Goal: Information Seeking & Learning: Learn about a topic

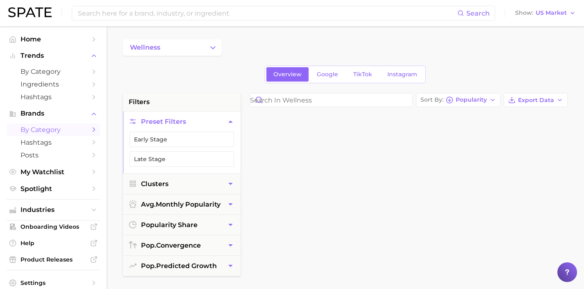
scroll to position [5023, 0]
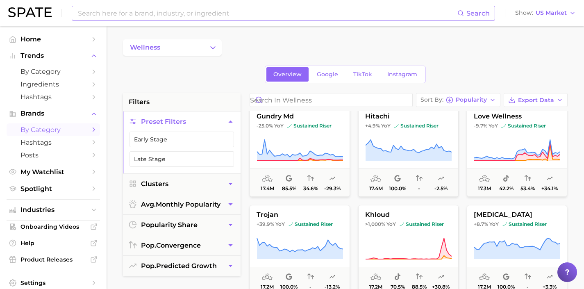
click at [229, 9] on input at bounding box center [267, 13] width 380 height 14
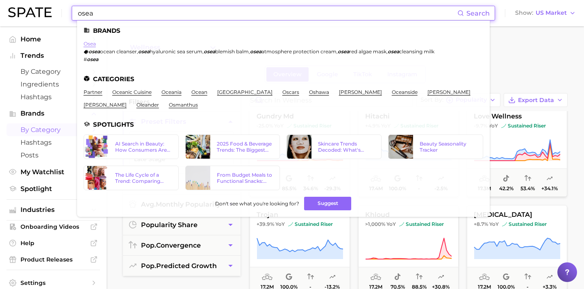
type input "osea"
click at [89, 46] on link "osea" at bounding box center [90, 44] width 12 height 6
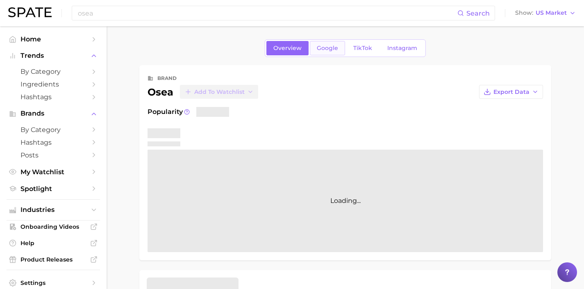
click at [332, 51] on span "Google" at bounding box center [327, 48] width 21 height 7
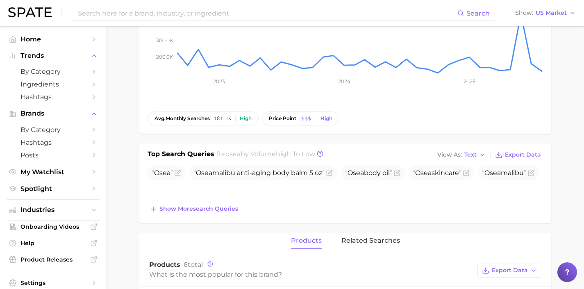
scroll to position [154, 0]
click at [233, 210] on span "Show more search queries" at bounding box center [198, 207] width 79 height 7
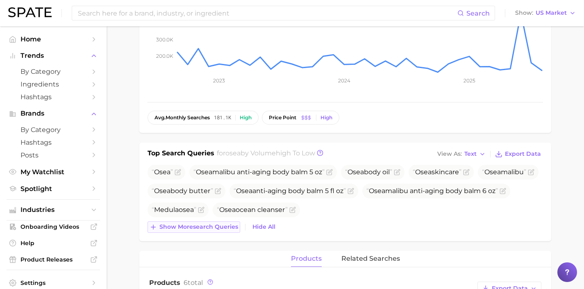
click at [222, 228] on span "Show more search queries" at bounding box center [198, 226] width 79 height 7
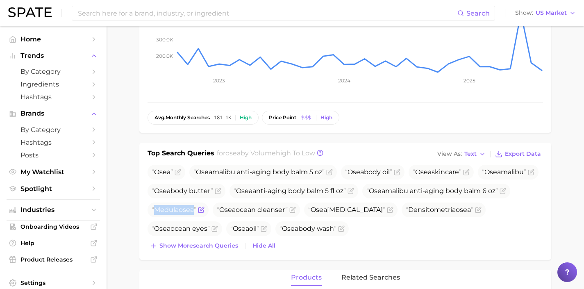
drag, startPoint x: 349, startPoint y: 209, endPoint x: 311, endPoint y: 213, distance: 38.3
click at [196, 213] on span "Medula osea" at bounding box center [174, 210] width 45 height 8
copy span "Medula osea"
click at [204, 207] on icon "Flag as miscategorized or irrelevant" at bounding box center [202, 209] width 4 height 4
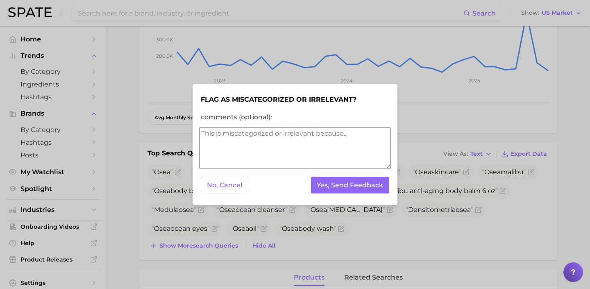
click at [320, 143] on textarea "comments (optional):" at bounding box center [295, 147] width 192 height 41
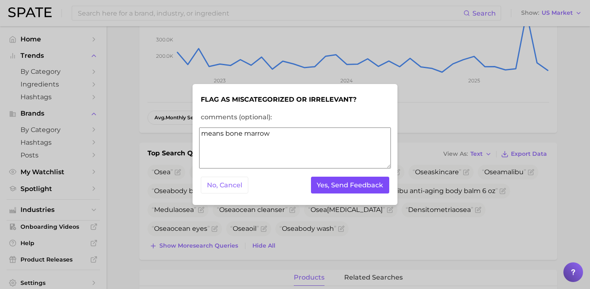
type textarea "means bone marrow"
click at [364, 186] on button "Yes, Send Feedback" at bounding box center [350, 185] width 79 height 17
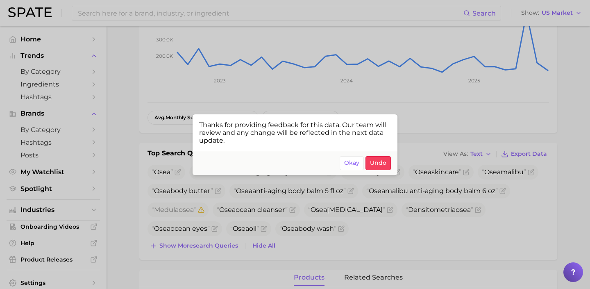
click at [333, 237] on div at bounding box center [295, 144] width 590 height 289
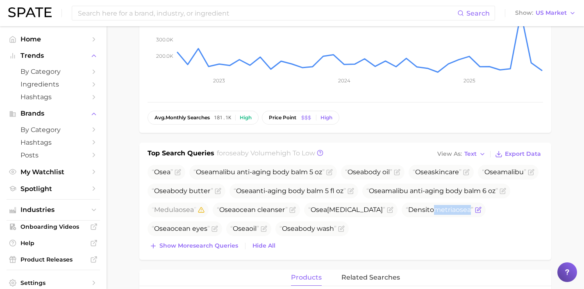
drag, startPoint x: 217, startPoint y: 229, endPoint x: 181, endPoint y: 229, distance: 36.5
click at [406, 214] on span "Densitometria osea" at bounding box center [440, 210] width 68 height 8
click at [475, 213] on icon "Flag as miscategorized or irrelevant" at bounding box center [477, 210] width 5 height 5
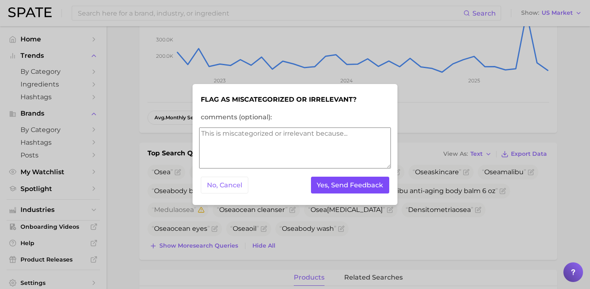
click at [341, 192] on button "Yes, Send Feedback" at bounding box center [350, 185] width 79 height 17
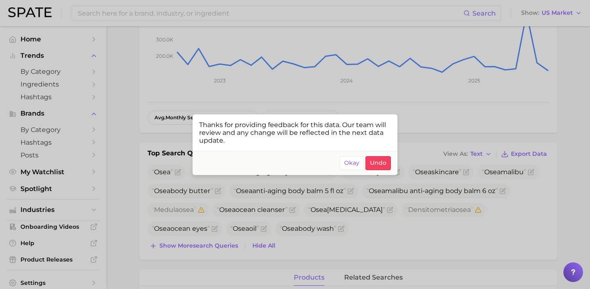
click at [320, 243] on div at bounding box center [295, 144] width 590 height 289
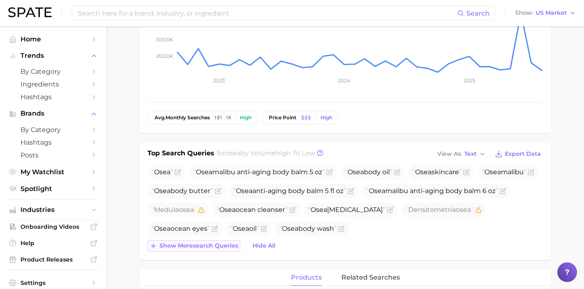
click at [216, 246] on span "Show more search queries" at bounding box center [198, 245] width 79 height 7
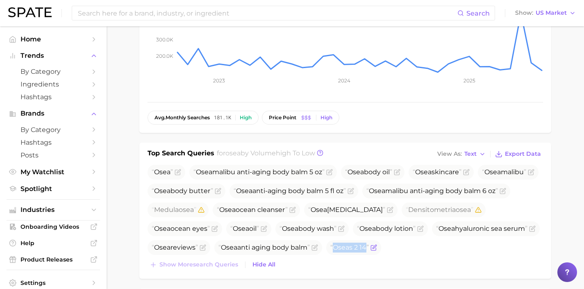
drag, startPoint x: 485, startPoint y: 249, endPoint x: 448, endPoint y: 249, distance: 37.3
click at [369, 249] on span "Osea s 2 14" at bounding box center [349, 247] width 39 height 8
copy span "Osea s 2 14"
click at [376, 247] on icon "Flag as miscategorized or irrelevant" at bounding box center [375, 247] width 4 height 4
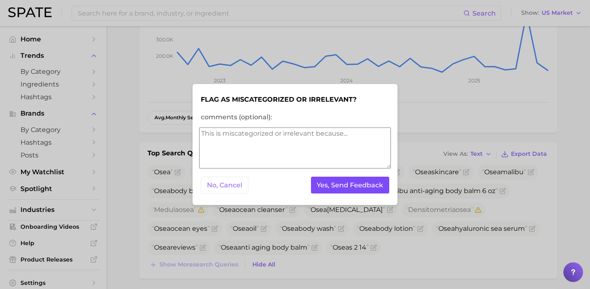
click at [377, 190] on button "Yes, Send Feedback" at bounding box center [350, 185] width 79 height 17
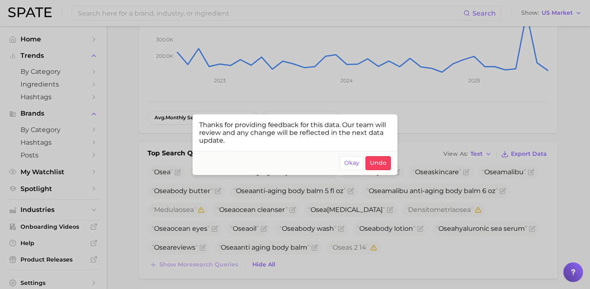
click at [427, 183] on div at bounding box center [295, 144] width 590 height 289
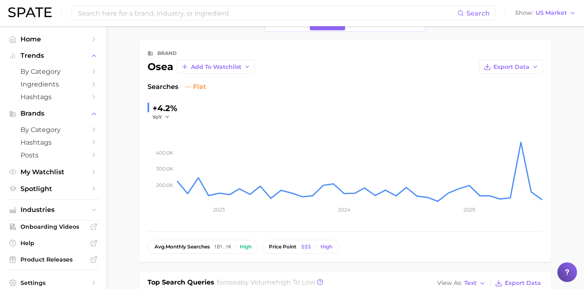
scroll to position [0, 0]
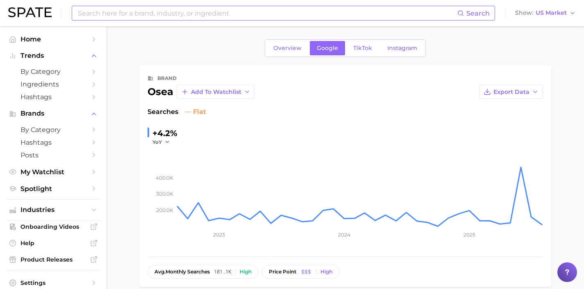
click at [248, 10] on input at bounding box center [267, 13] width 380 height 14
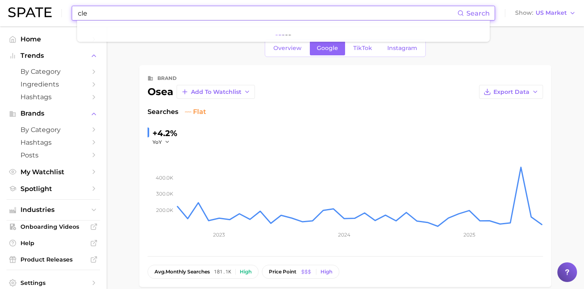
type input "cle"
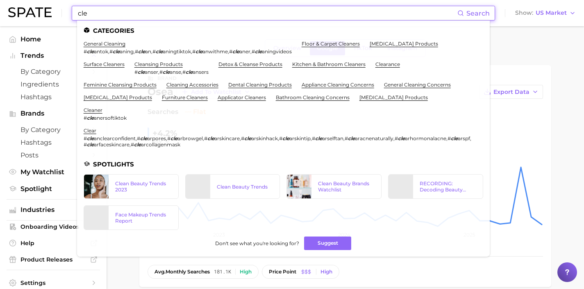
click at [132, 11] on input "cle" at bounding box center [267, 13] width 380 height 14
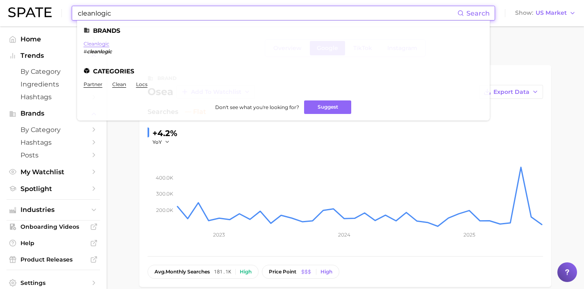
type input "cleanlogic"
click at [106, 43] on link "cleanlogic" at bounding box center [97, 44] width 26 height 6
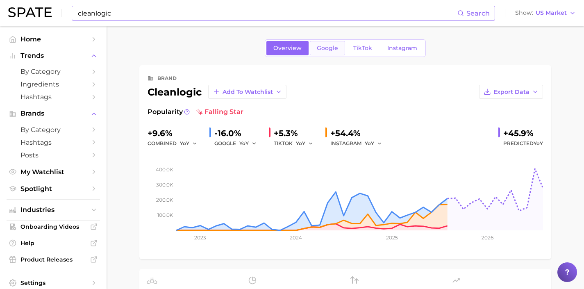
click at [332, 52] on link "Google" at bounding box center [327, 48] width 35 height 14
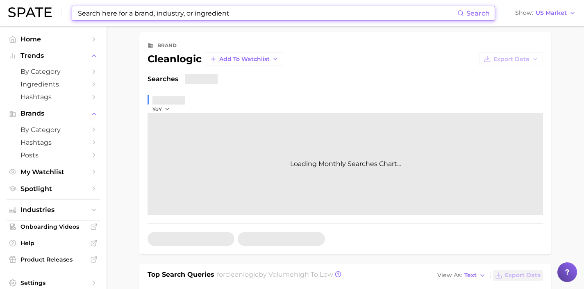
scroll to position [142, 0]
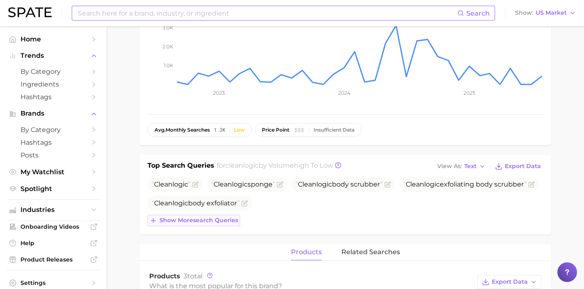
click at [220, 217] on span "Show more search queries" at bounding box center [198, 220] width 79 height 7
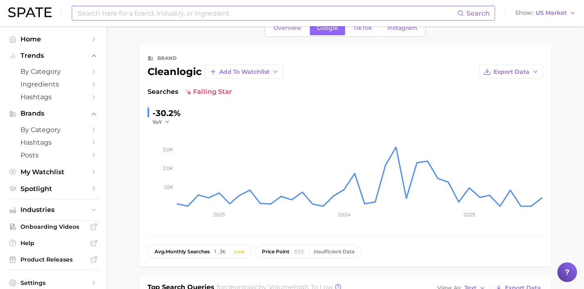
scroll to position [0, 0]
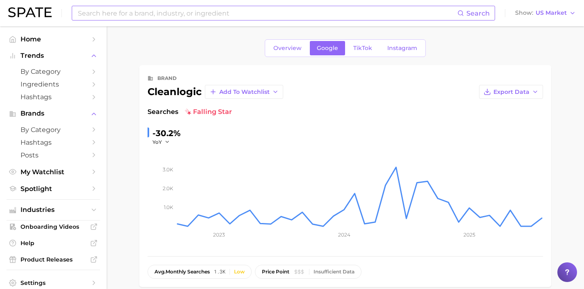
click at [211, 12] on input at bounding box center [267, 13] width 380 height 14
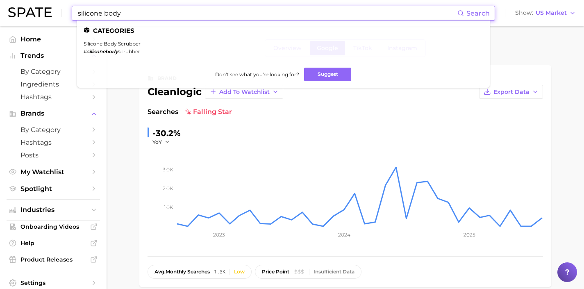
drag, startPoint x: 363, startPoint y: 10, endPoint x: 85, endPoint y: 5, distance: 277.9
click at [85, 5] on div "silicone body Search Categories silicone body scrubber # siliconebody scrubber …" at bounding box center [292, 13] width 568 height 26
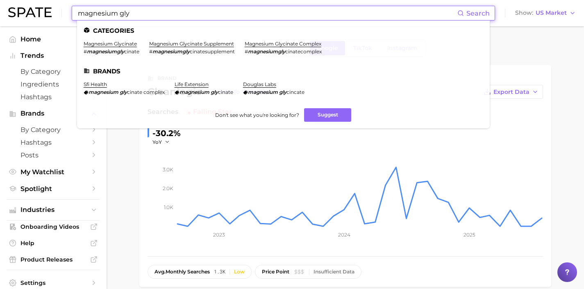
drag, startPoint x: 150, startPoint y: 13, endPoint x: 66, endPoint y: 10, distance: 84.0
click at [66, 10] on div "magnesium gly Search Categories magnesium glycinate # magnesiumgly cinate magne…" at bounding box center [292, 13] width 568 height 26
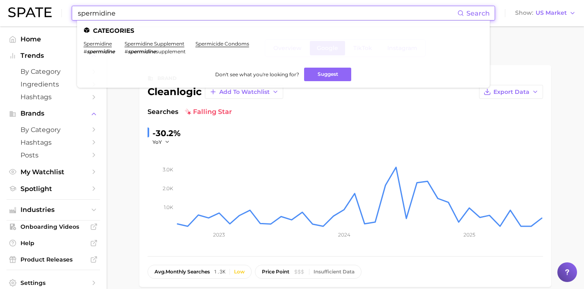
click at [118, 14] on input "spermidine" at bounding box center [267, 13] width 380 height 14
drag, startPoint x: 122, startPoint y: 13, endPoint x: 53, endPoint y: 11, distance: 68.4
click at [53, 11] on div "spermidine Search Categories spermidine # spermidine spermidine supplement # sp…" at bounding box center [292, 13] width 568 height 26
drag, startPoint x: 148, startPoint y: 14, endPoint x: 62, endPoint y: 5, distance: 86.6
click at [62, 5] on div "saffron suppl Search Categories saffron supplement # saffronsuppl ement Don't s…" at bounding box center [292, 13] width 568 height 26
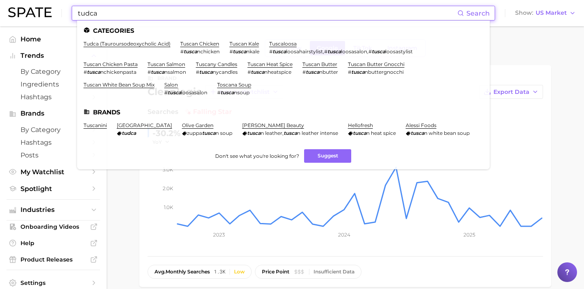
drag, startPoint x: 113, startPoint y: 16, endPoint x: 53, endPoint y: 7, distance: 60.2
click at [53, 7] on div "tudca Search Categories tudca (tauroursodeoxycholic acid) tuscan chicken # tusc…" at bounding box center [292, 13] width 568 height 26
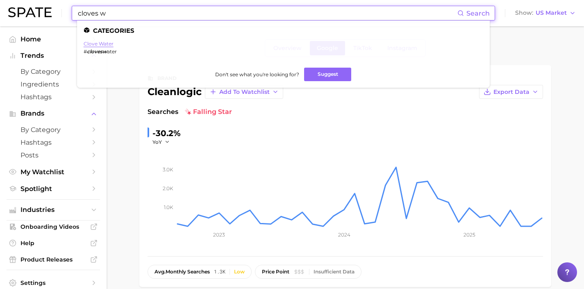
type input "cloves w"
click at [101, 43] on link "clove water" at bounding box center [99, 44] width 30 height 6
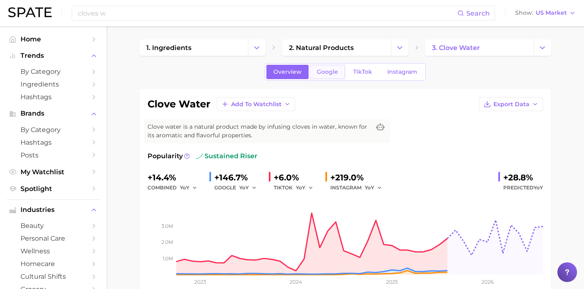
click at [331, 71] on span "Google" at bounding box center [327, 71] width 21 height 7
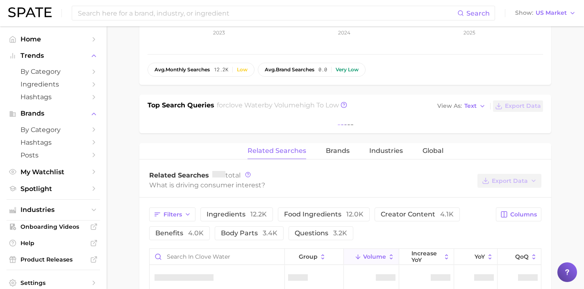
scroll to position [250, 0]
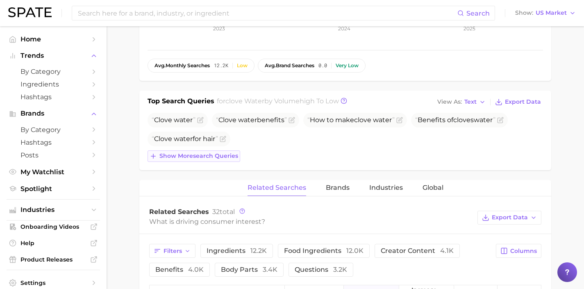
click at [230, 157] on span "Show more search queries" at bounding box center [198, 155] width 79 height 7
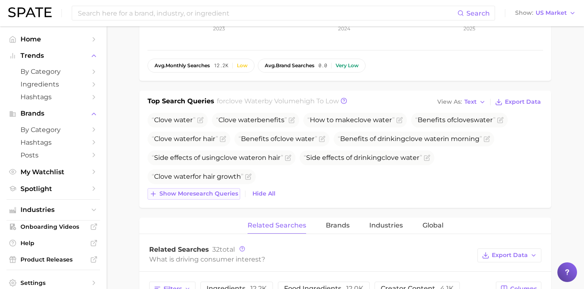
click at [227, 191] on span "Show more search queries" at bounding box center [198, 193] width 79 height 7
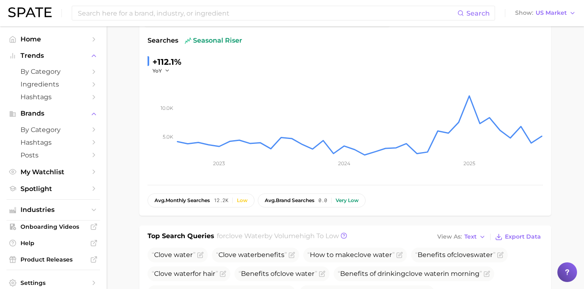
scroll to position [0, 0]
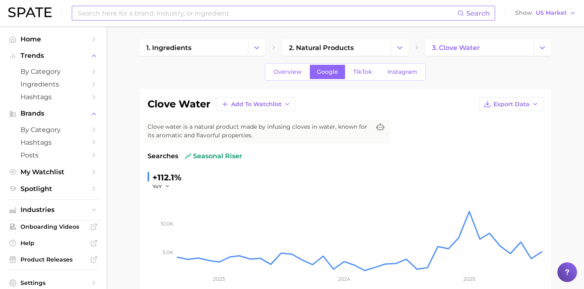
click at [271, 8] on input at bounding box center [267, 13] width 380 height 14
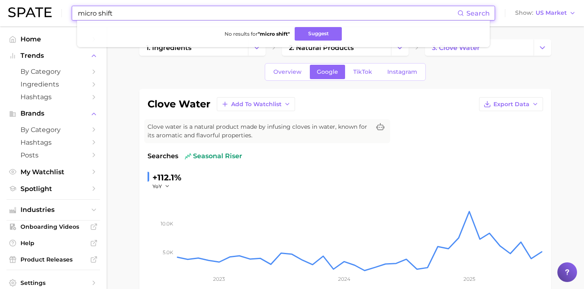
drag, startPoint x: 229, startPoint y: 16, endPoint x: 62, endPoint y: 7, distance: 167.0
click at [72, 11] on div "micro shift Search No results for " micro shift " Suggest" at bounding box center [283, 13] width 423 height 15
drag, startPoint x: 173, startPoint y: 10, endPoint x: 137, endPoint y: 14, distance: 35.9
click at [137, 14] on input "ultra marathon" at bounding box center [267, 13] width 380 height 14
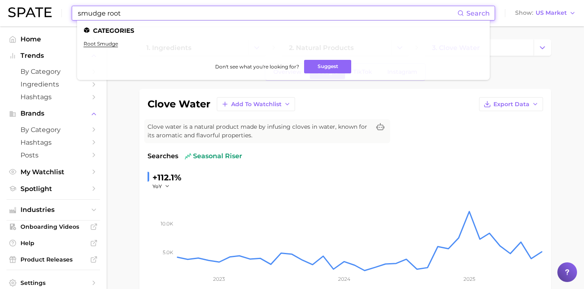
drag, startPoint x: 217, startPoint y: 9, endPoint x: 64, endPoint y: 12, distance: 152.9
click at [64, 12] on div "smudge root Search Categories root smudge Don't see what you're looking for? Su…" at bounding box center [292, 13] width 568 height 26
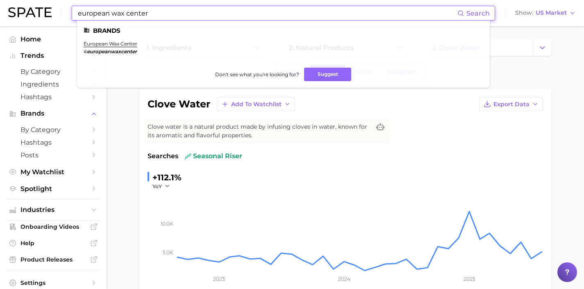
drag, startPoint x: 177, startPoint y: 5, endPoint x: 0, endPoint y: 0, distance: 176.7
click at [0, 0] on header "european wax center Search Brands european wax center # europeanwaxcenter Don't…" at bounding box center [292, 13] width 584 height 26
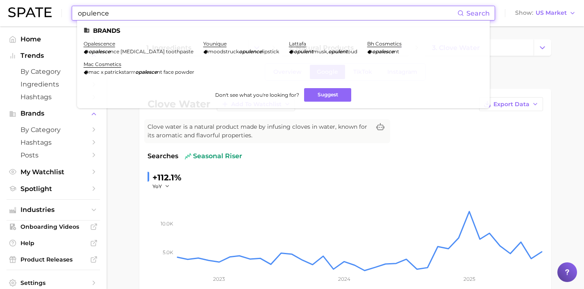
drag, startPoint x: 196, startPoint y: 17, endPoint x: 38, endPoint y: 2, distance: 158.5
click at [39, 3] on div "opulence Search Brands opalescence opalesce nce [MEDICAL_DATA] toothpaste youni…" at bounding box center [292, 13] width 568 height 26
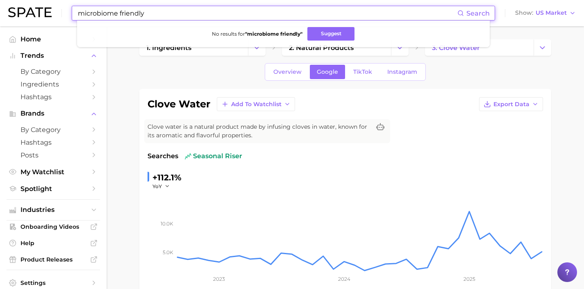
drag, startPoint x: 241, startPoint y: 14, endPoint x: 70, endPoint y: 7, distance: 171.4
click at [70, 7] on div "microbiome friendly Search No results for " microbiome friendly " Suggest Show …" at bounding box center [292, 13] width 568 height 26
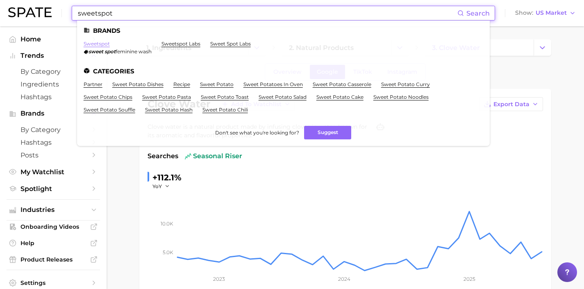
type input "sweetspot"
click at [86, 44] on link "sweetspot" at bounding box center [97, 44] width 26 height 6
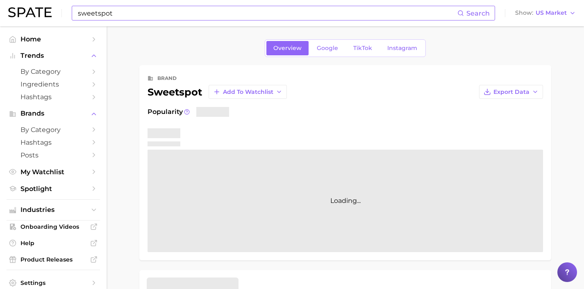
click at [191, 15] on input "sweetspot" at bounding box center [267, 13] width 380 height 14
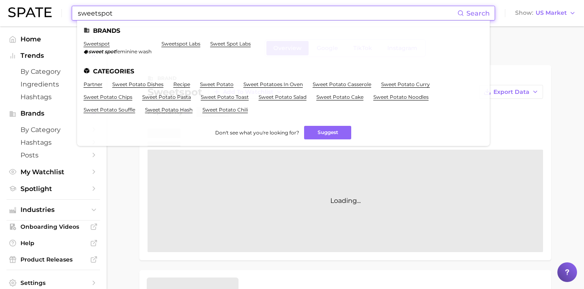
drag, startPoint x: 118, startPoint y: 15, endPoint x: 52, endPoint y: 7, distance: 66.0
click at [52, 7] on div "sweetspot Search Brands sweetspot sweet spot feminine wash sweetspot labs sweet…" at bounding box center [292, 13] width 568 height 26
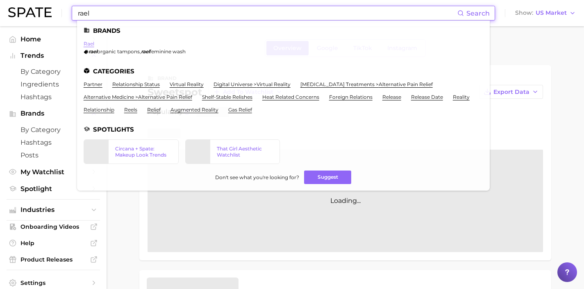
type input "rael"
click at [90, 46] on link "rael" at bounding box center [89, 44] width 11 height 6
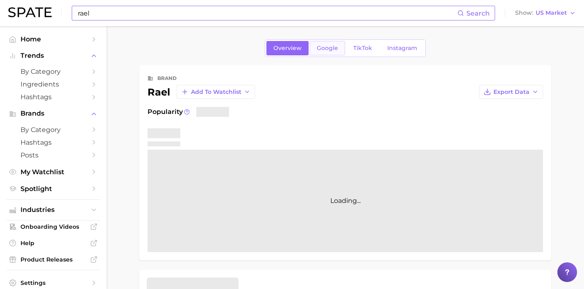
click at [324, 52] on link "Google" at bounding box center [327, 48] width 35 height 14
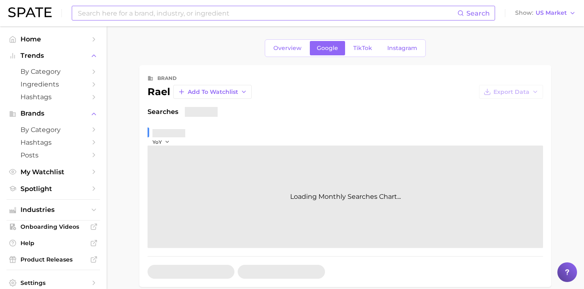
scroll to position [161, 0]
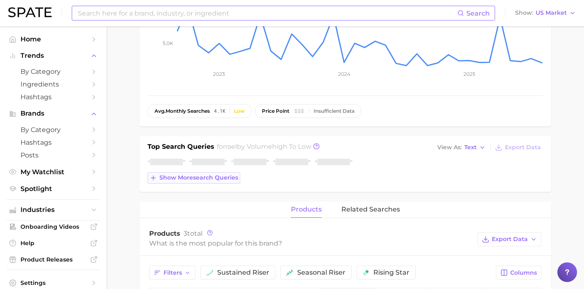
click at [198, 183] on button "Show more search queries" at bounding box center [194, 177] width 93 height 11
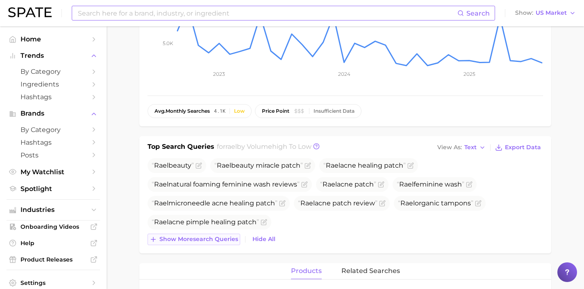
click at [219, 239] on span "Show more search queries" at bounding box center [198, 239] width 79 height 7
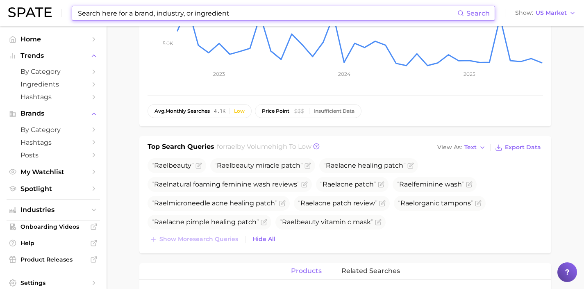
click at [210, 16] on input at bounding box center [267, 13] width 380 height 14
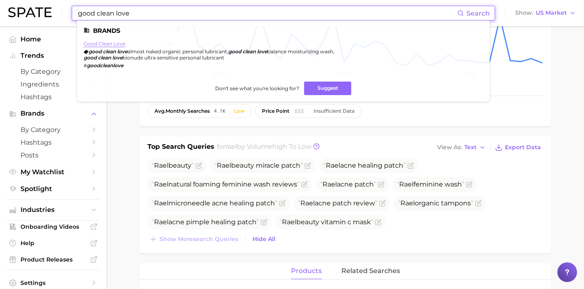
type input "good clean love"
click at [109, 46] on link "good clean love" at bounding box center [105, 44] width 42 height 6
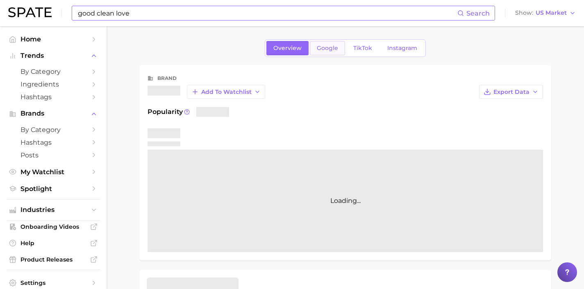
click at [323, 53] on link "Google" at bounding box center [327, 48] width 35 height 14
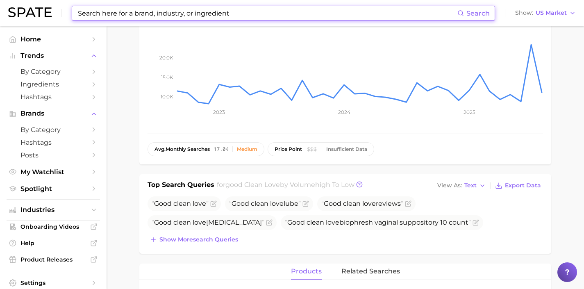
scroll to position [137, 0]
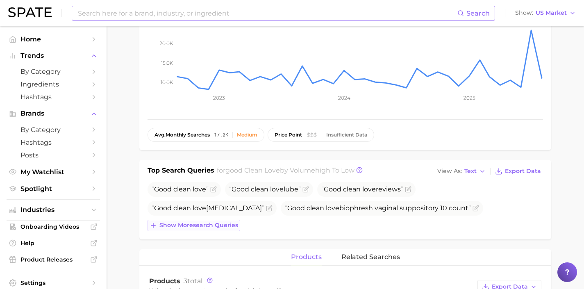
click at [220, 225] on span "Show more search queries" at bounding box center [198, 225] width 79 height 7
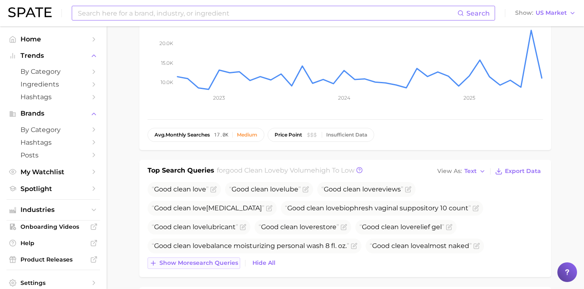
click at [227, 261] on span "Show more search queries" at bounding box center [198, 262] width 79 height 7
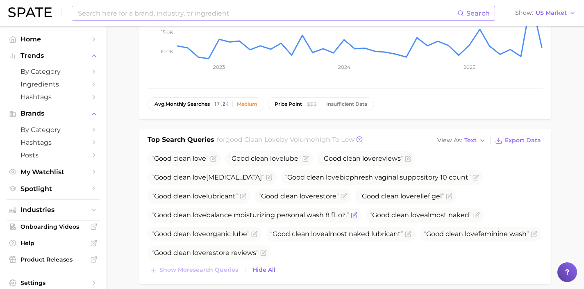
scroll to position [182, 0]
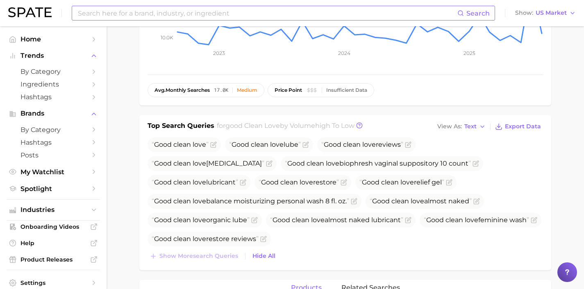
click at [180, 9] on input at bounding box center [267, 13] width 380 height 14
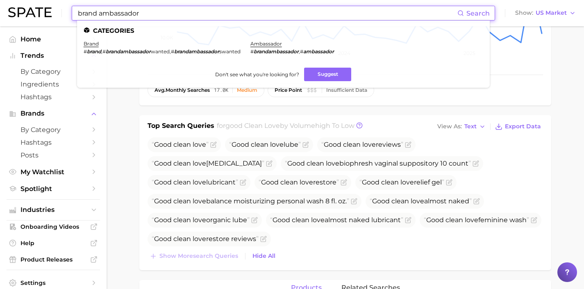
drag, startPoint x: 216, startPoint y: 12, endPoint x: 0, endPoint y: -7, distance: 216.9
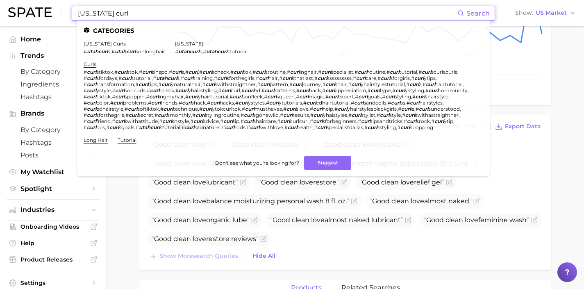
drag, startPoint x: 120, startPoint y: 14, endPoint x: 15, endPoint y: 11, distance: 104.9
click at [15, 11] on div "[US_STATE] curl Search Categories [US_STATE] curls # utahcurl s , # utahcurl so…" at bounding box center [292, 13] width 568 height 26
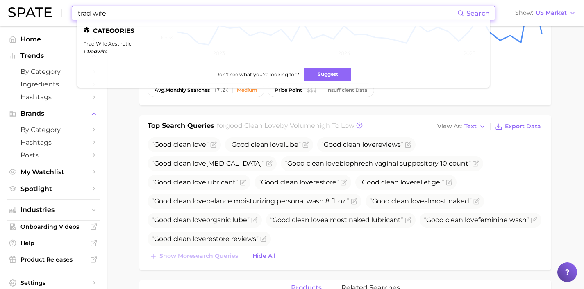
drag, startPoint x: 230, startPoint y: 11, endPoint x: 47, endPoint y: 3, distance: 182.9
click at [47, 3] on div "trad wife Search Categories trad wife aesthetic # tradwife Don't see what you'r…" at bounding box center [292, 13] width 568 height 26
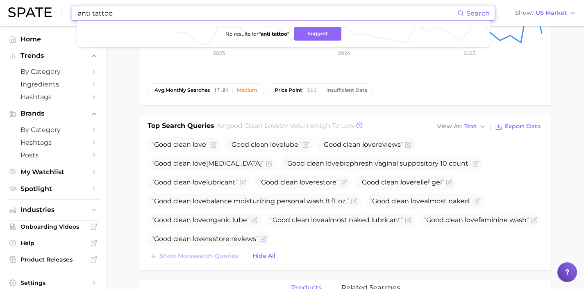
drag, startPoint x: 279, startPoint y: 16, endPoint x: 98, endPoint y: 7, distance: 180.9
click at [98, 7] on input "anti tattoo" at bounding box center [267, 13] width 380 height 14
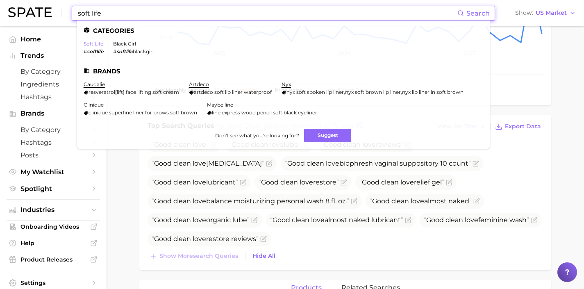
type input "soft life"
click at [94, 46] on link "soft life" at bounding box center [94, 44] width 20 height 6
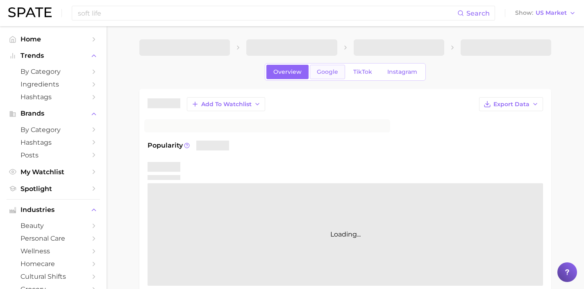
click at [320, 75] on span "Google" at bounding box center [327, 71] width 21 height 7
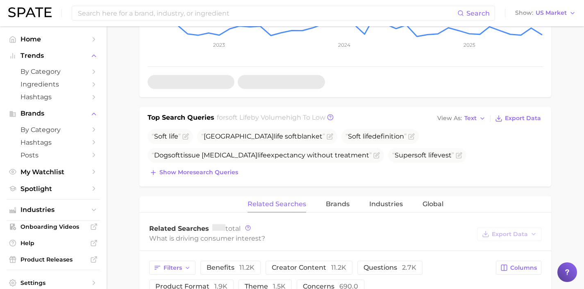
scroll to position [238, 0]
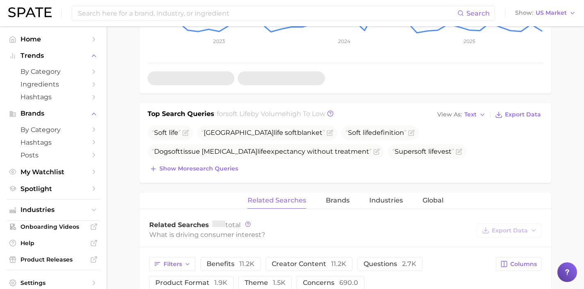
click at [219, 175] on div "Top Search Queries for soft life by Volume high to low View As Text Export Data…" at bounding box center [345, 143] width 412 height 80
click at [222, 172] on span "Show more search queries" at bounding box center [198, 168] width 79 height 7
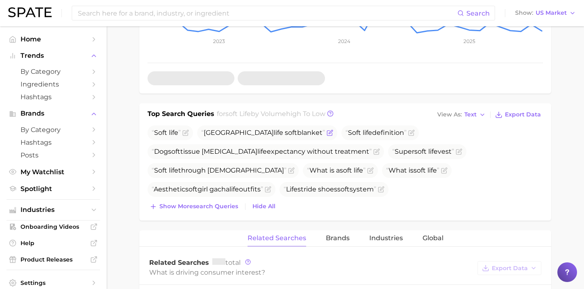
click at [327, 133] on icon "Flag as miscategorized or irrelevant" at bounding box center [330, 132] width 7 height 7
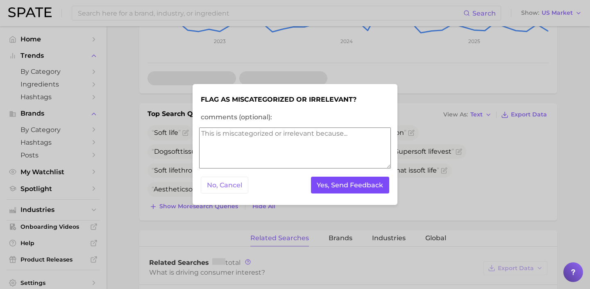
click at [323, 186] on button "Yes, Send Feedback" at bounding box center [350, 185] width 79 height 17
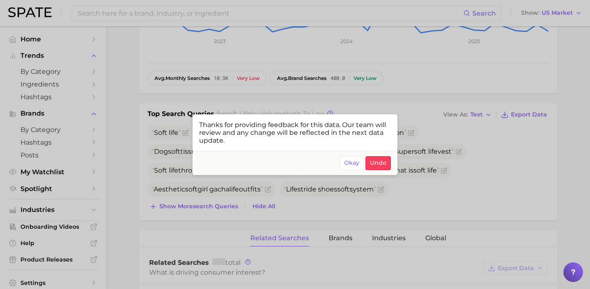
click at [417, 179] on div at bounding box center [295, 144] width 590 height 289
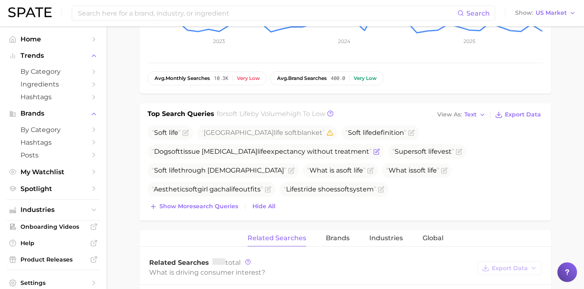
click at [373, 151] on icon "Flag as miscategorized or irrelevant" at bounding box center [376, 151] width 7 height 7
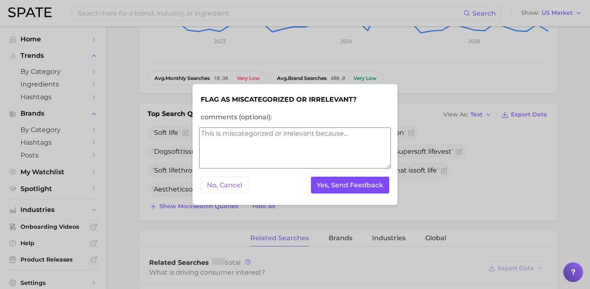
click at [376, 182] on button "Yes, Send Feedback" at bounding box center [350, 185] width 79 height 17
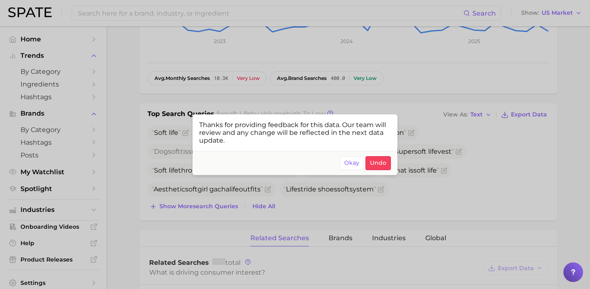
click at [273, 205] on div at bounding box center [295, 144] width 590 height 289
click at [273, 205] on span "Hide All" at bounding box center [263, 206] width 23 height 7
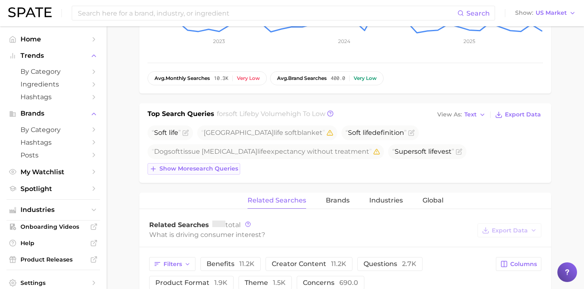
click at [204, 171] on span "Show more search queries" at bounding box center [198, 168] width 79 height 7
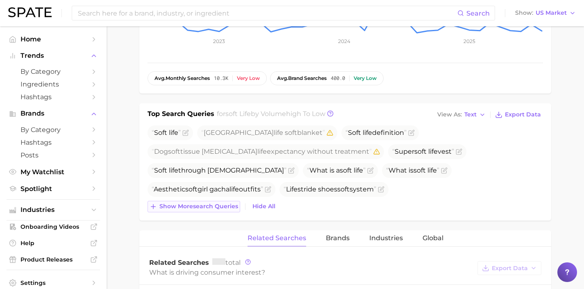
click at [211, 206] on span "Show more search queries" at bounding box center [198, 206] width 79 height 7
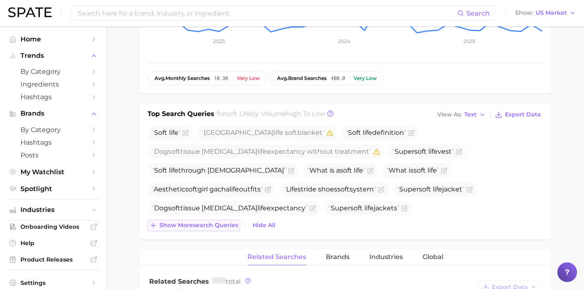
click at [215, 229] on button "Show more search queries" at bounding box center [194, 225] width 93 height 11
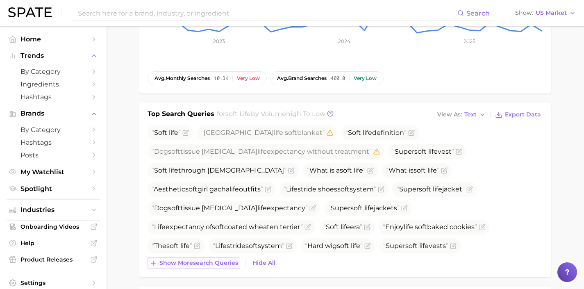
click at [223, 264] on span "Show more search queries" at bounding box center [198, 262] width 79 height 7
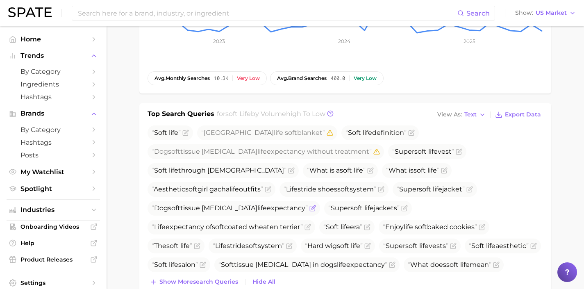
click at [315, 206] on icon "Flag as miscategorized or irrelevant" at bounding box center [312, 208] width 5 height 5
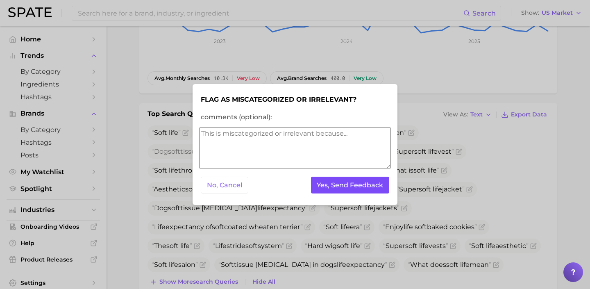
click at [355, 187] on button "Yes, Send Feedback" at bounding box center [350, 185] width 79 height 17
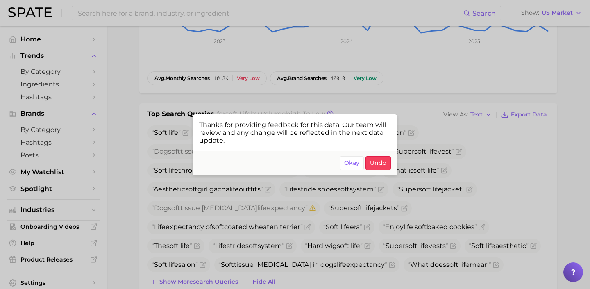
click at [382, 254] on div at bounding box center [295, 144] width 590 height 289
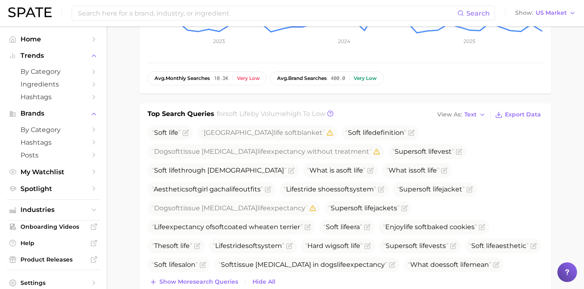
click at [252, 280] on icon "Flag as miscategorized or irrelevant" at bounding box center [249, 283] width 7 height 7
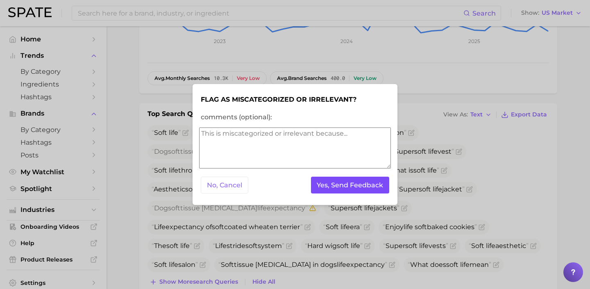
click at [361, 186] on button "Yes, Send Feedback" at bounding box center [350, 185] width 79 height 17
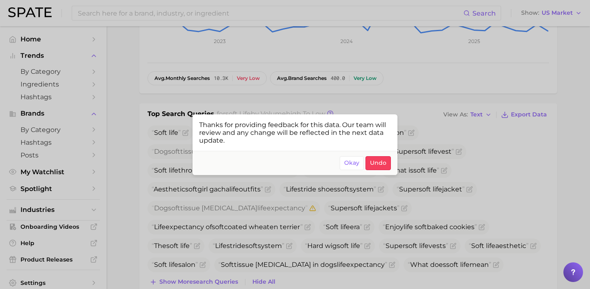
click at [411, 274] on div at bounding box center [295, 144] width 590 height 289
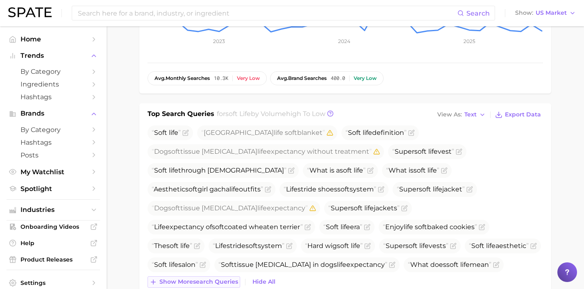
click at [224, 278] on button "Show more search queries" at bounding box center [194, 281] width 93 height 11
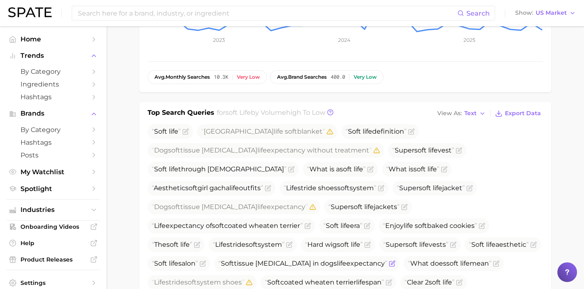
scroll to position [379, 0]
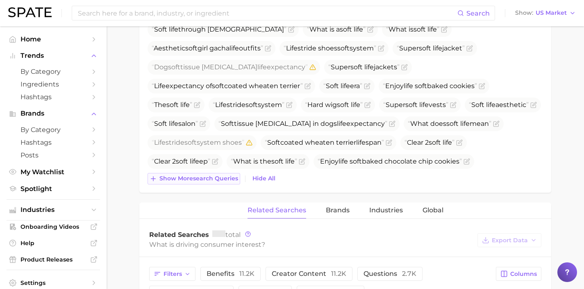
click at [218, 177] on span "Show more search queries" at bounding box center [198, 178] width 79 height 7
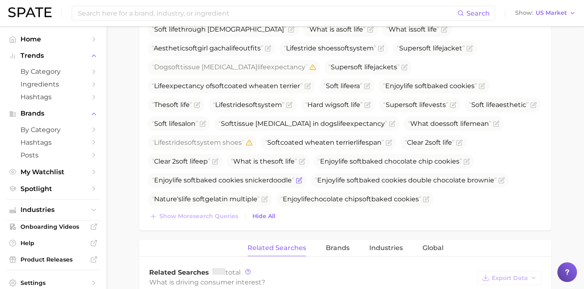
click at [301, 178] on icon "Flag as miscategorized or irrelevant" at bounding box center [298, 180] width 5 height 5
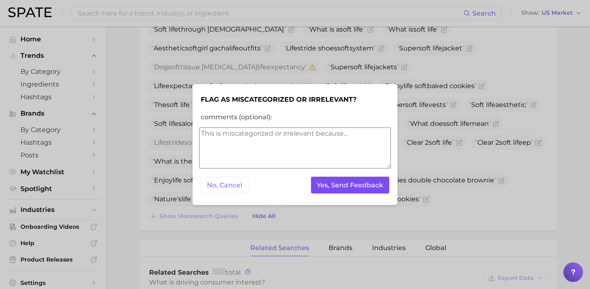
click at [323, 180] on button "Yes, Send Feedback" at bounding box center [350, 185] width 79 height 17
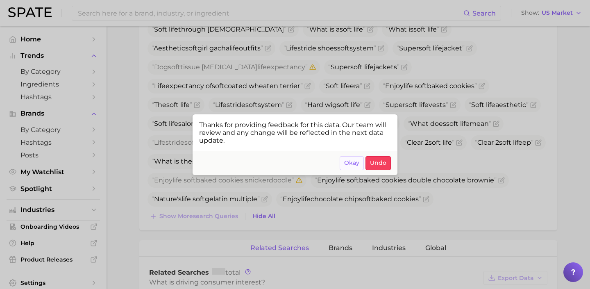
click at [349, 166] on span "Okay" at bounding box center [351, 162] width 15 height 7
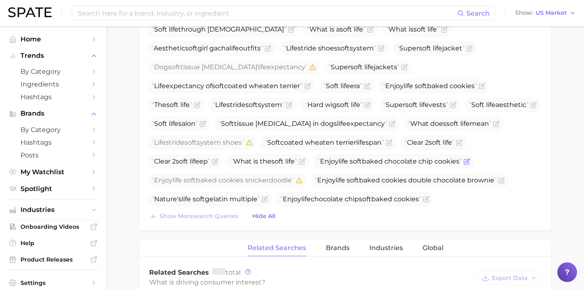
click at [466, 161] on icon "Flag as miscategorized or irrelevant" at bounding box center [468, 161] width 4 height 4
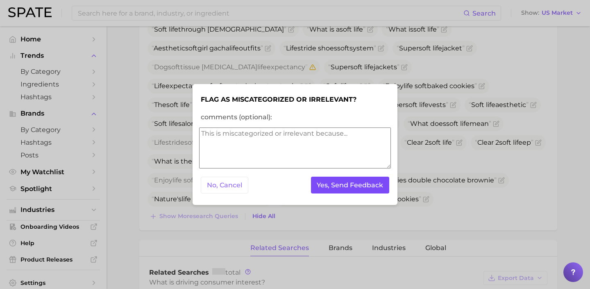
click at [361, 184] on button "Yes, Send Feedback" at bounding box center [350, 185] width 79 height 17
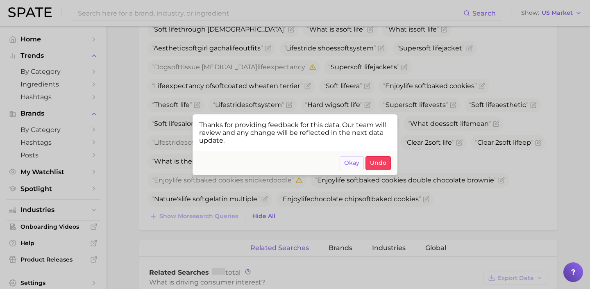
click at [354, 165] on span "Okay" at bounding box center [351, 162] width 15 height 7
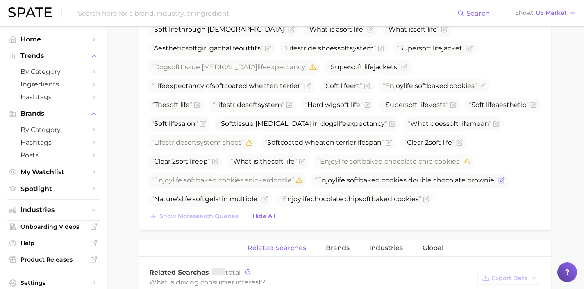
click at [500, 179] on icon "Flag as miscategorized or irrelevant" at bounding box center [502, 179] width 4 height 4
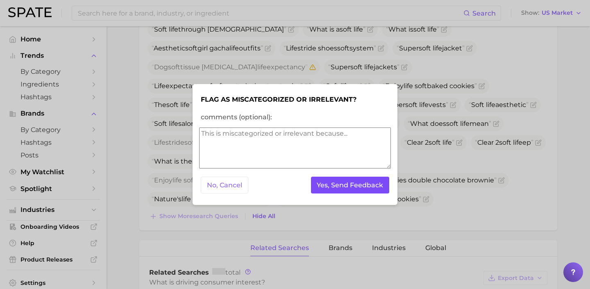
click at [354, 179] on button "Yes, Send Feedback" at bounding box center [350, 185] width 79 height 17
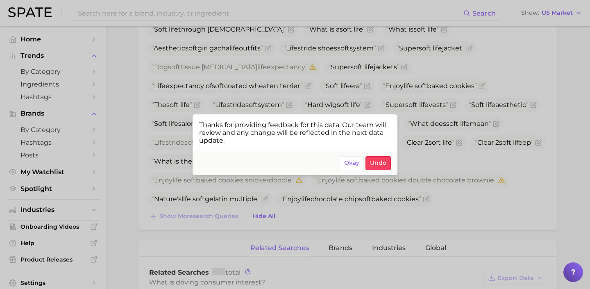
click at [463, 184] on div at bounding box center [295, 144] width 590 height 289
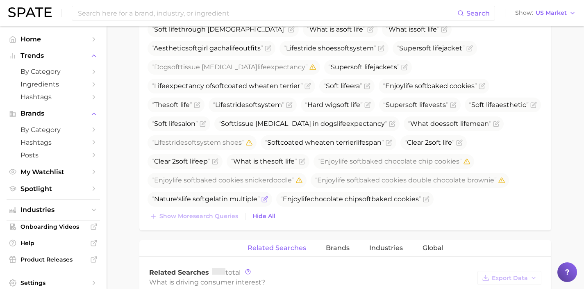
click at [268, 196] on icon "Flag as miscategorized or irrelevant" at bounding box center [264, 199] width 7 height 7
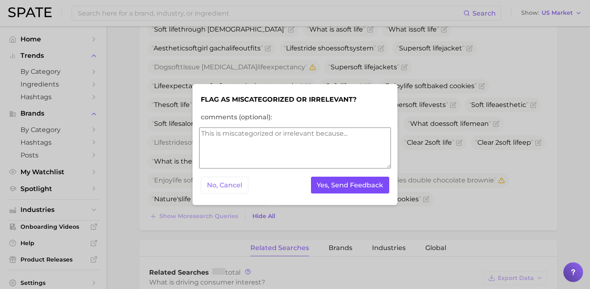
click at [389, 185] on button "Yes, Send Feedback" at bounding box center [350, 185] width 79 height 17
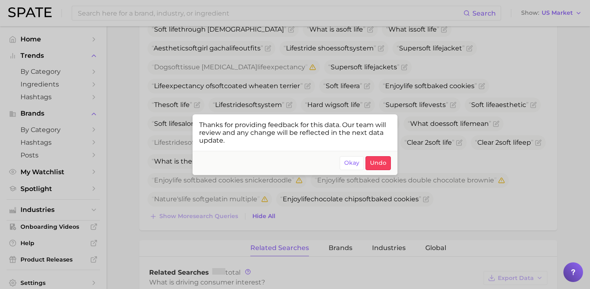
click at [425, 195] on div at bounding box center [295, 144] width 590 height 289
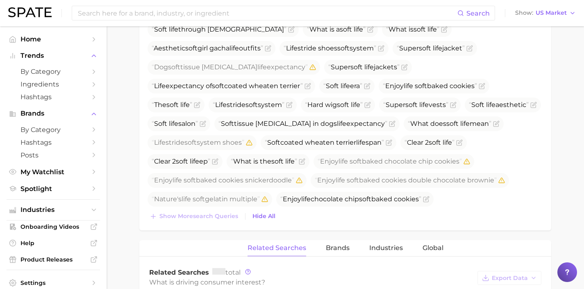
click at [305, 215] on icon "Flag as miscategorized or irrelevant" at bounding box center [302, 218] width 7 height 7
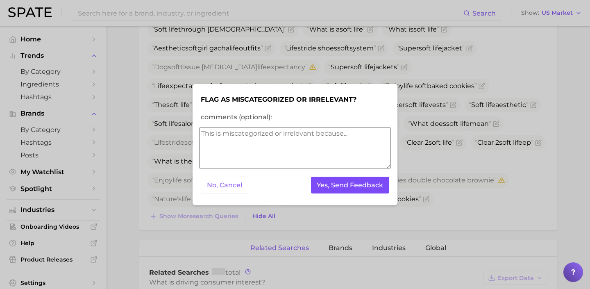
click at [377, 191] on button "Yes, Send Feedback" at bounding box center [350, 185] width 79 height 17
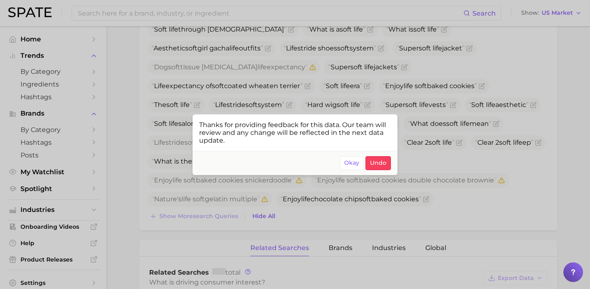
click at [431, 192] on div at bounding box center [295, 144] width 590 height 289
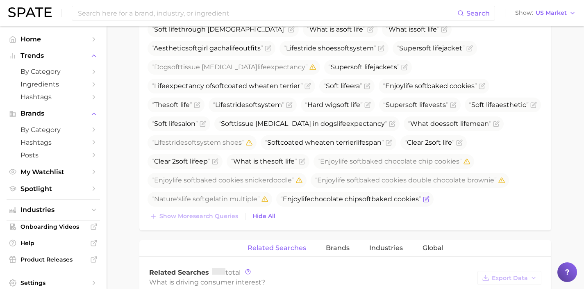
click at [307, 199] on span "Enjoy life chocolate chip soft baked cookies" at bounding box center [354, 199] width 157 height 15
click at [423, 199] on icon "Flag as miscategorized or irrelevant" at bounding box center [426, 199] width 7 height 7
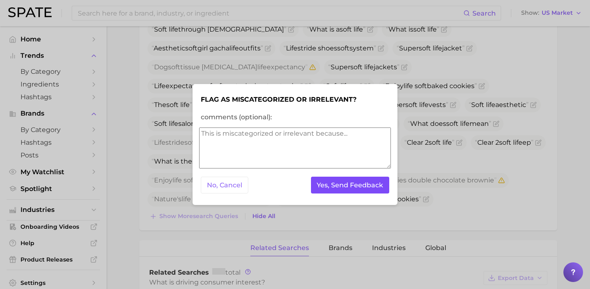
click at [345, 184] on button "Yes, Send Feedback" at bounding box center [350, 185] width 79 height 17
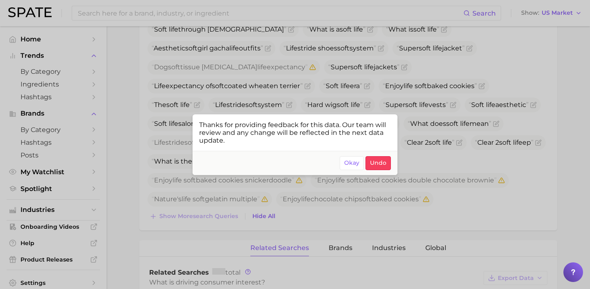
click at [557, 170] on div at bounding box center [295, 144] width 590 height 289
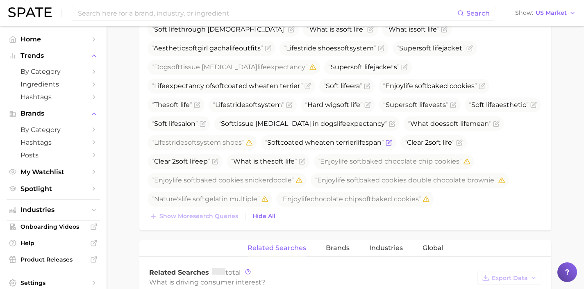
click at [386, 143] on icon "Flag as miscategorized or irrelevant" at bounding box center [389, 142] width 7 height 7
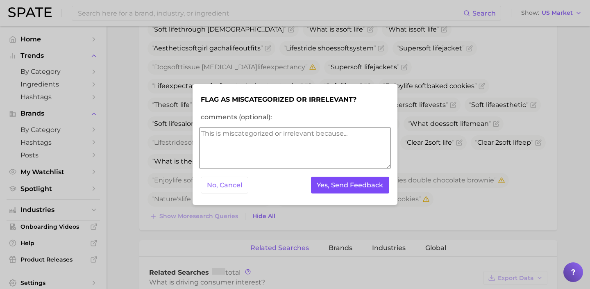
click at [329, 183] on button "Yes, Send Feedback" at bounding box center [350, 185] width 79 height 17
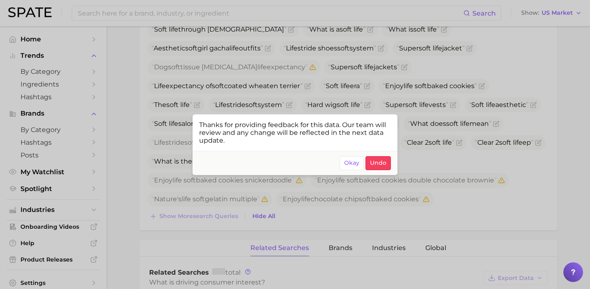
click at [507, 171] on div at bounding box center [295, 144] width 590 height 289
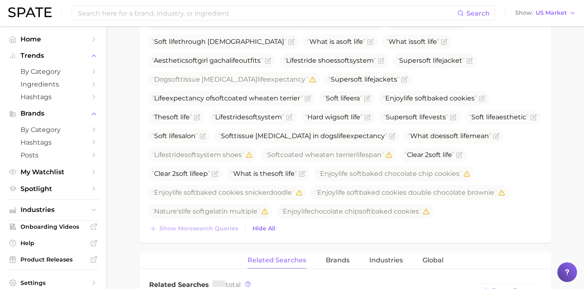
scroll to position [366, 0]
click at [389, 138] on icon "Flag as miscategorized or irrelevant" at bounding box center [392, 136] width 7 height 7
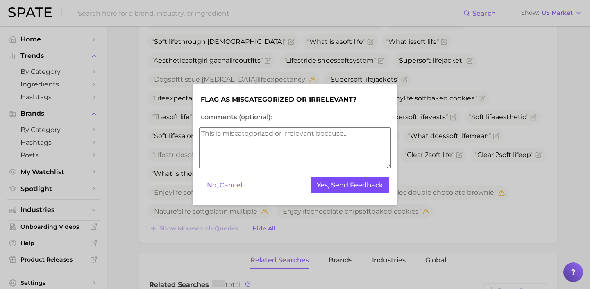
click at [358, 181] on button "Yes, Send Feedback" at bounding box center [350, 185] width 79 height 17
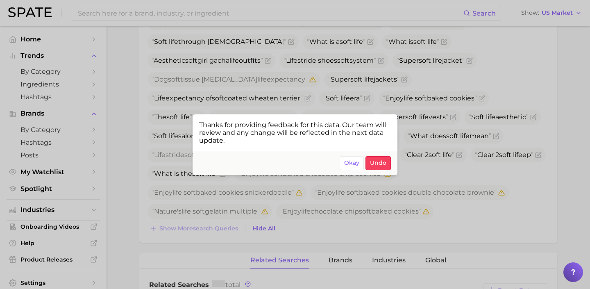
click at [488, 158] on div at bounding box center [295, 144] width 590 height 289
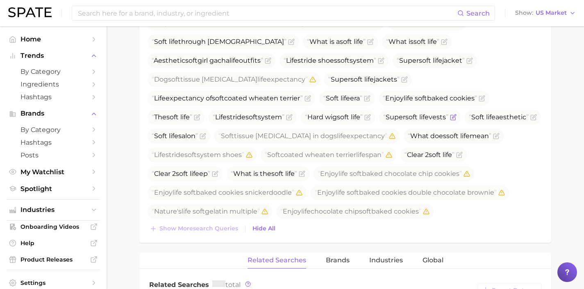
click at [452, 118] on icon "Flag as miscategorized or irrelevant" at bounding box center [454, 116] width 4 height 4
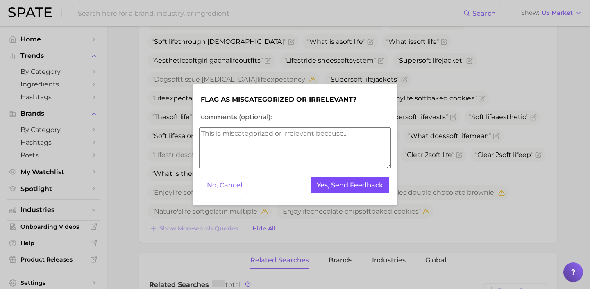
click at [323, 181] on button "Yes, Send Feedback" at bounding box center [350, 185] width 79 height 17
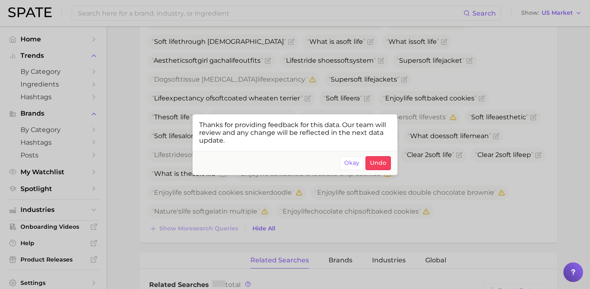
click at [144, 125] on div at bounding box center [295, 144] width 590 height 289
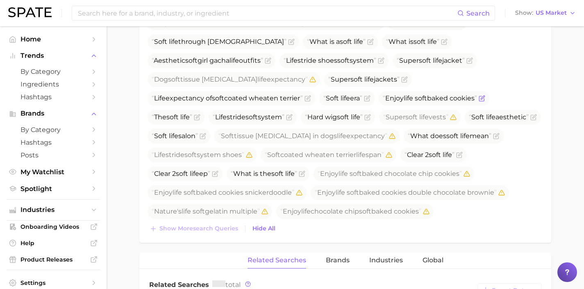
click at [479, 98] on icon "Flag as miscategorized or irrelevant" at bounding box center [482, 98] width 7 height 7
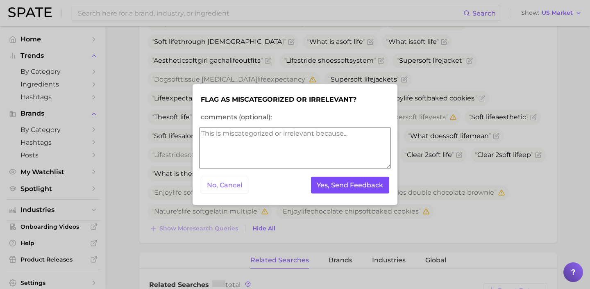
click at [327, 183] on button "Yes, Send Feedback" at bounding box center [350, 185] width 79 height 17
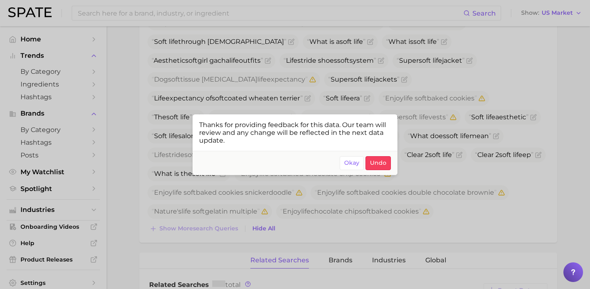
click at [134, 107] on div at bounding box center [295, 144] width 590 height 289
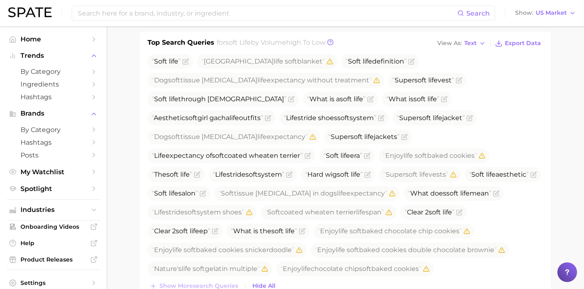
scroll to position [304, 0]
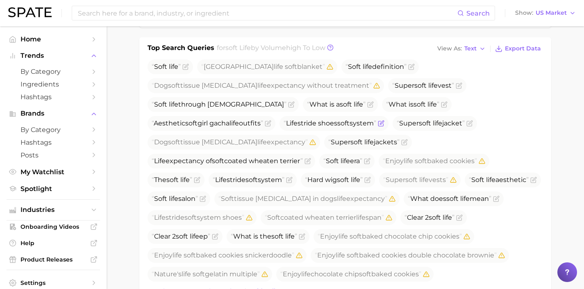
click at [378, 123] on icon "Flag as miscategorized or irrelevant" at bounding box center [381, 123] width 7 height 7
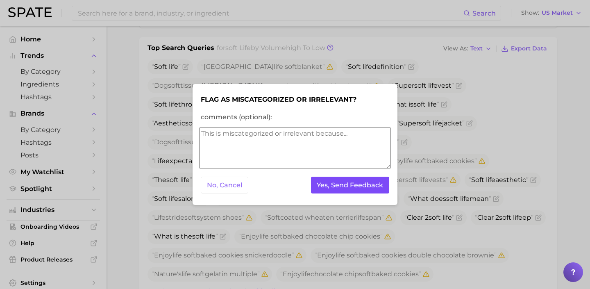
click at [320, 182] on button "Yes, Send Feedback" at bounding box center [350, 185] width 79 height 17
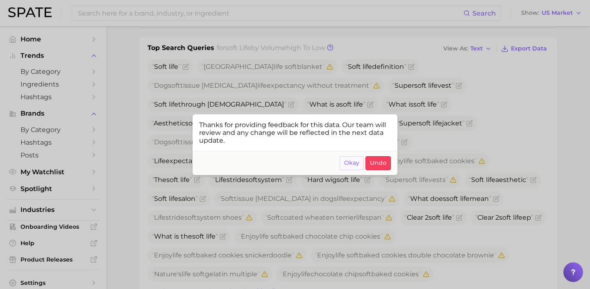
click at [354, 164] on span "Okay" at bounding box center [351, 162] width 15 height 7
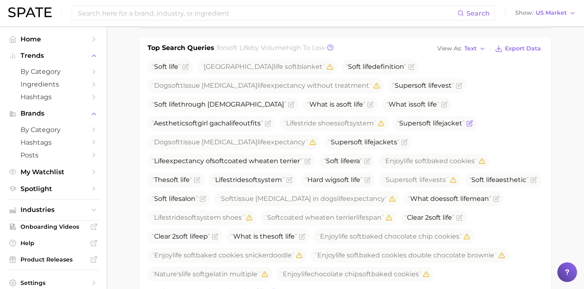
click at [466, 125] on icon "Flag as miscategorized or irrelevant" at bounding box center [469, 123] width 7 height 7
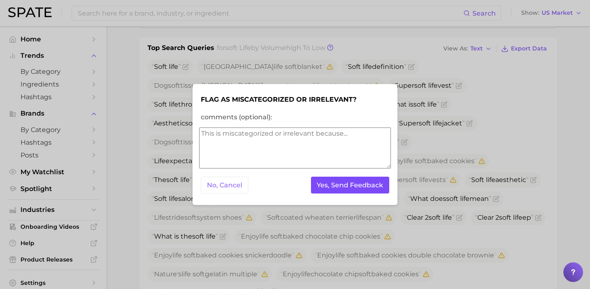
click at [373, 185] on button "Yes, Send Feedback" at bounding box center [350, 185] width 79 height 17
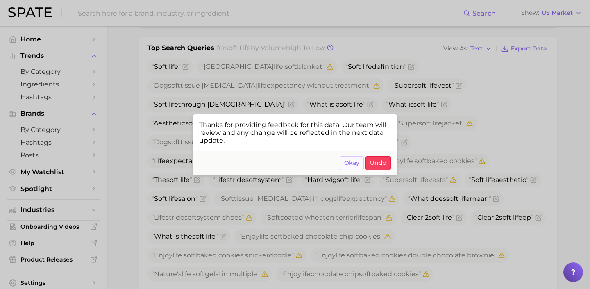
click at [352, 162] on span "Okay" at bounding box center [351, 162] width 15 height 7
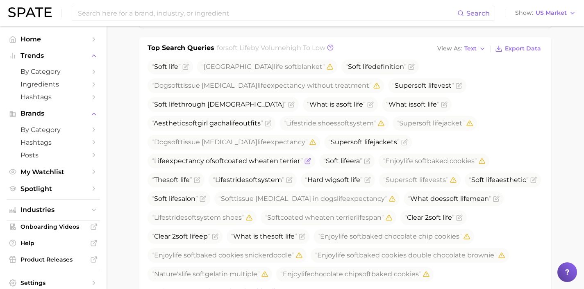
click at [310, 159] on icon "Flag as miscategorized or irrelevant" at bounding box center [307, 161] width 5 height 5
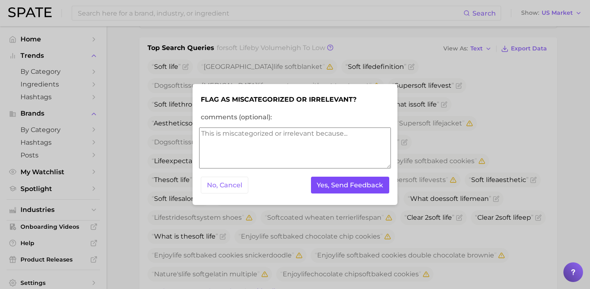
click at [366, 186] on button "Yes, Send Feedback" at bounding box center [350, 185] width 79 height 17
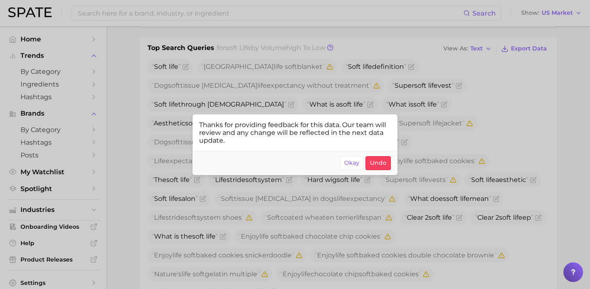
click at [423, 208] on div at bounding box center [295, 144] width 590 height 289
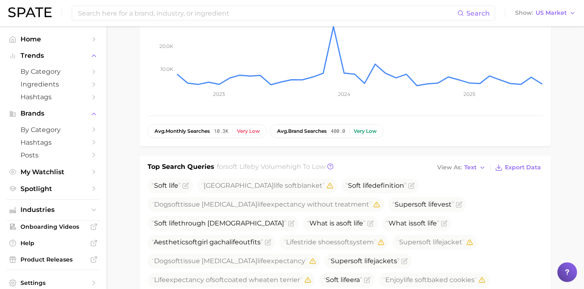
scroll to position [0, 0]
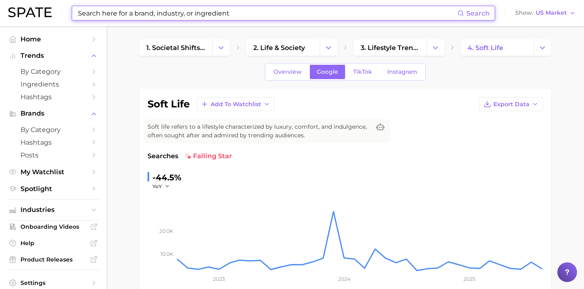
click at [194, 19] on input at bounding box center [267, 13] width 380 height 14
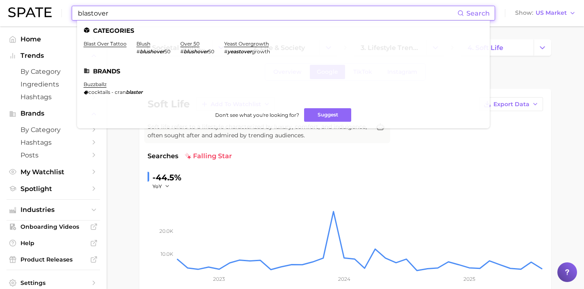
drag, startPoint x: 208, startPoint y: 11, endPoint x: 36, endPoint y: 0, distance: 171.7
click at [36, 0] on div "blastover Search Categories blast over tattoo blush # blushover 50 over 50 # bl…" at bounding box center [292, 13] width 568 height 26
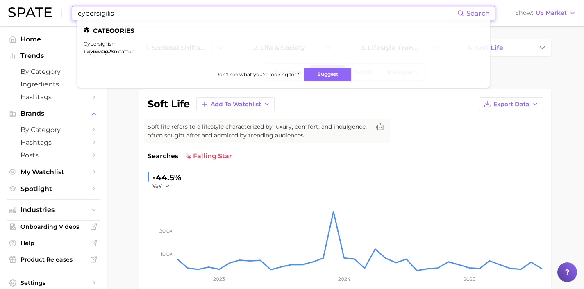
drag, startPoint x: 151, startPoint y: 17, endPoint x: 58, endPoint y: 6, distance: 94.1
click at [58, 6] on div "cybersigilis Search Categories cybersigilism # cybersigilis mtattoo Don't see w…" at bounding box center [292, 13] width 568 height 26
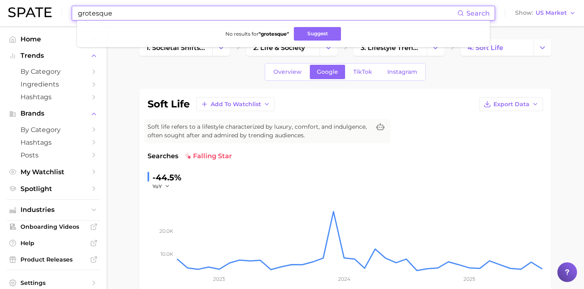
drag, startPoint x: 234, startPoint y: 15, endPoint x: 63, endPoint y: 6, distance: 171.6
click at [63, 6] on div "grotesque Search No results for " grotesque " Suggest Show US Market" at bounding box center [292, 13] width 568 height 26
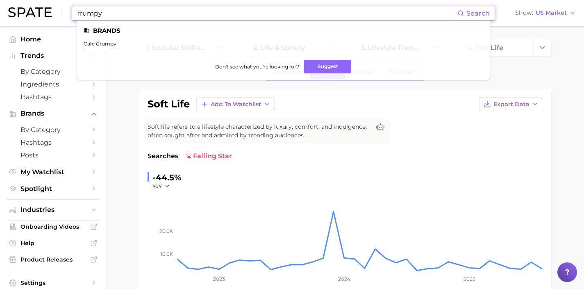
drag, startPoint x: 203, startPoint y: 13, endPoint x: 42, endPoint y: -12, distance: 162.9
click at [42, 0] on html "frumpy Search Brands cafe grumpy Don't see what you're looking for? Suggest Sho…" at bounding box center [292, 144] width 584 height 289
drag, startPoint x: 254, startPoint y: 9, endPoint x: 22, endPoint y: 3, distance: 232.5
click at [22, 3] on div "exfoliating body lotion Search Categories exfoliating body lotion Don't see wha…" at bounding box center [292, 13] width 568 height 26
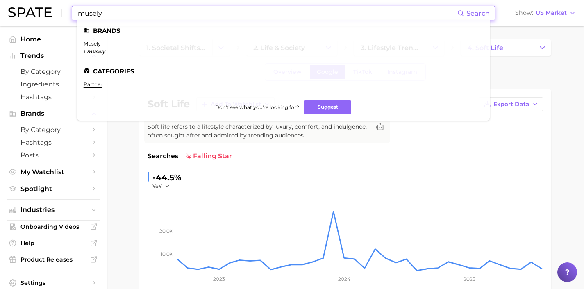
drag, startPoint x: 199, startPoint y: 14, endPoint x: 4, endPoint y: -8, distance: 196.3
click at [4, 0] on html "musely Search Brands musely # musely Categories partner Don't see what you're l…" at bounding box center [292, 144] width 584 height 289
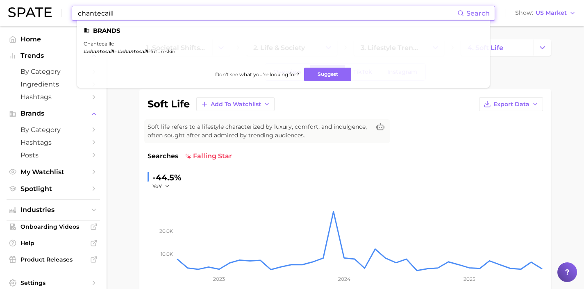
drag, startPoint x: 152, startPoint y: 13, endPoint x: 48, endPoint y: 7, distance: 104.2
click at [48, 7] on div "chantecaill Search Brands chantecaille # chantecaill e , # chantecaill efutures…" at bounding box center [292, 13] width 568 height 26
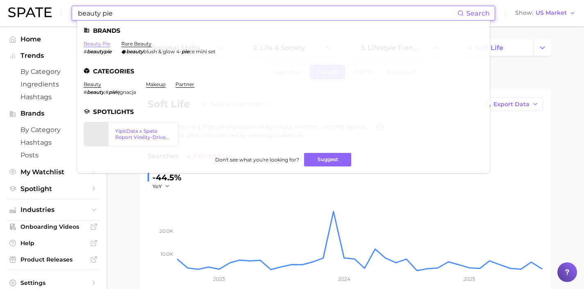
type input "beauty pie"
click at [102, 43] on link "beauty pie" at bounding box center [97, 44] width 27 height 6
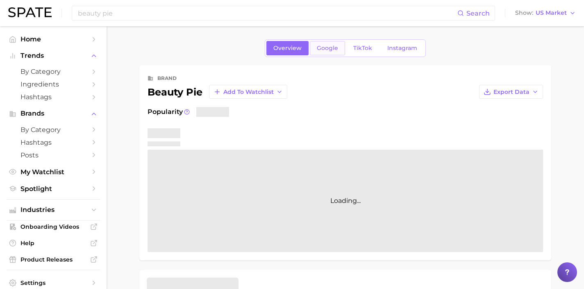
click at [325, 47] on span "Google" at bounding box center [327, 48] width 21 height 7
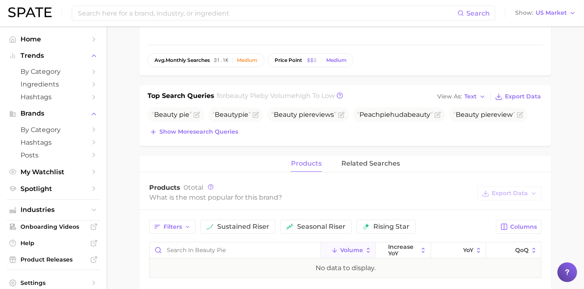
scroll to position [219, 0]
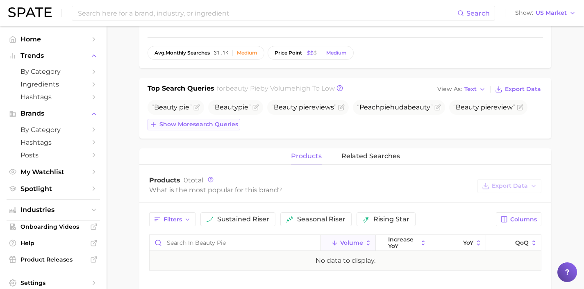
click at [198, 128] on button "Show more search queries" at bounding box center [194, 124] width 93 height 11
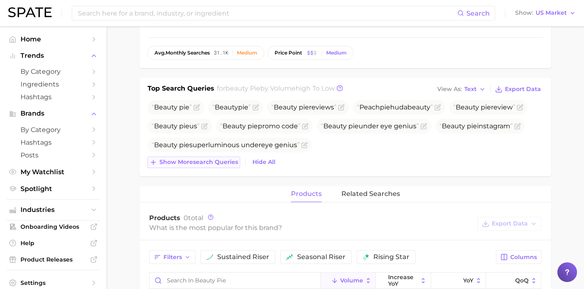
click at [213, 161] on span "Show more search queries" at bounding box center [198, 162] width 79 height 7
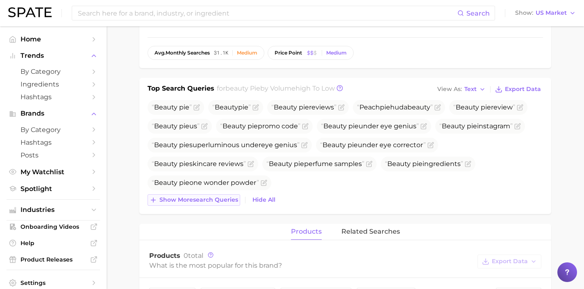
click at [218, 201] on span "Show more search queries" at bounding box center [198, 199] width 79 height 7
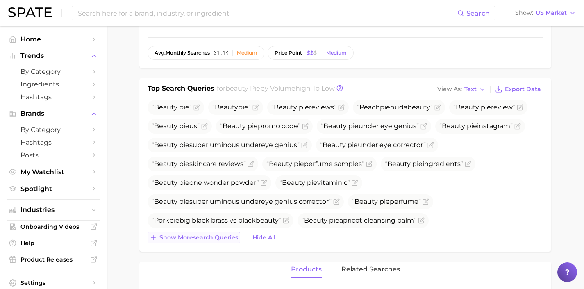
click at [223, 238] on span "Show more search queries" at bounding box center [198, 237] width 79 height 7
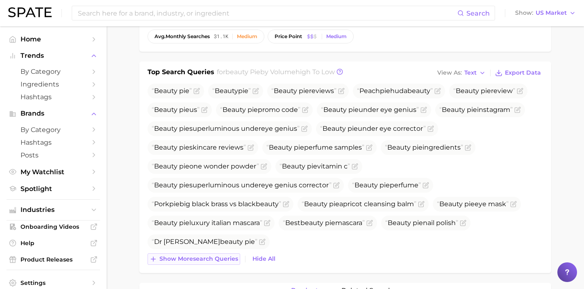
scroll to position [236, 0]
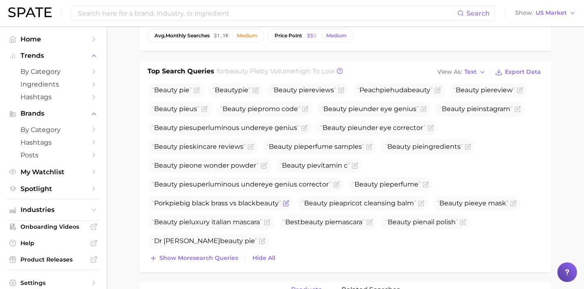
click at [289, 204] on icon "Flag as miscategorized or irrelevant" at bounding box center [286, 203] width 7 height 7
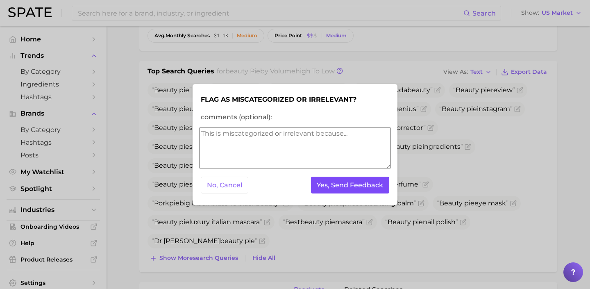
click at [342, 184] on button "Yes, Send Feedback" at bounding box center [350, 185] width 79 height 17
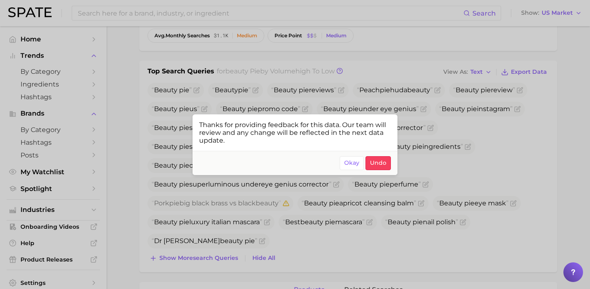
click at [278, 221] on div at bounding box center [295, 144] width 590 height 289
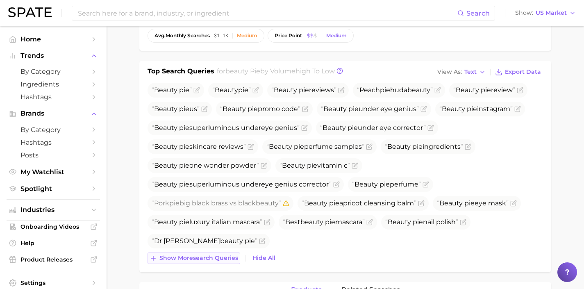
click at [215, 257] on span "Show more search queries" at bounding box center [198, 257] width 79 height 7
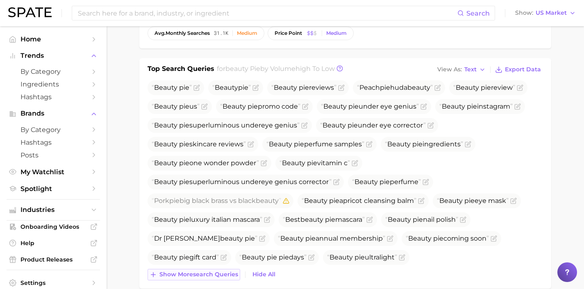
scroll to position [241, 0]
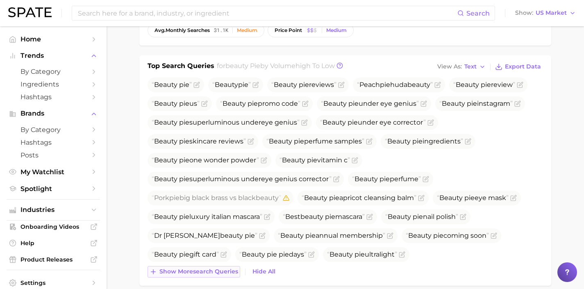
click at [217, 272] on span "Show more search queries" at bounding box center [198, 271] width 79 height 7
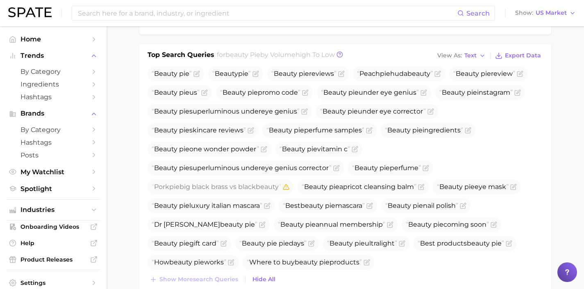
scroll to position [250, 0]
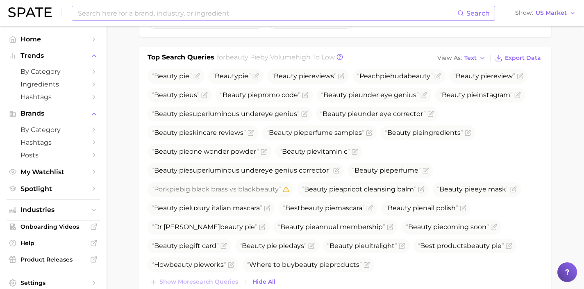
click at [212, 14] on input at bounding box center [267, 13] width 380 height 14
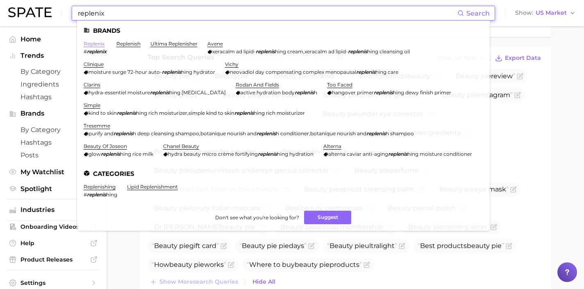
type input "replenix"
click at [101, 44] on link "replenix" at bounding box center [94, 44] width 21 height 6
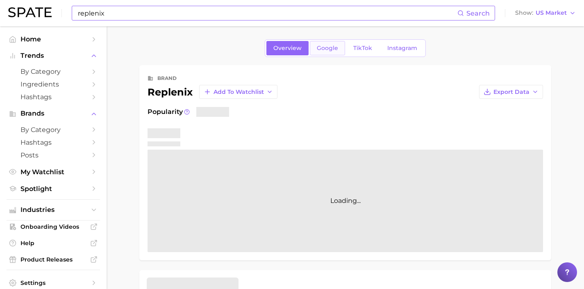
click at [325, 43] on link "Google" at bounding box center [327, 48] width 35 height 14
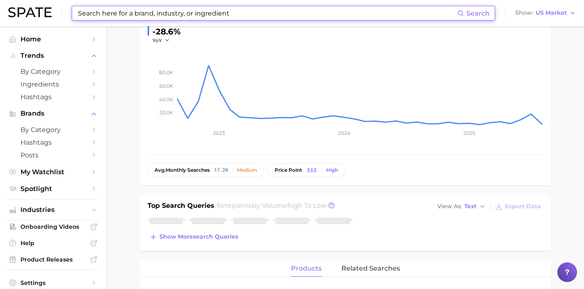
scroll to position [143, 0]
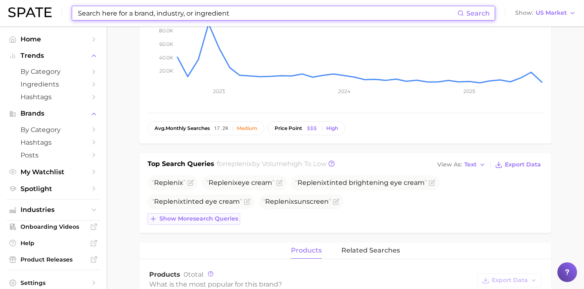
click at [223, 220] on span "Show more search queries" at bounding box center [198, 218] width 79 height 7
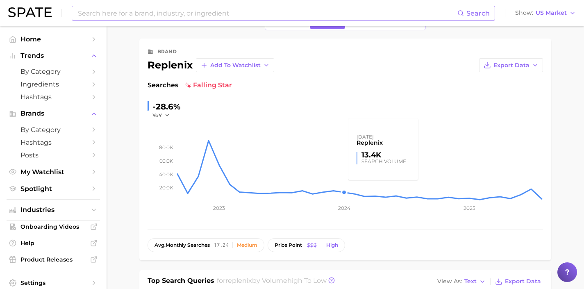
scroll to position [0, 0]
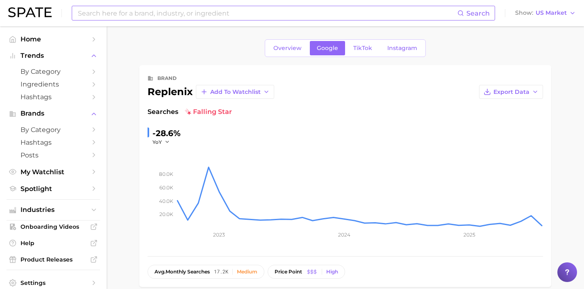
click at [244, 10] on input at bounding box center [267, 13] width 380 height 14
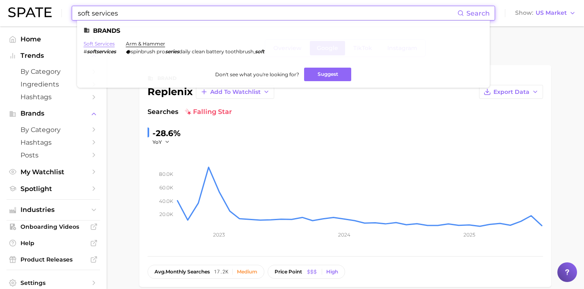
type input "soft services"
click at [98, 45] on link "soft services" at bounding box center [99, 44] width 31 height 6
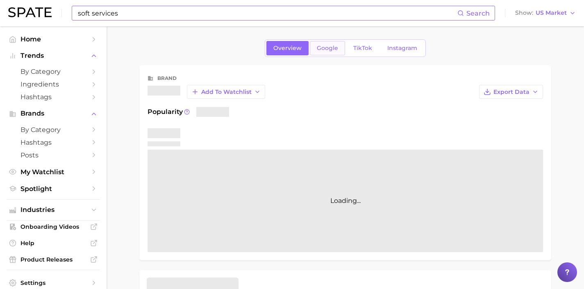
click at [334, 48] on span "Google" at bounding box center [327, 48] width 21 height 7
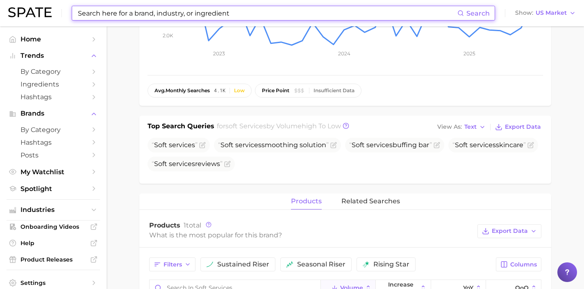
scroll to position [182, 0]
click at [292, 13] on input at bounding box center [267, 13] width 380 height 14
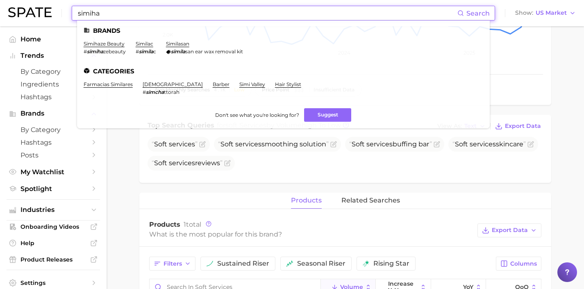
drag, startPoint x: 251, startPoint y: 11, endPoint x: 0, endPoint y: 1, distance: 251.4
click at [0, 1] on header "simiha Search Brands simihaze beauty # simiha zebeauty similac # simila c simil…" at bounding box center [292, 13] width 584 height 26
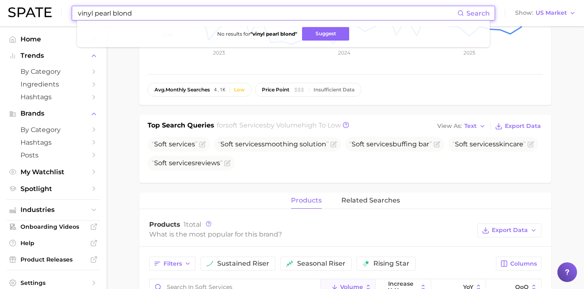
click at [280, 11] on input "vinyl pearl blond" at bounding box center [267, 13] width 380 height 14
drag, startPoint x: 279, startPoint y: 12, endPoint x: 39, endPoint y: 10, distance: 239.7
click at [39, 10] on div "vinyl pearl blonde Search No results for " vinyl pearl blonde " Suggest Show US…" at bounding box center [292, 13] width 568 height 26
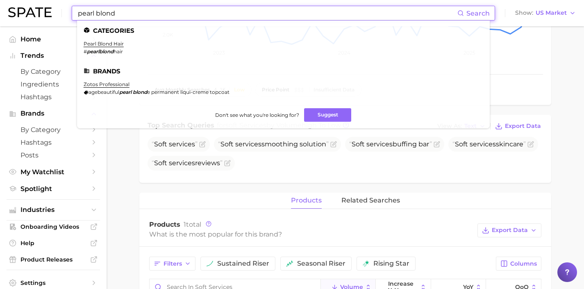
drag, startPoint x: 132, startPoint y: 15, endPoint x: 53, endPoint y: 15, distance: 78.3
click at [53, 15] on div "pearl blond Search Categories pearl blond hair # pearlblond hair Brands zotos p…" at bounding box center [292, 13] width 568 height 26
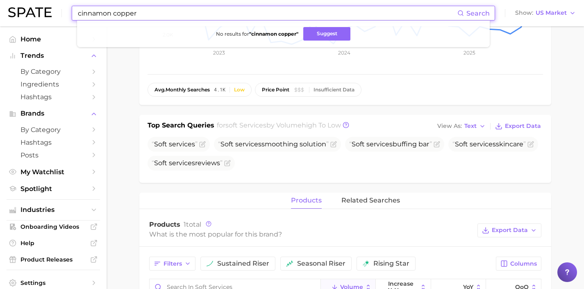
drag, startPoint x: 162, startPoint y: 11, endPoint x: 36, endPoint y: 5, distance: 126.4
click at [36, 5] on div "cinnamon copper Search No results for " cinnamon copper " Suggest Show US Market" at bounding box center [292, 13] width 568 height 26
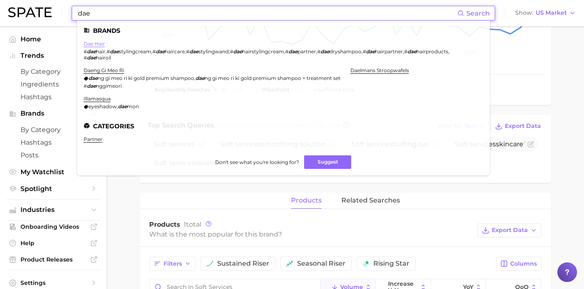
type input "dae"
click at [101, 45] on link "dae hair" at bounding box center [94, 44] width 21 height 6
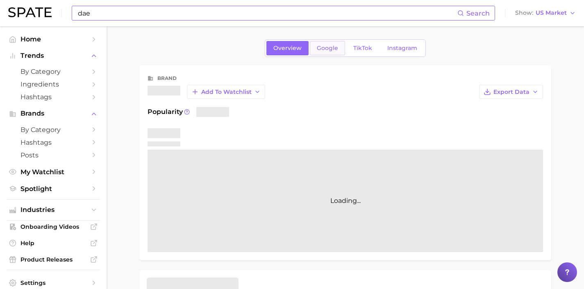
click at [322, 48] on span "Google" at bounding box center [327, 48] width 21 height 7
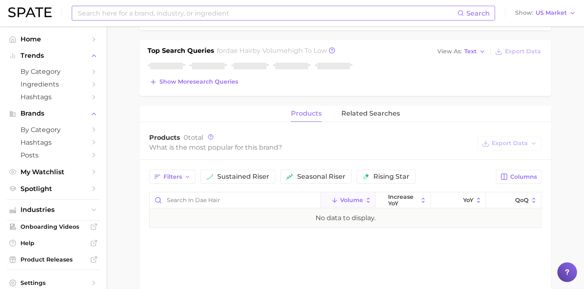
scroll to position [260, 0]
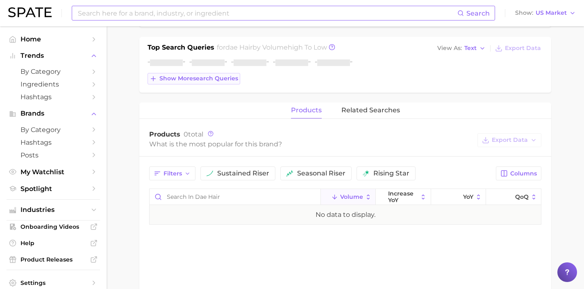
click at [224, 84] on button "Show more search queries" at bounding box center [194, 78] width 93 height 11
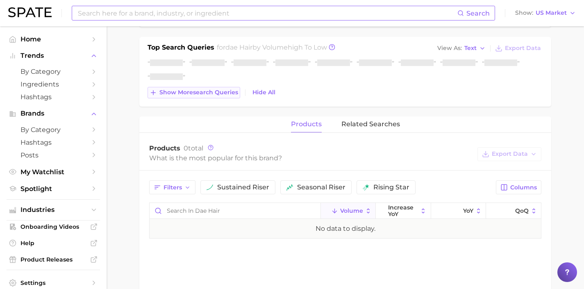
click at [229, 93] on span "Show more search queries" at bounding box center [198, 92] width 79 height 7
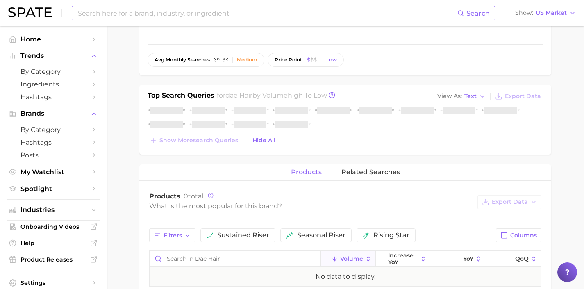
scroll to position [216, 0]
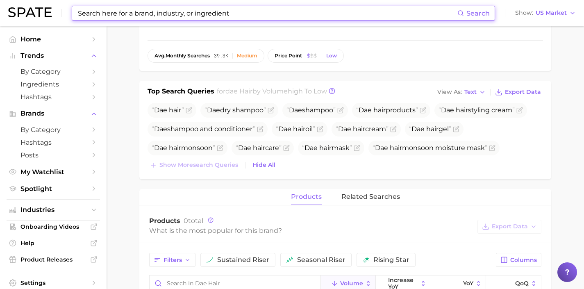
click at [227, 14] on input at bounding box center [267, 13] width 380 height 14
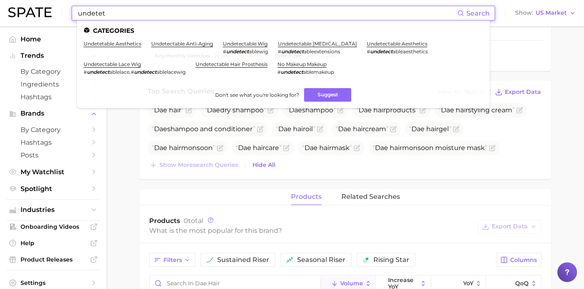
drag, startPoint x: 241, startPoint y: 13, endPoint x: 0, endPoint y: 1, distance: 240.8
click at [0, 1] on header "undetet Search Categories undetetable aesthetics undetectable anti-aging undete…" at bounding box center [292, 13] width 584 height 26
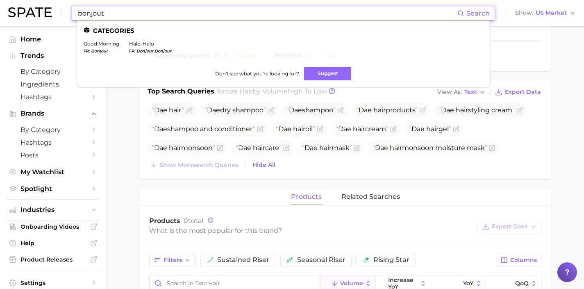
drag, startPoint x: 192, startPoint y: 13, endPoint x: 2, endPoint y: 0, distance: 190.2
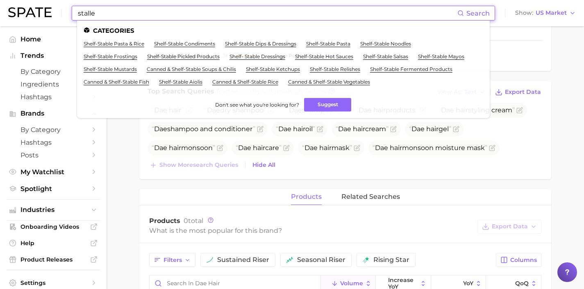
drag, startPoint x: 179, startPoint y: 14, endPoint x: 26, endPoint y: 2, distance: 153.7
click at [26, 2] on div "stalle Search Categories shelf-stable pasta & rice shelf-stable condiments shel…" at bounding box center [292, 13] width 568 height 26
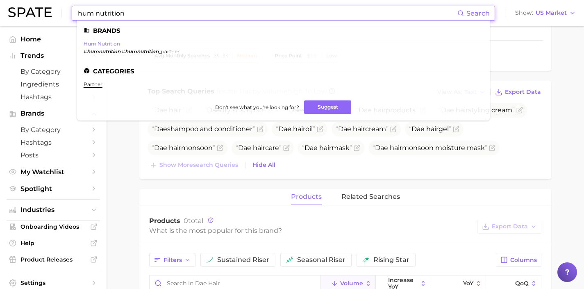
type input "hum nutrition"
click at [110, 44] on link "hum nutrition" at bounding box center [102, 44] width 36 height 6
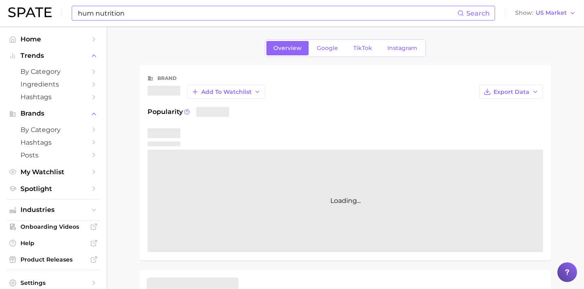
click at [322, 57] on div "Overview Google TikTok Instagram" at bounding box center [345, 48] width 161 height 18
click at [322, 51] on span "Google" at bounding box center [327, 48] width 21 height 7
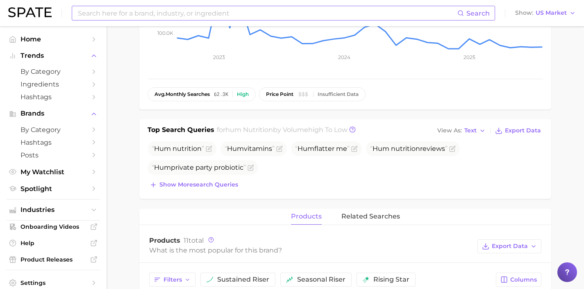
scroll to position [178, 0]
click at [219, 181] on span "Show more search queries" at bounding box center [198, 183] width 79 height 7
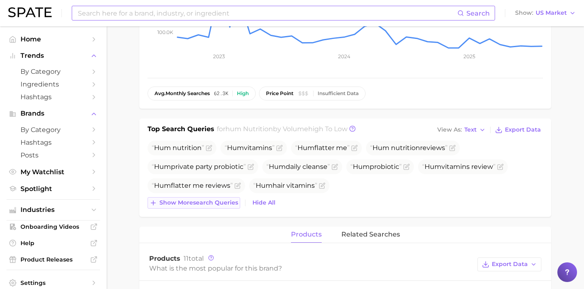
click at [225, 200] on span "Show more search queries" at bounding box center [198, 202] width 79 height 7
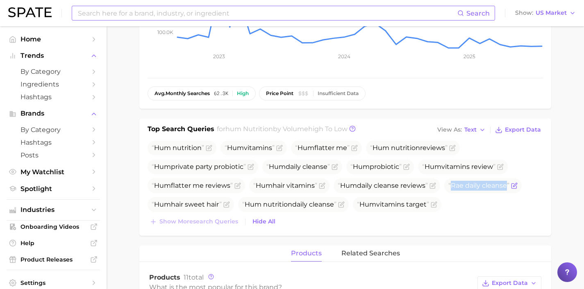
drag, startPoint x: 511, startPoint y: 187, endPoint x: 455, endPoint y: 186, distance: 56.1
click at [455, 186] on span "Rae daily cleanse" at bounding box center [478, 186] width 61 height 8
copy span "Rae daily cleanse"
click at [517, 185] on icon "Flag as miscategorized or irrelevant" at bounding box center [515, 185] width 4 height 4
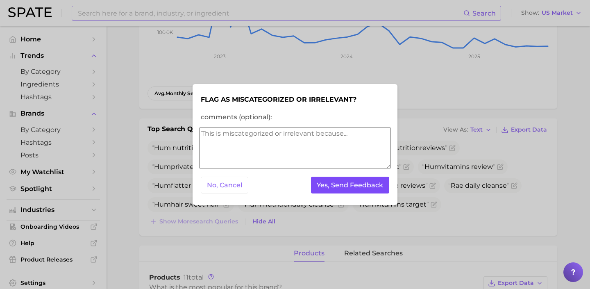
click at [364, 185] on button "Yes, Send Feedback" at bounding box center [350, 185] width 79 height 17
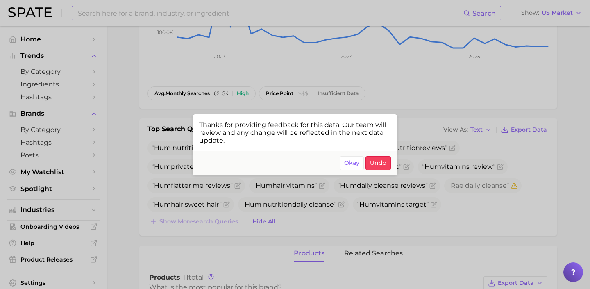
click at [261, 79] on div at bounding box center [295, 144] width 590 height 289
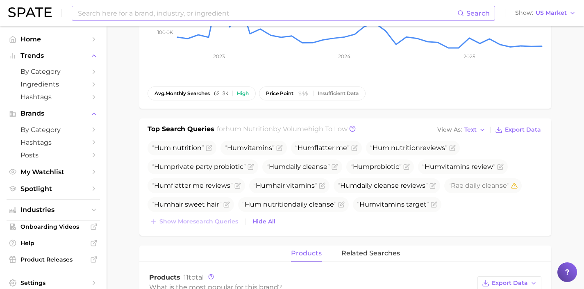
click at [190, 17] on input at bounding box center [267, 13] width 380 height 14
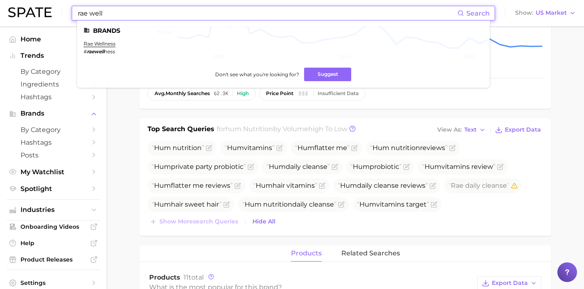
type input "rae well"
click at [100, 41] on link "rae wellness" at bounding box center [100, 44] width 32 height 6
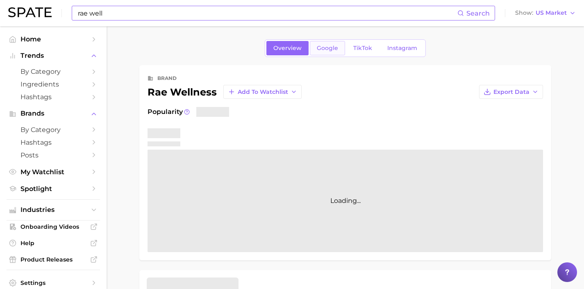
click at [318, 49] on span "Google" at bounding box center [327, 48] width 21 height 7
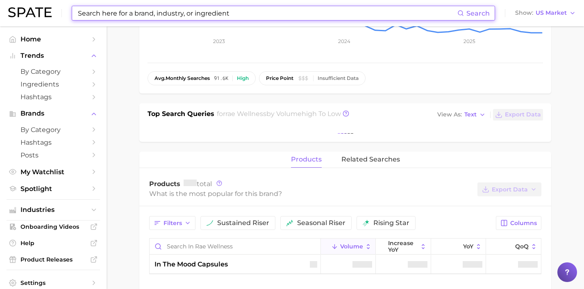
scroll to position [194, 0]
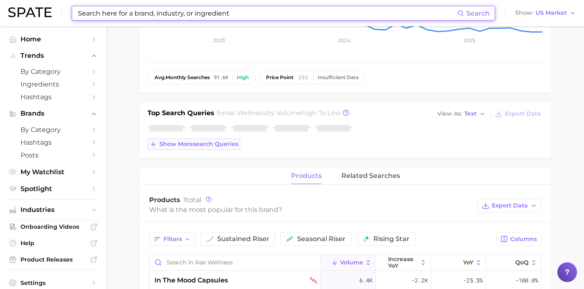
click at [227, 142] on span "Show more search queries" at bounding box center [198, 144] width 79 height 7
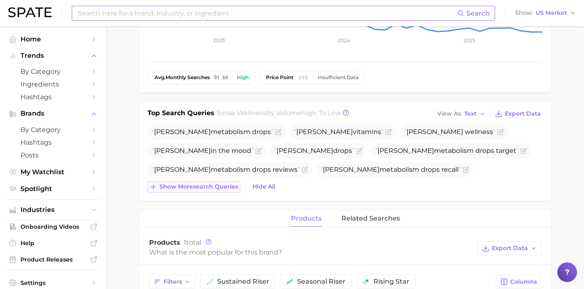
click at [230, 184] on span "Show more search queries" at bounding box center [198, 186] width 79 height 7
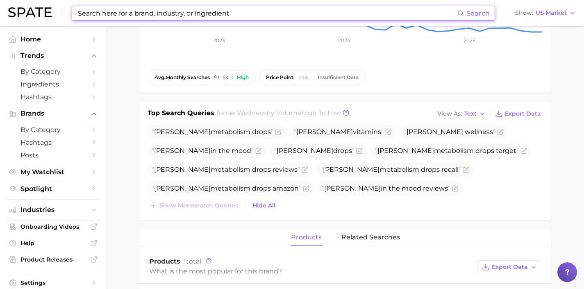
click at [196, 19] on input at bounding box center [267, 13] width 380 height 14
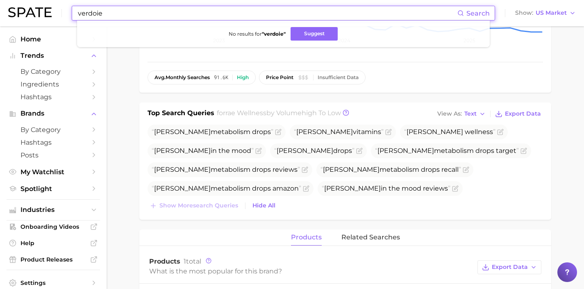
drag, startPoint x: 255, startPoint y: 15, endPoint x: 55, endPoint y: -8, distance: 201.8
drag, startPoint x: 161, startPoint y: 12, endPoint x: 65, endPoint y: 10, distance: 96.7
click at [65, 10] on div "mockumentary Search No results for " mockumentary " Suggest Show US Market" at bounding box center [292, 13] width 568 height 26
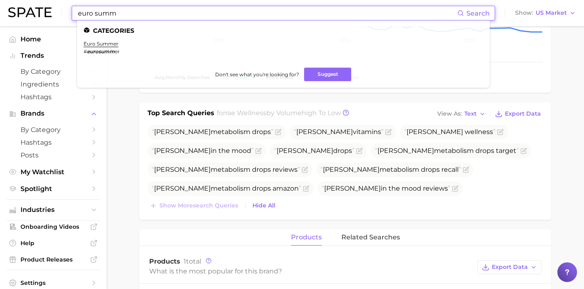
drag, startPoint x: 268, startPoint y: 11, endPoint x: 0, endPoint y: 1, distance: 268.2
click at [0, 1] on header "euro summ Search Categories euro summer # eurosumm er Don't see what you're loo…" at bounding box center [292, 13] width 584 height 26
drag, startPoint x: 113, startPoint y: 14, endPoint x: 49, endPoint y: 14, distance: 63.9
click at [49, 14] on div "lambrini Search Categories laminin # lamini n recipe # lambreci pe lamb lamb ri…" at bounding box center [292, 13] width 568 height 26
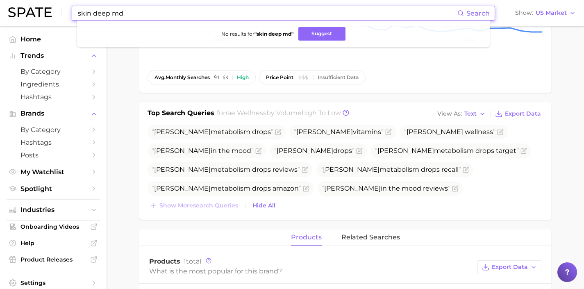
drag, startPoint x: 222, startPoint y: 13, endPoint x: 33, endPoint y: 5, distance: 188.7
click at [33, 5] on div "skin deep md Search No results for " skin deep md " Suggest Show US Market" at bounding box center [292, 13] width 568 height 26
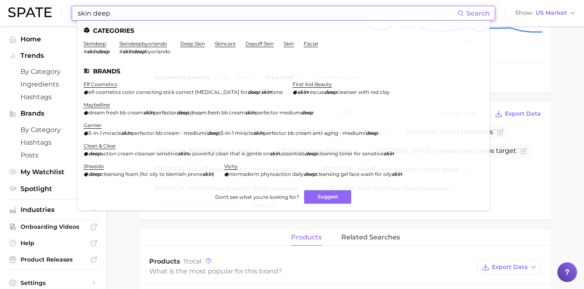
drag, startPoint x: 236, startPoint y: 11, endPoint x: 40, endPoint y: -1, distance: 196.3
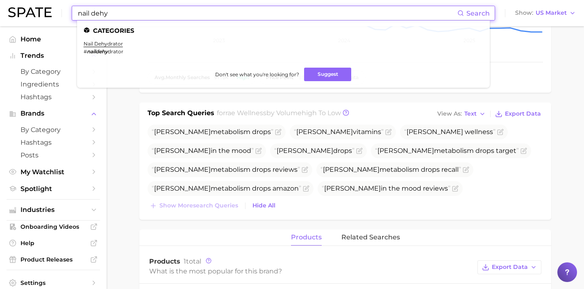
drag, startPoint x: 180, startPoint y: 12, endPoint x: 59, endPoint y: -1, distance: 122.0
drag, startPoint x: 146, startPoint y: 12, endPoint x: 43, endPoint y: 10, distance: 102.5
click at [43, 10] on div "dehydrated nails Search Categories nail dehydrator # nail dehydrator Don't see …" at bounding box center [292, 13] width 568 height 26
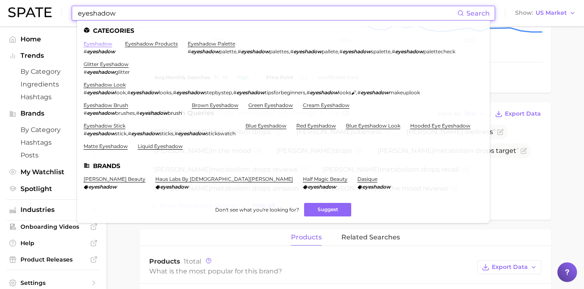
type input "eyeshadow"
click at [99, 45] on link "eyeshadow" at bounding box center [98, 44] width 29 height 6
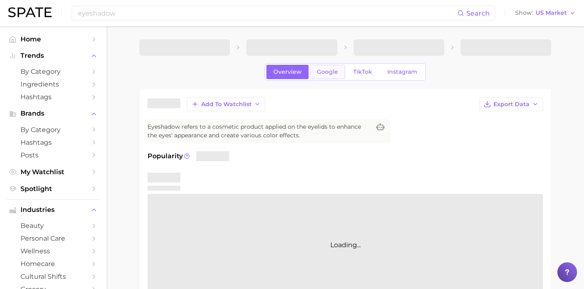
click at [334, 70] on span "Google" at bounding box center [327, 71] width 21 height 7
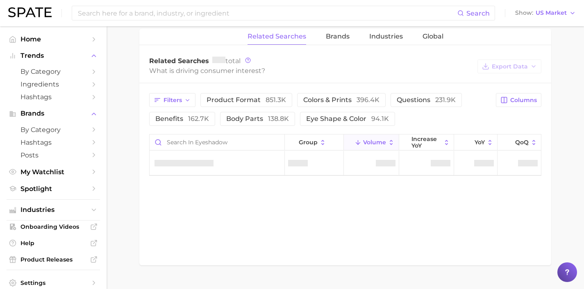
scroll to position [395, 0]
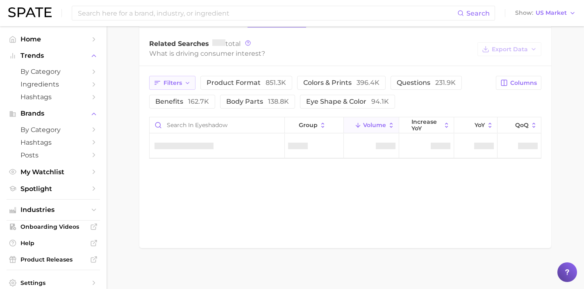
click at [175, 88] on button "Filters" at bounding box center [172, 83] width 46 height 14
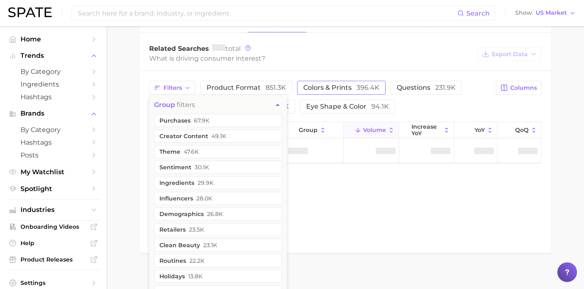
click at [311, 87] on span "colors & prints 396.4k" at bounding box center [341, 88] width 76 height 8
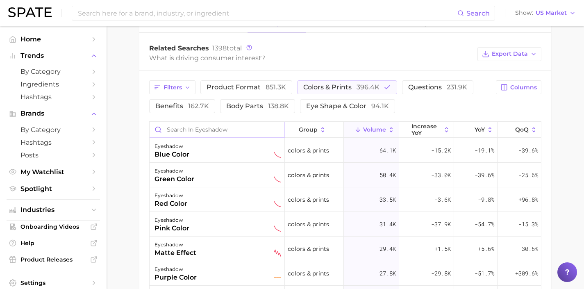
click at [257, 132] on input "Search in eyeshadow" at bounding box center [217, 130] width 135 height 16
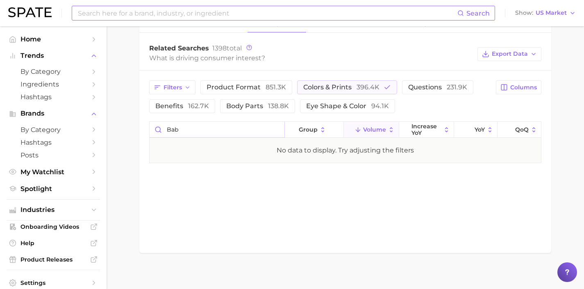
type input "bab"
click at [236, 14] on input at bounding box center [267, 13] width 380 height 14
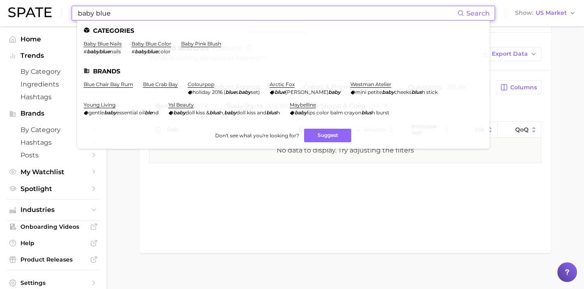
drag, startPoint x: 235, startPoint y: 15, endPoint x: 0, endPoint y: -8, distance: 236.4
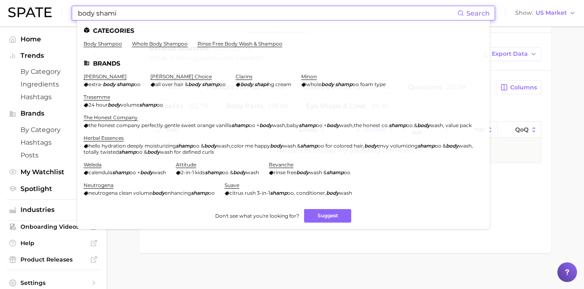
drag, startPoint x: 186, startPoint y: 9, endPoint x: 51, endPoint y: 2, distance: 134.6
click at [51, 2] on div "body shami Search Categories body shampoo whole body shampoo rinse free body wa…" at bounding box center [292, 13] width 568 height 26
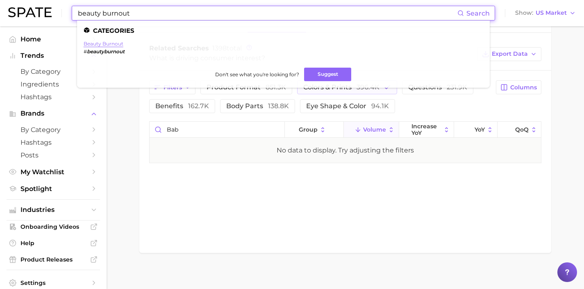
type input "beauty burnout"
click at [117, 44] on link "beauty burnout" at bounding box center [104, 44] width 40 height 6
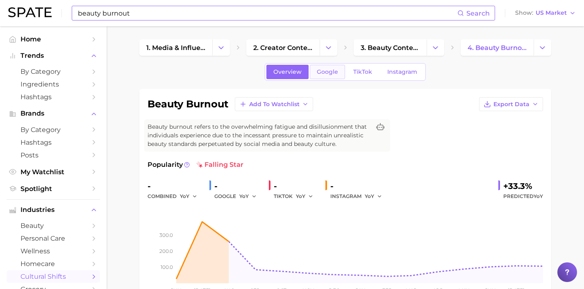
click at [325, 75] on link "Google" at bounding box center [327, 72] width 35 height 14
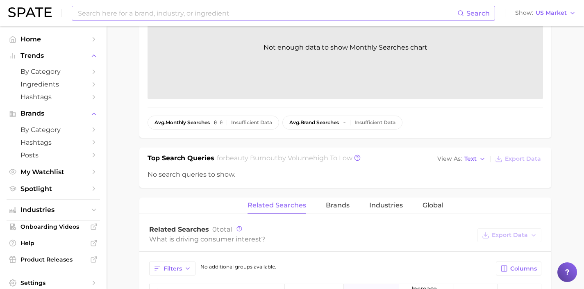
scroll to position [212, 0]
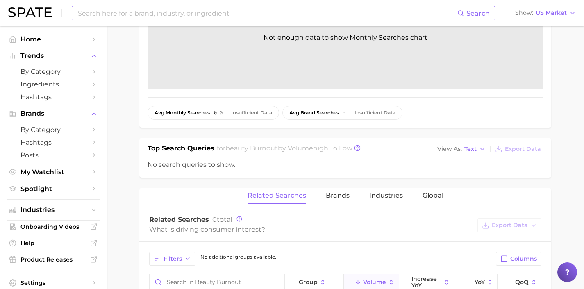
click at [213, 12] on input at bounding box center [267, 13] width 380 height 14
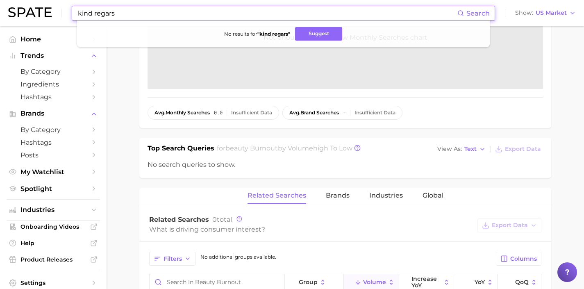
drag, startPoint x: 238, startPoint y: 13, endPoint x: 43, endPoint y: -2, distance: 196.1
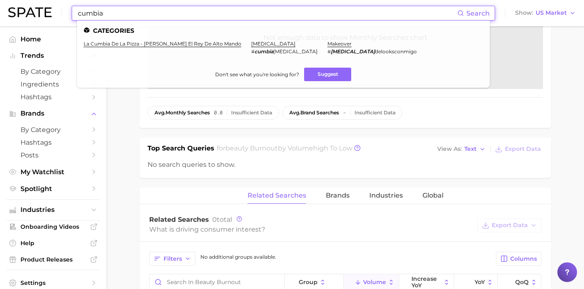
drag, startPoint x: 251, startPoint y: 12, endPoint x: 0, endPoint y: -6, distance: 251.4
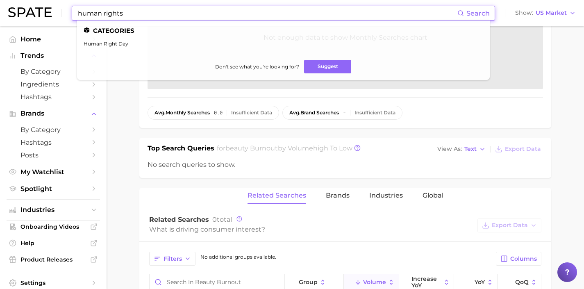
drag, startPoint x: 255, startPoint y: 11, endPoint x: 62, endPoint y: 2, distance: 192.8
click at [62, 2] on div "human rights Search Categories human right day Don't see what you're looking fo…" at bounding box center [292, 13] width 568 height 26
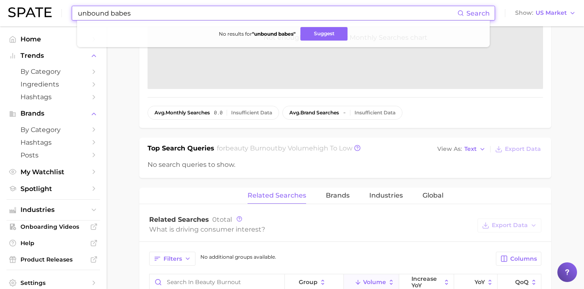
drag, startPoint x: 175, startPoint y: 13, endPoint x: 42, endPoint y: 7, distance: 133.3
click at [42, 7] on div "unbound babes Search No results for " unbound babes " Suggest Show US Market" at bounding box center [292, 13] width 568 height 26
drag, startPoint x: 234, startPoint y: 12, endPoint x: 49, endPoint y: -17, distance: 187.0
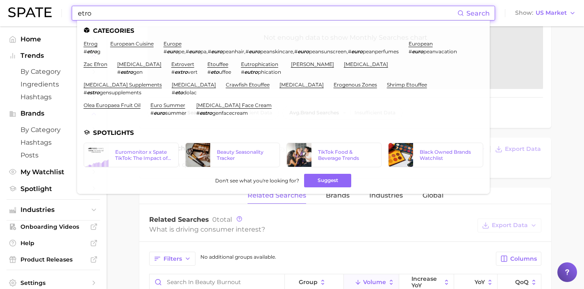
drag, startPoint x: 262, startPoint y: 11, endPoint x: 109, endPoint y: 7, distance: 153.3
click at [109, 7] on input "etro" at bounding box center [267, 13] width 380 height 14
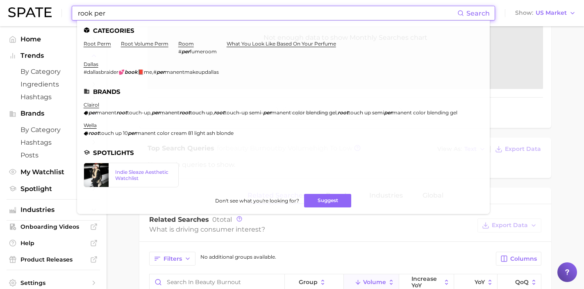
drag, startPoint x: 245, startPoint y: 12, endPoint x: 32, endPoint y: -6, distance: 213.9
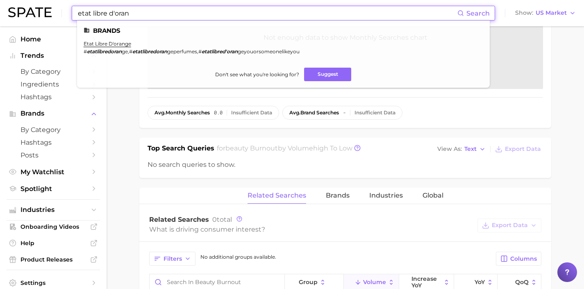
drag, startPoint x: 239, startPoint y: 12, endPoint x: 0, endPoint y: 0, distance: 239.2
click at [0, 0] on header "etat libre d'oran Search Brands etat libre d'orange # etatlibredoran ge , # eta…" at bounding box center [292, 13] width 584 height 26
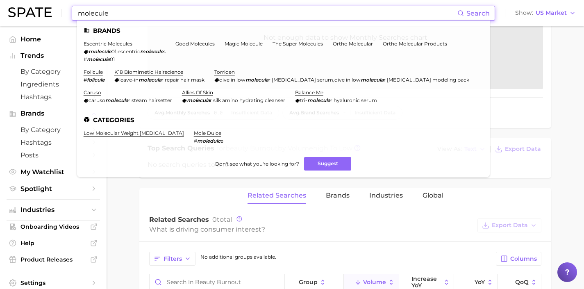
drag, startPoint x: 270, startPoint y: 10, endPoint x: 0, endPoint y: -9, distance: 270.3
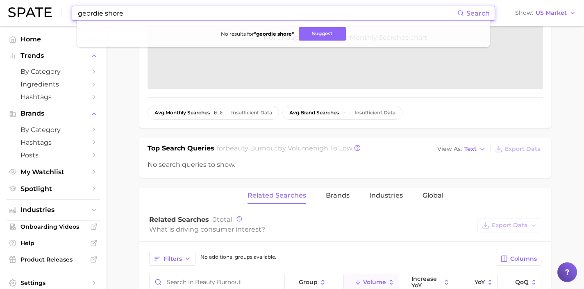
drag, startPoint x: 131, startPoint y: 15, endPoint x: 55, endPoint y: 12, distance: 76.3
click at [55, 12] on div "geordie shore Search No results for " geordie shore " Suggest Show US Market" at bounding box center [292, 13] width 568 height 26
drag, startPoint x: 275, startPoint y: 16, endPoint x: 65, endPoint y: 15, distance: 209.8
click at [65, 15] on div "allure bod Search No results for " allure bod " Suggest Show US Market" at bounding box center [292, 13] width 568 height 26
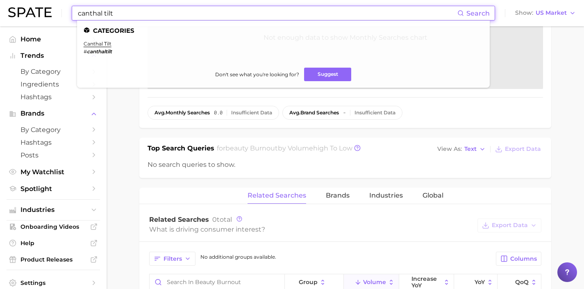
drag, startPoint x: 224, startPoint y: 9, endPoint x: 56, endPoint y: -1, distance: 168.3
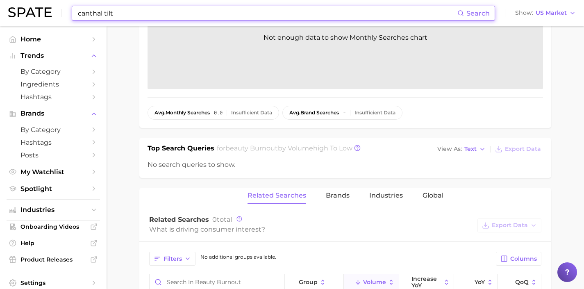
drag, startPoint x: 154, startPoint y: 16, endPoint x: 23, endPoint y: 12, distance: 131.2
click at [23, 12] on div "canthal tilt Search Show US Market" at bounding box center [292, 13] width 568 height 26
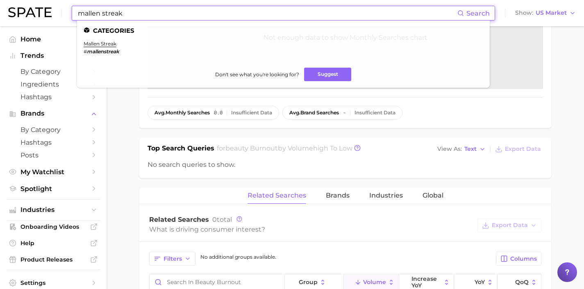
drag, startPoint x: 268, startPoint y: 10, endPoint x: 39, endPoint y: 3, distance: 228.8
click at [39, 3] on div "mallen streak Search Categories mallen streak # mallenstreak Don't see what you…" at bounding box center [292, 13] width 568 height 26
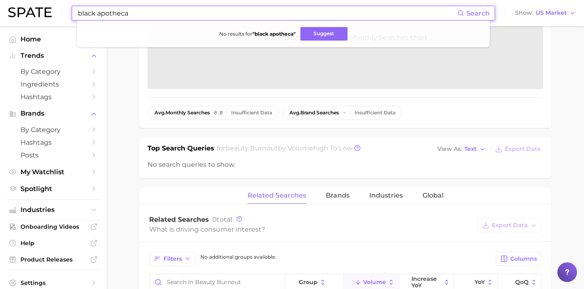
drag, startPoint x: 239, startPoint y: 17, endPoint x: 35, endPoint y: -4, distance: 205.2
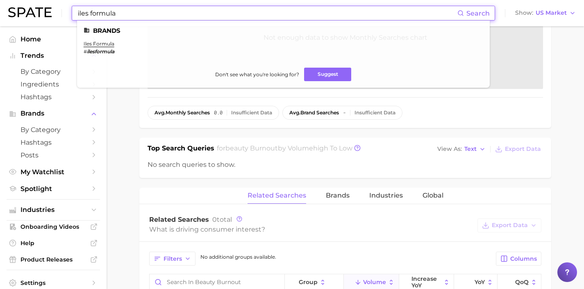
drag, startPoint x: 236, startPoint y: 11, endPoint x: 45, endPoint y: 2, distance: 190.3
click at [45, 2] on div "iles formula Search Brands iles formula # ilesformula Don't see what you're loo…" at bounding box center [292, 13] width 568 height 26
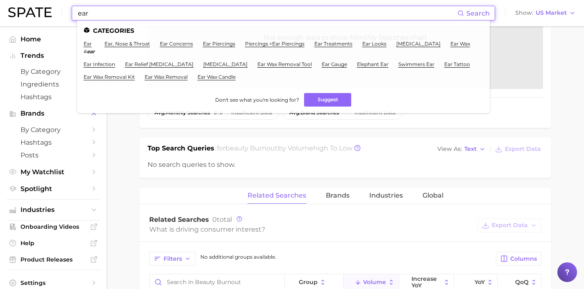
drag, startPoint x: 252, startPoint y: 9, endPoint x: 45, endPoint y: -2, distance: 208.1
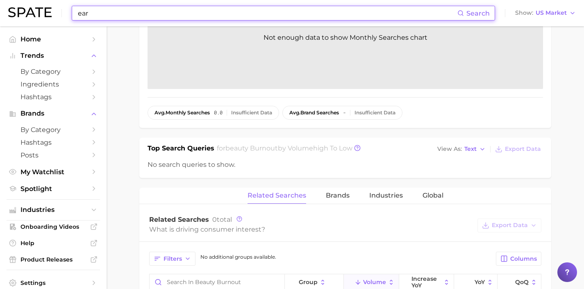
drag, startPoint x: 93, startPoint y: 12, endPoint x: 60, endPoint y: 10, distance: 33.7
click at [60, 10] on div "ear Search Show US Market" at bounding box center [292, 13] width 568 height 26
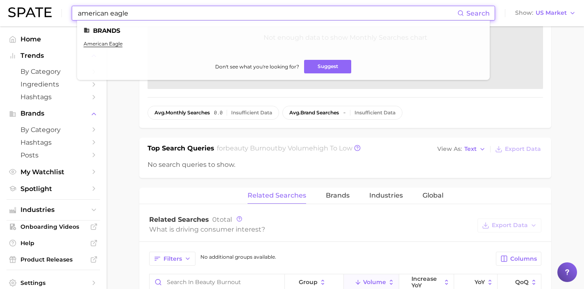
drag, startPoint x: 254, startPoint y: 16, endPoint x: 30, endPoint y: -1, distance: 224.0
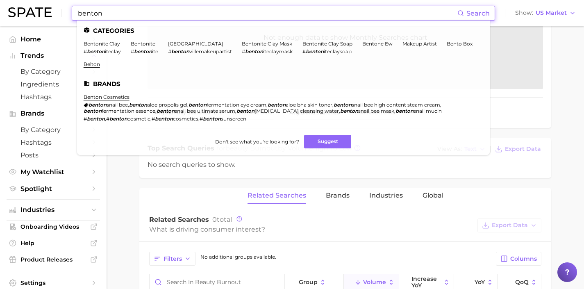
drag, startPoint x: 243, startPoint y: 15, endPoint x: 53, endPoint y: 9, distance: 189.8
click at [53, 9] on div "benton Search Categories bentonite clay # benton iteclay bentonite # [GEOGRAPHI…" at bounding box center [292, 13] width 568 height 26
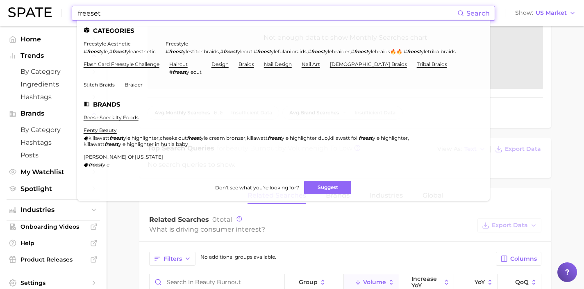
drag, startPoint x: 227, startPoint y: 12, endPoint x: 61, endPoint y: -4, distance: 166.3
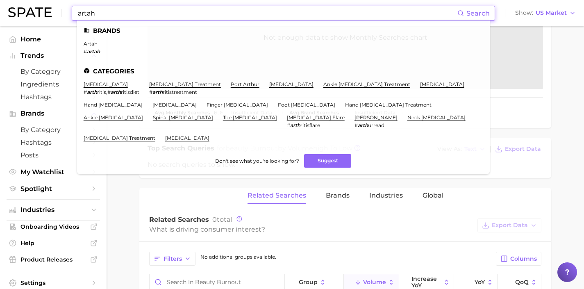
drag, startPoint x: 244, startPoint y: 12, endPoint x: 19, endPoint y: -4, distance: 225.5
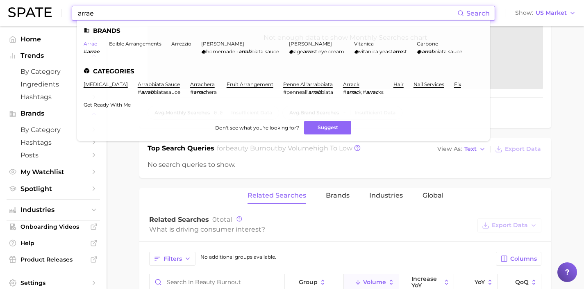
type input "arrae"
click at [91, 43] on link "arrae" at bounding box center [91, 44] width 14 height 6
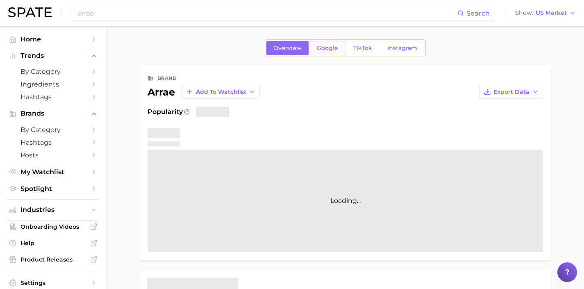
click at [309, 54] on div "Overview Google TikTok Instagram" at bounding box center [345, 48] width 161 height 18
click at [319, 54] on link "Google" at bounding box center [327, 48] width 35 height 14
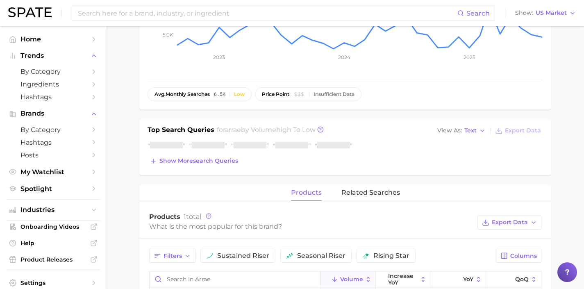
scroll to position [178, 0]
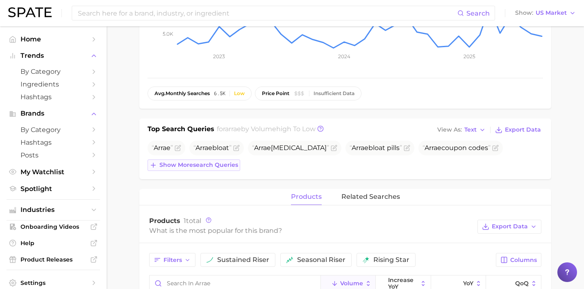
click at [213, 165] on span "Show more search queries" at bounding box center [198, 164] width 79 height 7
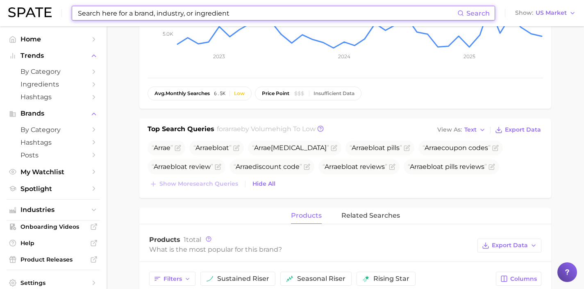
click at [263, 12] on input at bounding box center [267, 13] width 380 height 14
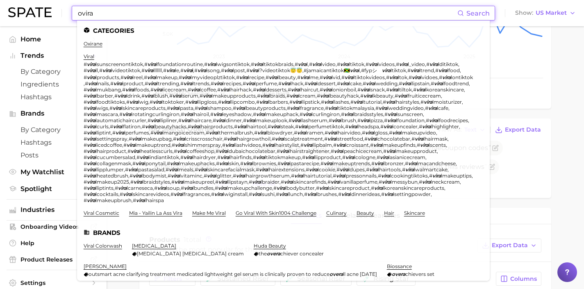
drag, startPoint x: 207, startPoint y: 16, endPoint x: 0, endPoint y: -3, distance: 208.2
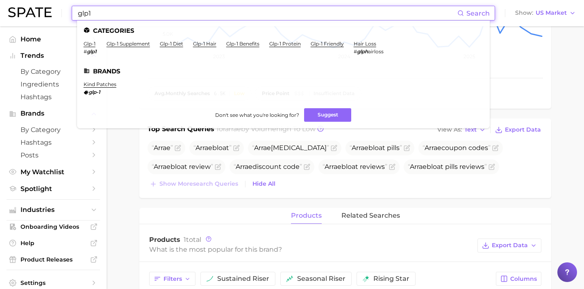
drag, startPoint x: 257, startPoint y: 11, endPoint x: 0, endPoint y: -10, distance: 257.4
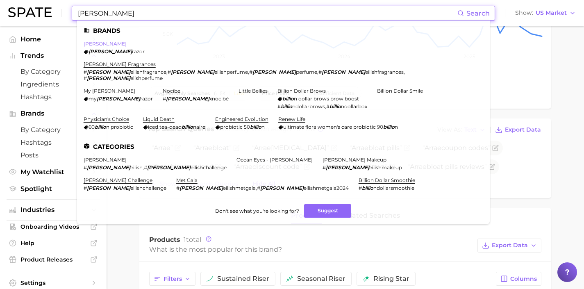
type input "[PERSON_NAME]"
click at [90, 43] on link "[PERSON_NAME]" at bounding box center [105, 44] width 43 height 6
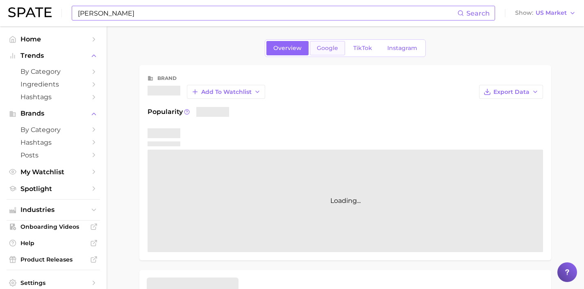
click at [322, 50] on span "Google" at bounding box center [327, 48] width 21 height 7
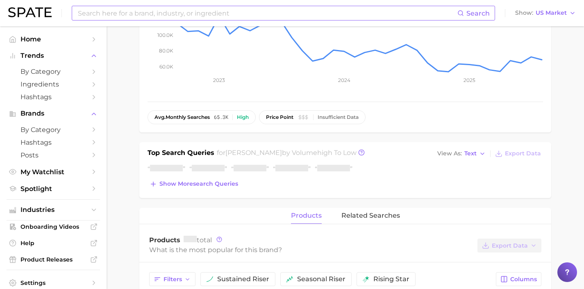
scroll to position [157, 0]
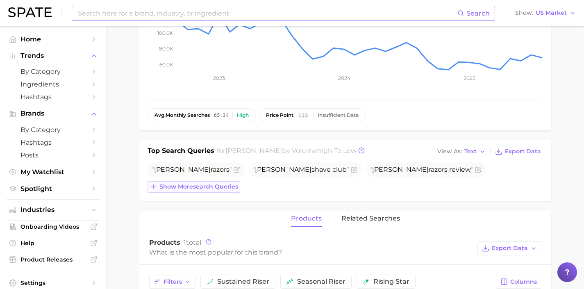
click at [223, 187] on span "Show more search queries" at bounding box center [198, 186] width 79 height 7
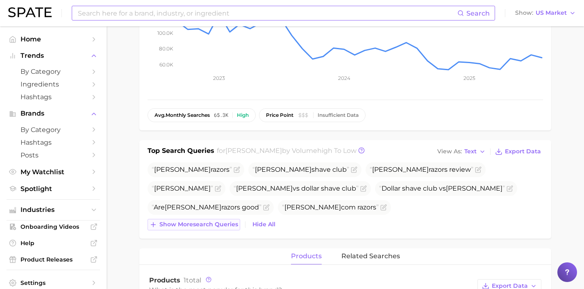
click at [228, 223] on span "Show more search queries" at bounding box center [198, 224] width 79 height 7
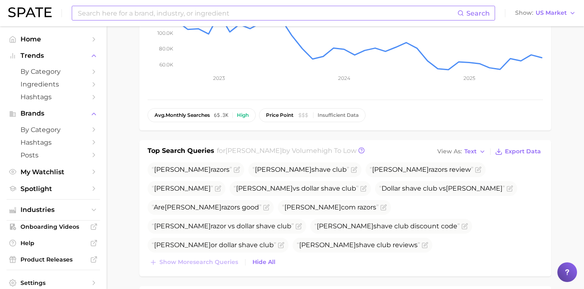
click at [233, 14] on input at bounding box center [267, 13] width 380 height 14
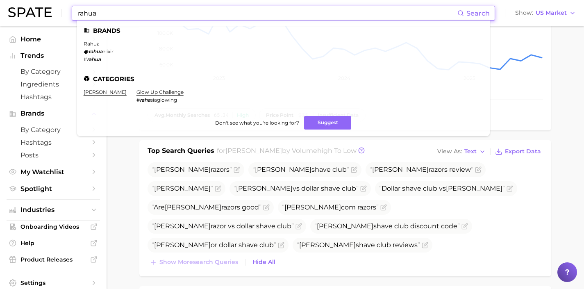
drag, startPoint x: 256, startPoint y: 11, endPoint x: 27, endPoint y: -15, distance: 230.6
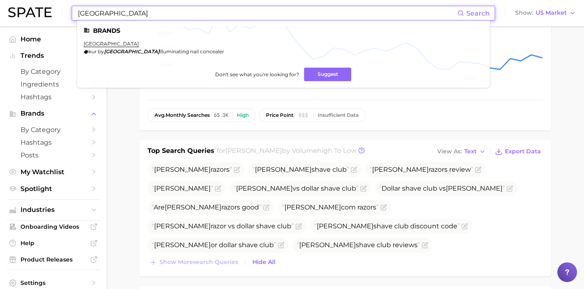
drag, startPoint x: 245, startPoint y: 10, endPoint x: 9, endPoint y: -16, distance: 237.9
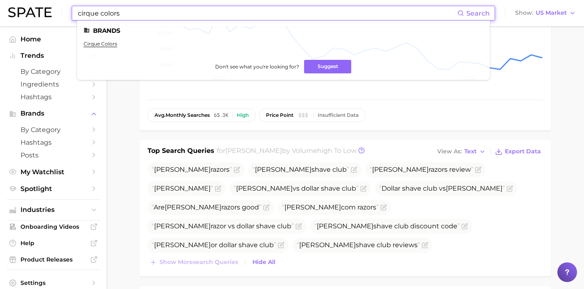
drag, startPoint x: 237, startPoint y: 12, endPoint x: 5, endPoint y: -26, distance: 235.8
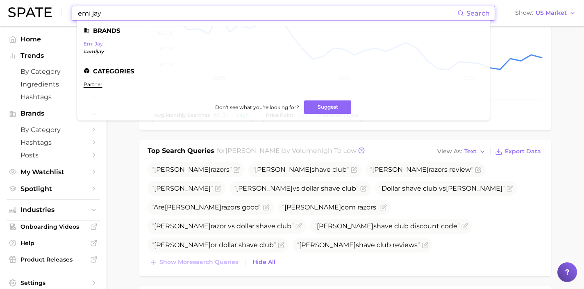
type input "emi jay"
click at [98, 45] on link "emi jay" at bounding box center [93, 44] width 19 height 6
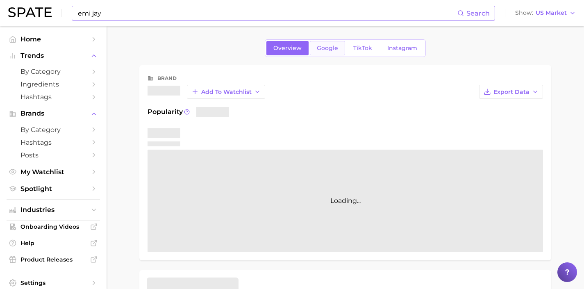
click at [329, 52] on link "Google" at bounding box center [327, 48] width 35 height 14
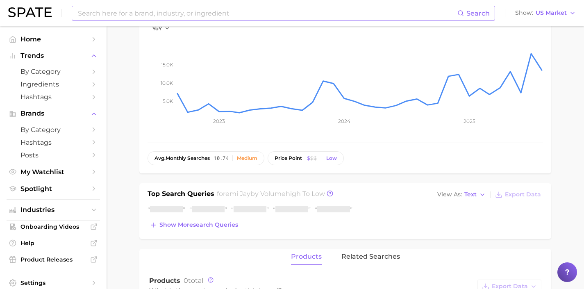
scroll to position [118, 0]
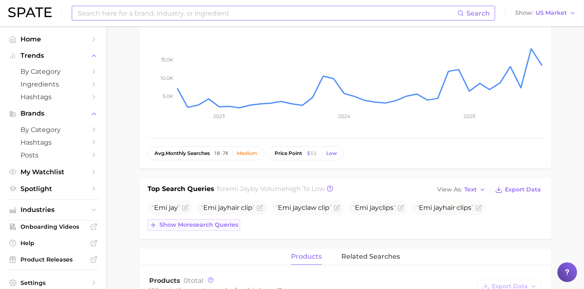
click at [210, 225] on span "Show more search queries" at bounding box center [198, 224] width 79 height 7
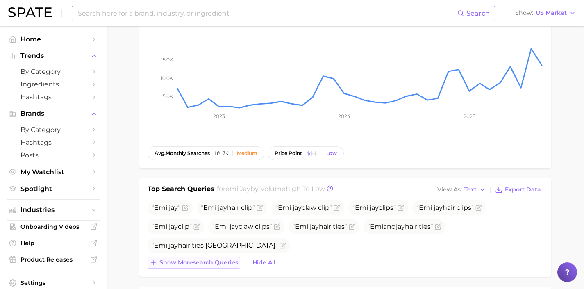
click at [214, 266] on span "Show more search queries" at bounding box center [198, 262] width 79 height 7
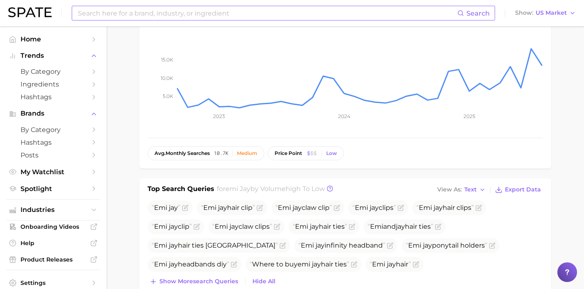
click at [245, 11] on input at bounding box center [267, 13] width 380 height 14
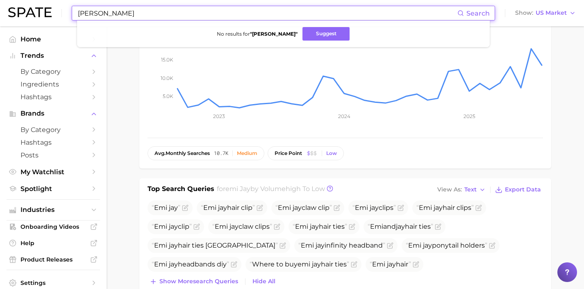
drag, startPoint x: 304, startPoint y: 11, endPoint x: 78, endPoint y: 2, distance: 226.0
click at [78, 2] on div "[PERSON_NAME] Search No results for " [PERSON_NAME] " Suggest Show US Market" at bounding box center [292, 13] width 568 height 26
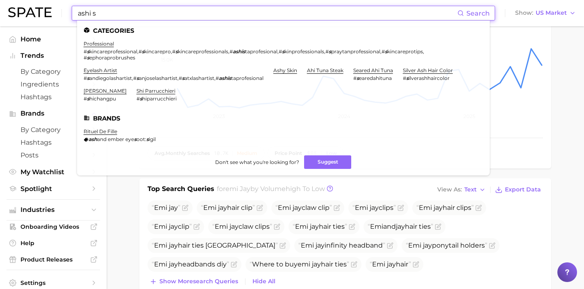
drag, startPoint x: 250, startPoint y: 11, endPoint x: 44, endPoint y: 0, distance: 205.6
click at [44, 0] on div "ashi s Search Categories professional # s kincareprofessional , # s kincarepro …" at bounding box center [292, 13] width 568 height 26
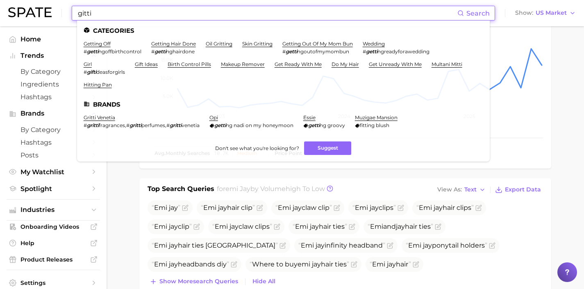
drag, startPoint x: 120, startPoint y: 12, endPoint x: 57, endPoint y: 9, distance: 63.2
click at [57, 9] on div "gitti Search Categories getting off # getti ngoffbirthcontrol getting hair done…" at bounding box center [292, 13] width 568 height 26
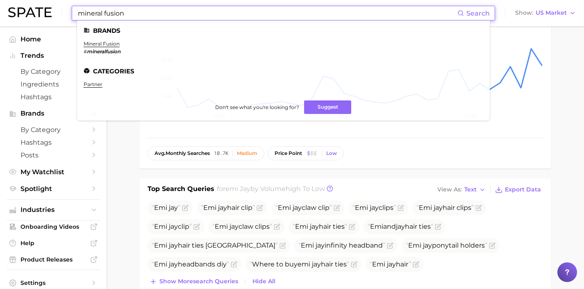
drag, startPoint x: 226, startPoint y: 10, endPoint x: 0, endPoint y: 1, distance: 226.4
click at [0, 1] on header "mineral fusion Search Brands mineral fusion # mineralfusion Categories partner …" at bounding box center [292, 13] width 584 height 26
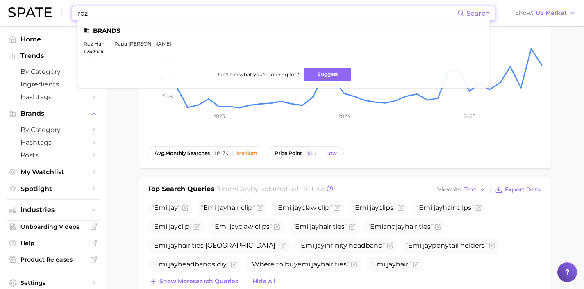
drag, startPoint x: 194, startPoint y: 16, endPoint x: 0, endPoint y: 13, distance: 194.3
click at [0, 13] on header "roz Search Brands roz hair # roz hair papa [PERSON_NAME] Don't see what you're …" at bounding box center [292, 13] width 584 height 26
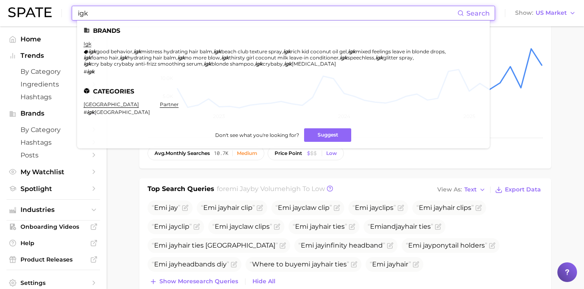
drag, startPoint x: 176, startPoint y: 15, endPoint x: 21, endPoint y: 1, distance: 155.5
click at [21, 1] on div "igk Search Brands igk igk good behavior , igk mistress hydrating hair balm , ig…" at bounding box center [292, 13] width 568 height 26
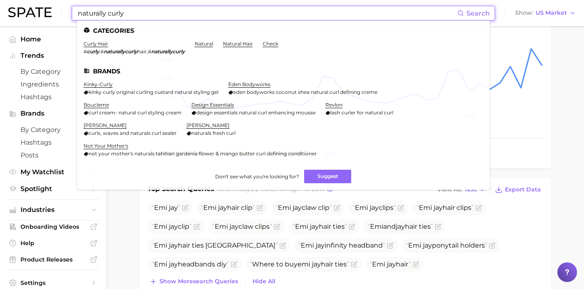
drag, startPoint x: 153, startPoint y: 17, endPoint x: 63, endPoint y: 13, distance: 90.7
click at [63, 13] on div "naturally curly Search Categories curly hair # curly , # naturallycurly hair , …" at bounding box center [292, 13] width 568 height 26
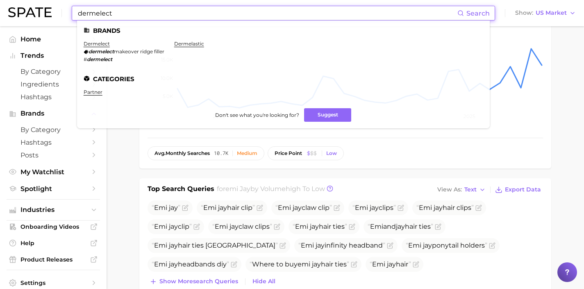
drag, startPoint x: 236, startPoint y: 12, endPoint x: 37, endPoint y: 12, distance: 199.6
click at [37, 12] on div "dermelect Search Brands dermelect dermelect makeover ridge filler # dermelect d…" at bounding box center [292, 13] width 568 height 26
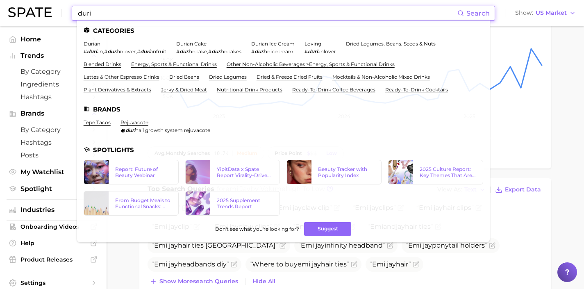
drag, startPoint x: 266, startPoint y: 16, endPoint x: 50, endPoint y: 4, distance: 217.1
click at [50, 4] on div "duri Search Categories durian # duri an , # duri anlover , # duri anfruit duria…" at bounding box center [292, 13] width 568 height 26
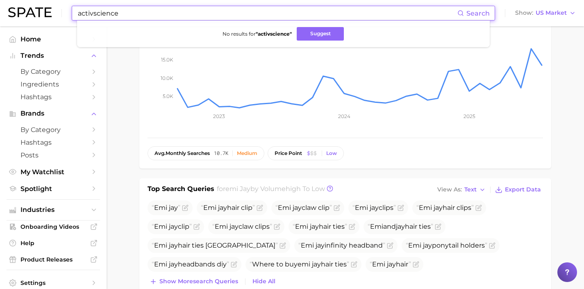
drag, startPoint x: 159, startPoint y: 11, endPoint x: 49, endPoint y: 8, distance: 110.7
click at [49, 8] on div "activscience Search No results for " activscience " Suggest Show US Market" at bounding box center [292, 13] width 568 height 26
type input "b"
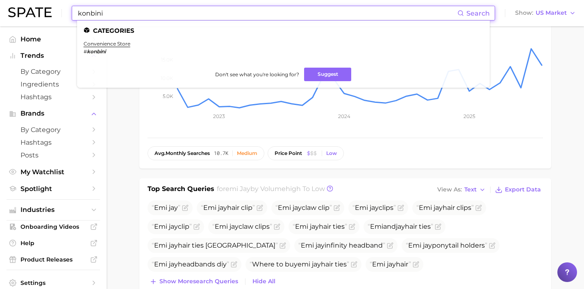
drag, startPoint x: 227, startPoint y: 11, endPoint x: 30, endPoint y: -7, distance: 198.4
click at [30, 0] on html "konbini Search Categories convenience store # konbini Don't see what you're loo…" at bounding box center [292, 26] width 584 height 289
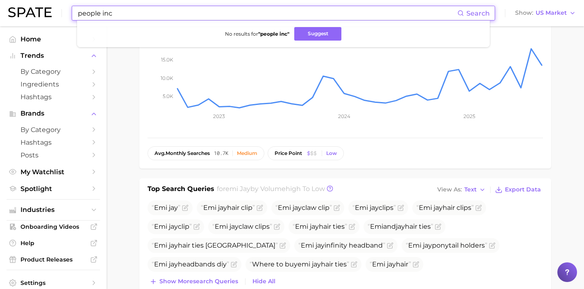
drag, startPoint x: 234, startPoint y: 12, endPoint x: 76, endPoint y: -1, distance: 158.4
click at [76, 0] on html "people inc Search No results for " people inc " Suggest Show US Market Home Tre…" at bounding box center [292, 26] width 584 height 289
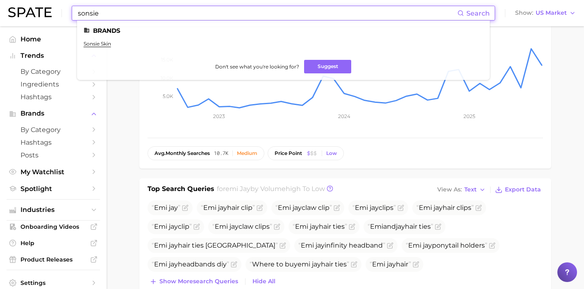
drag, startPoint x: 233, startPoint y: 14, endPoint x: 70, endPoint y: -5, distance: 163.8
click at [70, 0] on html "sonsie Search Brands sonsie skin Don't see what you're looking for? Suggest Sho…" at bounding box center [292, 26] width 584 height 289
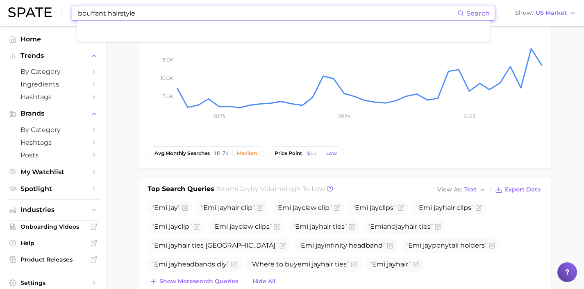
drag, startPoint x: 144, startPoint y: 13, endPoint x: 50, endPoint y: 9, distance: 93.9
click at [50, 9] on div "bouffant hairstyle Search Show US Market" at bounding box center [292, 13] width 568 height 26
drag, startPoint x: 197, startPoint y: 16, endPoint x: 48, endPoint y: -9, distance: 151.2
click at [48, 0] on html "clownphobia Search No results for " clownphobia " Suggest Show US Market Home T…" at bounding box center [292, 26] width 584 height 289
drag, startPoint x: 134, startPoint y: 12, endPoint x: 31, endPoint y: 2, distance: 103.8
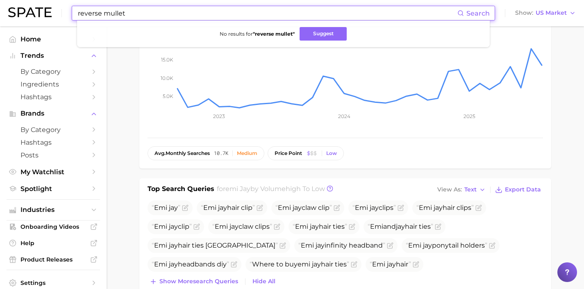
click at [31, 2] on div "reverse mullet Search No results for " reverse mullet " Suggest Show US Market" at bounding box center [292, 13] width 568 height 26
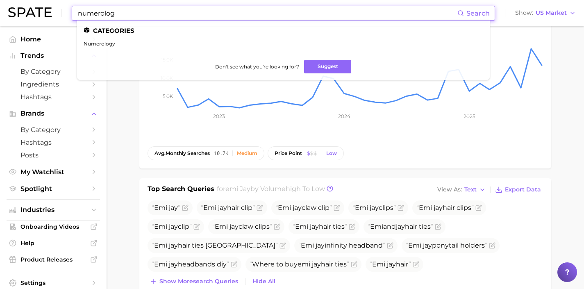
drag, startPoint x: 232, startPoint y: 9, endPoint x: 64, endPoint y: -8, distance: 168.9
click at [64, 0] on html "numerolog Search Categories numerology Don't see what you're looking for? Sugge…" at bounding box center [292, 26] width 584 height 289
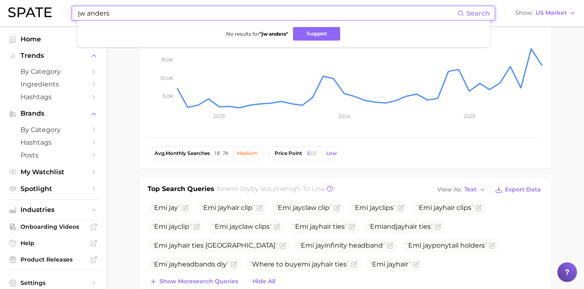
drag, startPoint x: 195, startPoint y: 13, endPoint x: 53, endPoint y: -9, distance: 144.0
click at [53, 0] on html "jw anders Search No results for " jw anders " Suggest Show US Market Home Trend…" at bounding box center [292, 26] width 584 height 289
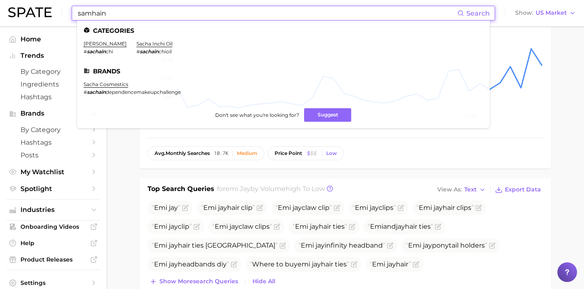
drag, startPoint x: 139, startPoint y: 13, endPoint x: 48, endPoint y: 3, distance: 91.5
click at [48, 3] on div "samhain Search Categories sacha inchi # sachain chi sacha inchi oil # sachain c…" at bounding box center [292, 13] width 568 height 26
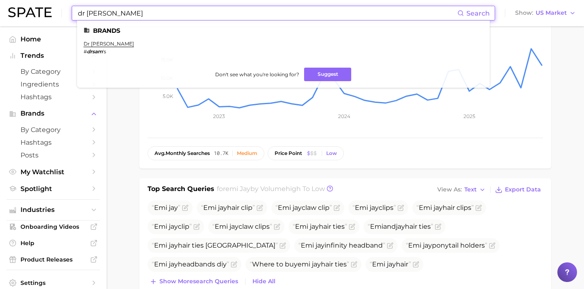
type input "dr [PERSON_NAME]"
click at [95, 43] on link "dr [PERSON_NAME]" at bounding box center [109, 44] width 50 height 6
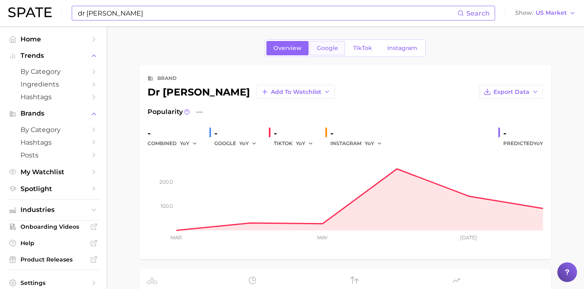
click at [323, 49] on span "Google" at bounding box center [327, 48] width 21 height 7
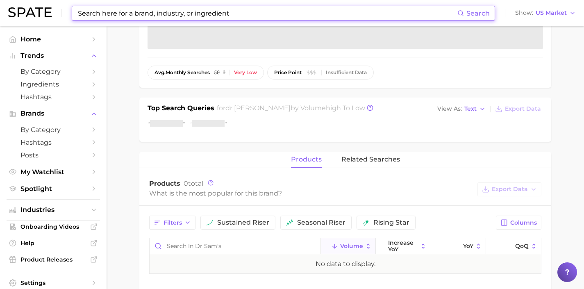
scroll to position [199, 0]
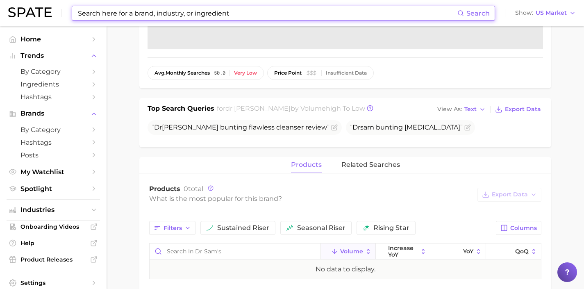
click at [170, 13] on input at bounding box center [267, 13] width 380 height 14
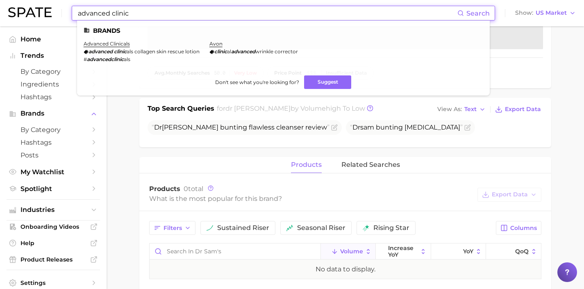
drag, startPoint x: 155, startPoint y: 13, endPoint x: 39, endPoint y: -1, distance: 117.2
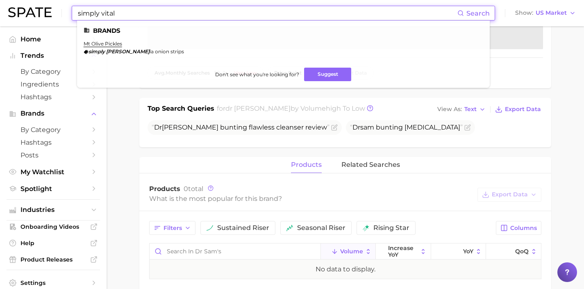
click at [102, 14] on input "simply vital" at bounding box center [267, 13] width 380 height 14
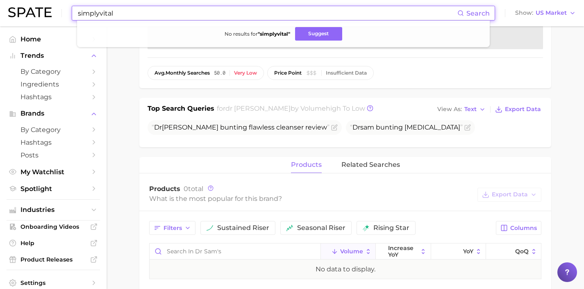
drag, startPoint x: 133, startPoint y: 14, endPoint x: 73, endPoint y: 12, distance: 59.9
click at [73, 12] on div "simplyvital Search No results for " simplyvital " Suggest" at bounding box center [283, 13] width 423 height 15
click at [100, 16] on input "simplyvital" at bounding box center [267, 13] width 380 height 14
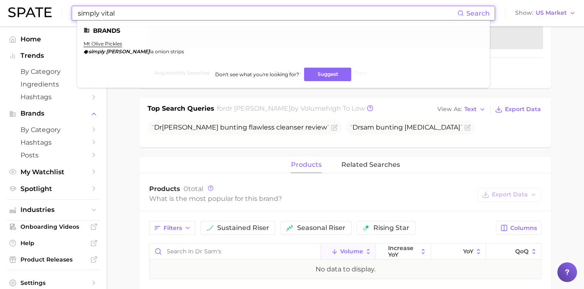
drag, startPoint x: 130, startPoint y: 14, endPoint x: 50, endPoint y: 10, distance: 80.8
click at [50, 10] on div "simply vital Search Brands mt olive pickles simply vidal ia onion strips Don't …" at bounding box center [292, 13] width 568 height 26
drag, startPoint x: 172, startPoint y: 17, endPoint x: 50, endPoint y: 0, distance: 123.3
click at [50, 0] on div "yse Search Brands yse beauty # yse beauty Don't see what you're looking for? Su…" at bounding box center [292, 13] width 568 height 26
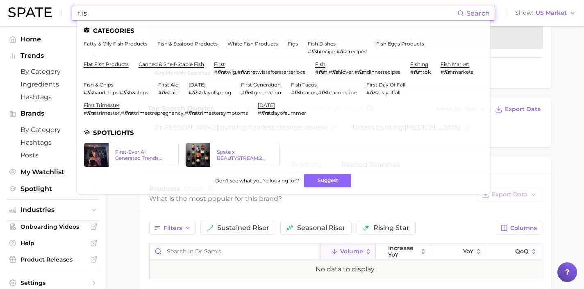
drag, startPoint x: 210, startPoint y: 10, endPoint x: 45, endPoint y: 0, distance: 165.1
click at [45, 0] on div "fiis Search Categories fatty & oily fish products fish & seafood products white…" at bounding box center [292, 13] width 568 height 26
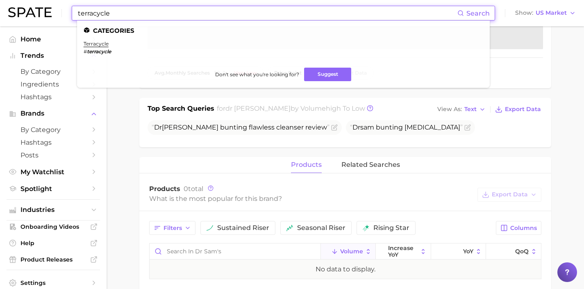
drag, startPoint x: 149, startPoint y: 12, endPoint x: 57, endPoint y: 4, distance: 92.2
click at [57, 4] on div "terracycle Search Categories terracycle # terracycle Don't see what you're look…" at bounding box center [292, 13] width 568 height 26
drag, startPoint x: 116, startPoint y: 11, endPoint x: 65, endPoint y: 5, distance: 51.5
click at [65, 5] on div "on repeat Search Brands dose of colors on repeat lip gloss color: warm mid tone…" at bounding box center [292, 13] width 568 height 26
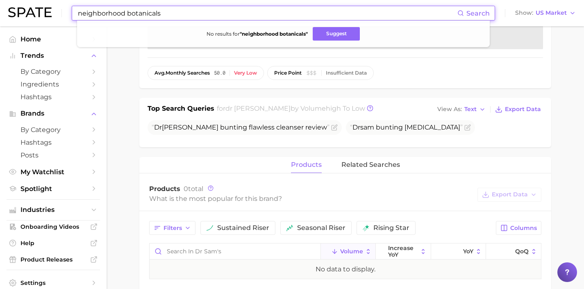
drag, startPoint x: 180, startPoint y: 12, endPoint x: 41, endPoint y: 9, distance: 139.0
click at [41, 9] on div "neighborhood botanicals Search No results for " neighborhood botanicals " Sugge…" at bounding box center [292, 13] width 568 height 26
paste input "Afterworld Organic"
drag, startPoint x: 214, startPoint y: 13, endPoint x: 52, endPoint y: 0, distance: 161.6
click at [52, 0] on div "Afterworld Organics Search No results for " Afterworld Organics " Suggest Show …" at bounding box center [292, 13] width 568 height 26
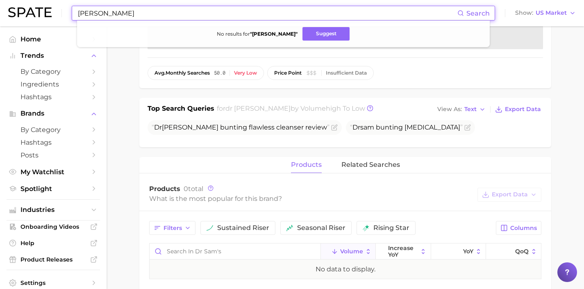
drag, startPoint x: 210, startPoint y: 14, endPoint x: 1, endPoint y: 4, distance: 209.2
click at [1, 4] on header "[PERSON_NAME] Search No results for " [PERSON_NAME] " Suggest Show US Market" at bounding box center [292, 13] width 584 height 26
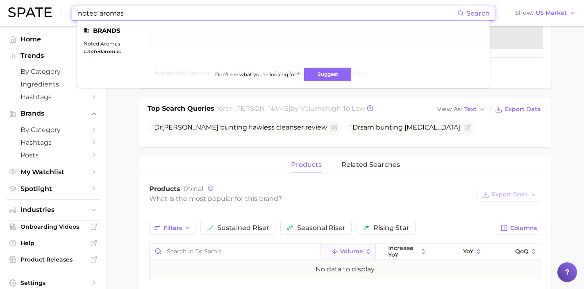
drag, startPoint x: 195, startPoint y: 14, endPoint x: 32, endPoint y: -9, distance: 164.8
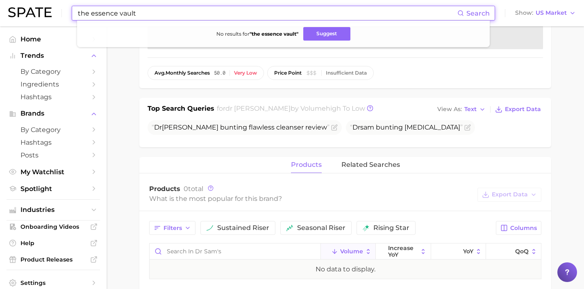
drag, startPoint x: 142, startPoint y: 16, endPoint x: 70, endPoint y: 2, distance: 72.6
click at [70, 2] on div "the essence vault Search No results for " the essence vault " Suggest Show US M…" at bounding box center [292, 13] width 568 height 26
drag, startPoint x: 129, startPoint y: 14, endPoint x: 64, endPoint y: 13, distance: 65.6
click at [64, 13] on div "ecofeminism Search No results for " ecofeminism " Suggest Show US Market" at bounding box center [292, 13] width 568 height 26
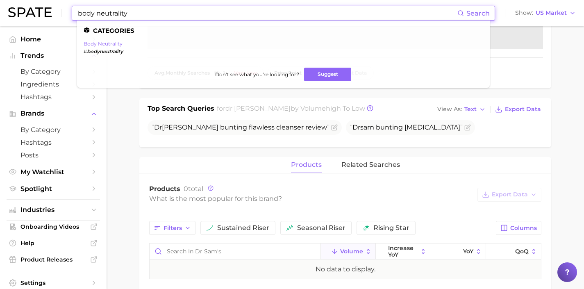
type input "body neutrality"
click at [112, 41] on link "body neutrality" at bounding box center [103, 44] width 39 height 6
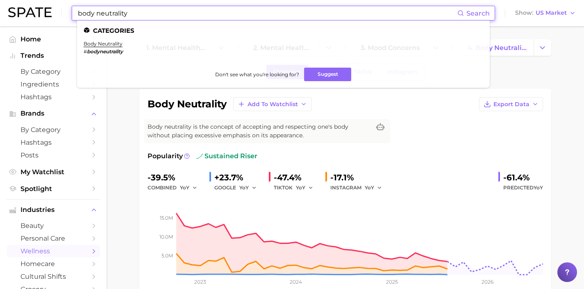
drag, startPoint x: 201, startPoint y: 14, endPoint x: 0, endPoint y: -20, distance: 204.1
click at [0, 0] on html "body neutrality Search Categories body neutrality # bodyneutrality Don't see wh…" at bounding box center [292, 144] width 584 height 289
drag, startPoint x: 210, startPoint y: 14, endPoint x: 0, endPoint y: -7, distance: 210.9
click at [0, 0] on html "urban moons Search Brands urban moonshine urban decay # moond ust , # moond ust…" at bounding box center [292, 144] width 584 height 289
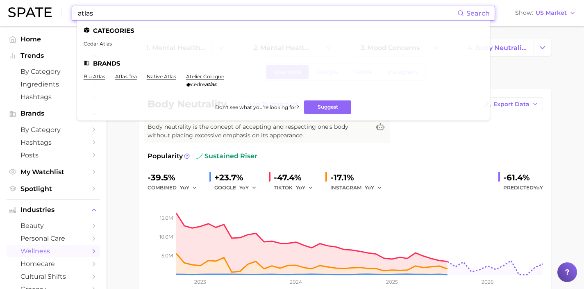
drag, startPoint x: 224, startPoint y: 14, endPoint x: 55, endPoint y: -13, distance: 171.5
click at [55, 0] on html "atlas Search Categories cedar atlas Brands blu atlas atlas tea native atlas ate…" at bounding box center [292, 144] width 584 height 289
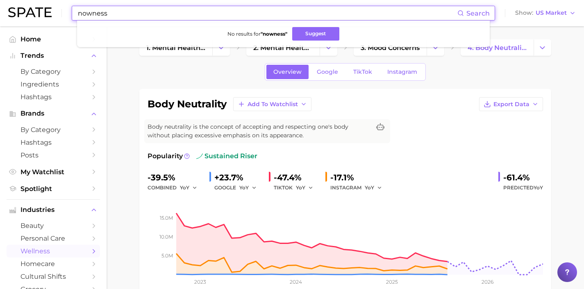
drag, startPoint x: 205, startPoint y: 11, endPoint x: 41, endPoint y: -5, distance: 165.1
click at [41, 0] on html "nowness Search No results for " nowness " Suggest Show US Market Home Trends by…" at bounding box center [292, 144] width 584 height 289
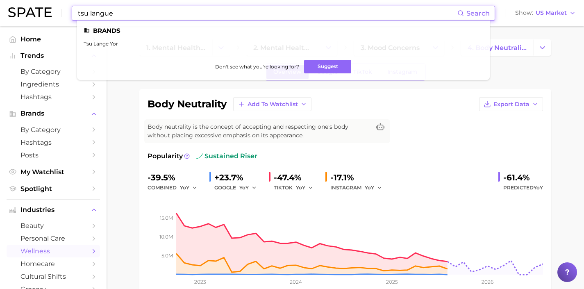
drag, startPoint x: 212, startPoint y: 13, endPoint x: 59, endPoint y: 9, distance: 152.9
click at [59, 9] on div "tsu langue Search Brands tsu lange yor Don't see what you're looking for? Sugge…" at bounding box center [292, 13] width 568 height 26
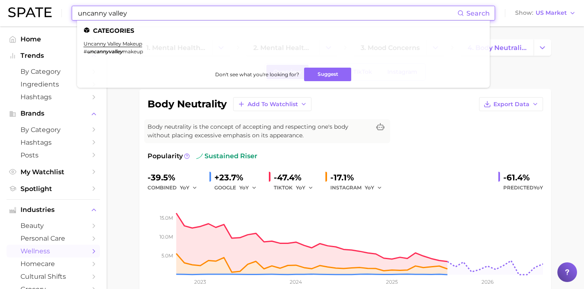
drag, startPoint x: 134, startPoint y: 16, endPoint x: 25, endPoint y: 0, distance: 110.9
click at [25, 0] on div "uncanny valley Search Categories uncanny valley makeup # uncannyvalley makeup D…" at bounding box center [292, 13] width 568 height 26
type input "dcypher"
click at [97, 43] on link "dcypher" at bounding box center [94, 44] width 21 height 6
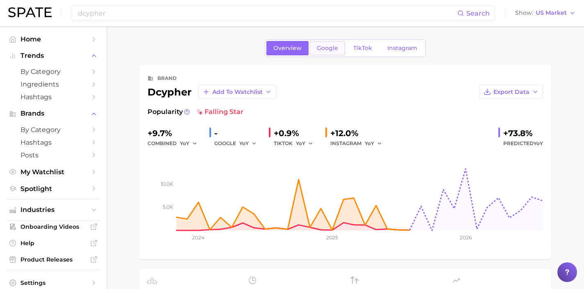
click at [329, 50] on span "Google" at bounding box center [327, 48] width 21 height 7
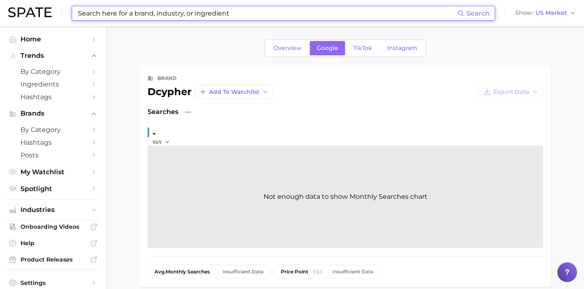
click at [248, 12] on input at bounding box center [267, 13] width 380 height 14
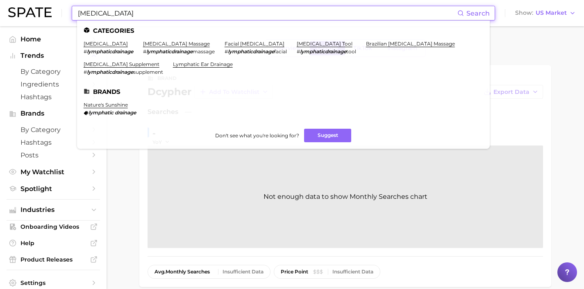
drag, startPoint x: 171, startPoint y: 14, endPoint x: 74, endPoint y: 5, distance: 97.9
click at [74, 5] on div "[MEDICAL_DATA] Search Categories [MEDICAL_DATA] # lymphaticdrainage [MEDICAL_DA…" at bounding box center [292, 13] width 568 height 26
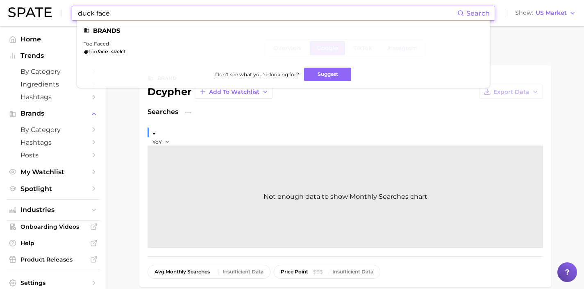
drag, startPoint x: 164, startPoint y: 12, endPoint x: 44, endPoint y: -4, distance: 120.3
click at [44, 0] on html "duck face Search Brands too faced too face d suck it Don't see what you're look…" at bounding box center [292, 144] width 584 height 289
drag, startPoint x: 231, startPoint y: 12, endPoint x: 51, endPoint y: -7, distance: 180.5
click at [51, 0] on html "stars align Search Brands [PERSON_NAME] cosmetics [PERSON_NAME] star alien eyes…" at bounding box center [292, 144] width 584 height 289
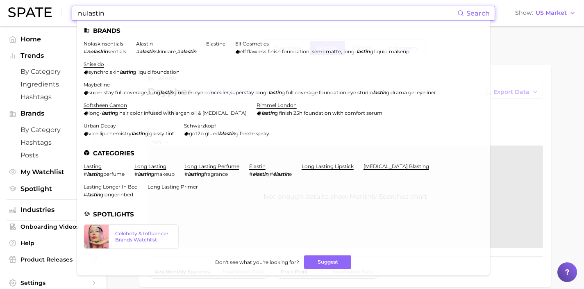
drag, startPoint x: 116, startPoint y: 14, endPoint x: 53, endPoint y: 7, distance: 63.5
click at [53, 7] on div "nulastin Search Brands nolaskinsentials # nolaskin sentials alastin # alastin s…" at bounding box center [292, 13] width 568 height 26
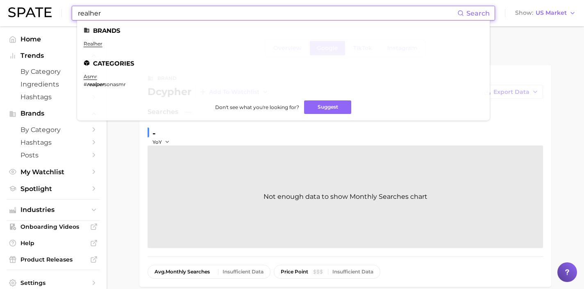
drag, startPoint x: 208, startPoint y: 13, endPoint x: 39, endPoint y: -16, distance: 171.3
click at [39, 0] on html "realher Search Brands realher Categories asmr # realper sonasmr Don't see what …" at bounding box center [292, 144] width 584 height 289
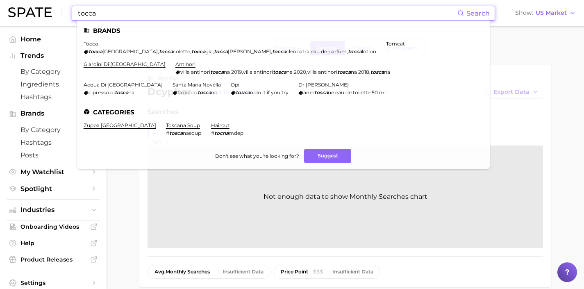
drag, startPoint x: 160, startPoint y: 11, endPoint x: 27, endPoint y: 4, distance: 132.6
click at [27, 4] on div "tocca Search Brands tocca tocca [GEOGRAPHIC_DATA] , [PERSON_NAME] , tocca gia ,…" at bounding box center [292, 13] width 568 height 26
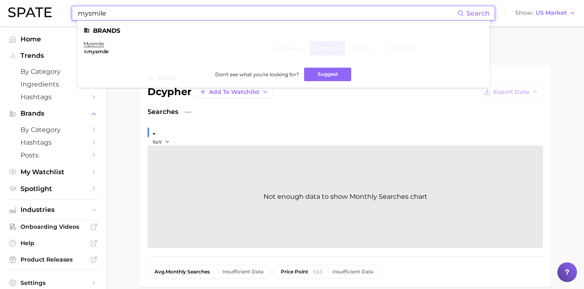
drag, startPoint x: 204, startPoint y: 11, endPoint x: 38, endPoint y: 10, distance: 166.4
click at [38, 10] on div "mysmile Search Brands mysmile # mysmile Don't see what you're looking for? Sugg…" at bounding box center [292, 13] width 568 height 26
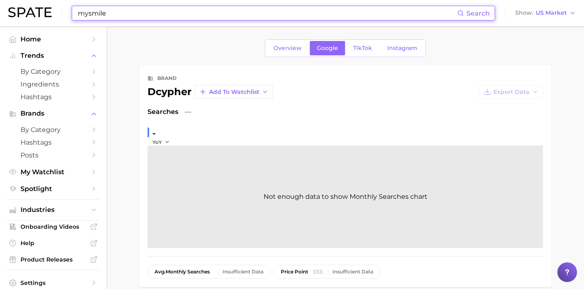
paste input "cultural regression"
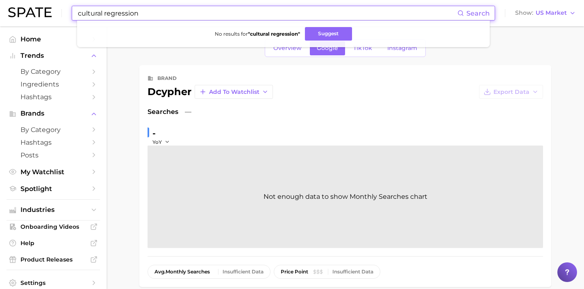
drag, startPoint x: 245, startPoint y: 12, endPoint x: 47, endPoint y: -5, distance: 199.0
click at [47, 0] on html "cultural regression Search No results for " cultural regression " Suggest Show …" at bounding box center [292, 144] width 584 height 289
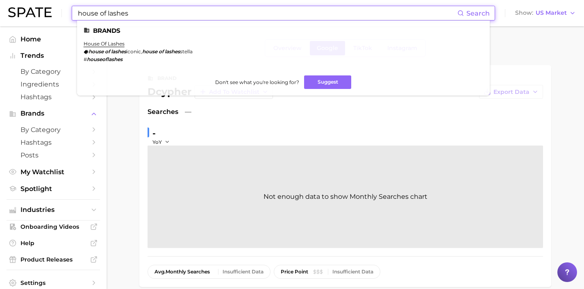
drag, startPoint x: 208, startPoint y: 14, endPoint x: 55, endPoint y: 11, distance: 153.7
click at [55, 11] on div "house of lashes Search Brands house of lashes house of lashes iconic , house of…" at bounding box center [292, 13] width 568 height 26
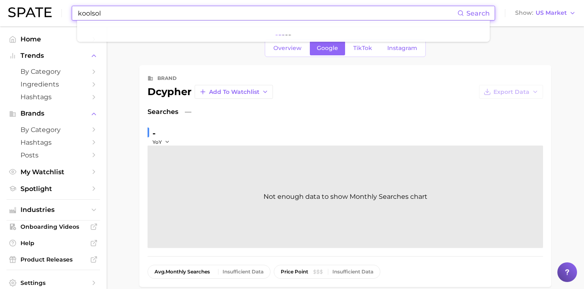
paste input "[URL][DOMAIN_NAME]"
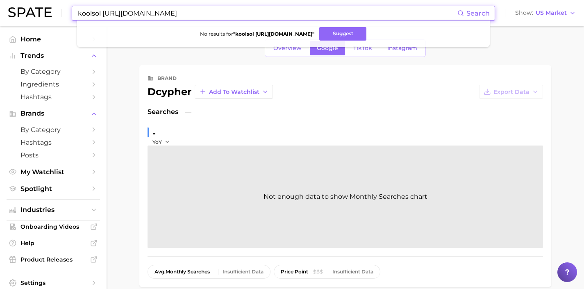
click at [103, 14] on input "koolsol [URL][DOMAIN_NAME]" at bounding box center [267, 13] width 380 height 14
click at [360, 33] on button "Suggest" at bounding box center [355, 34] width 47 height 14
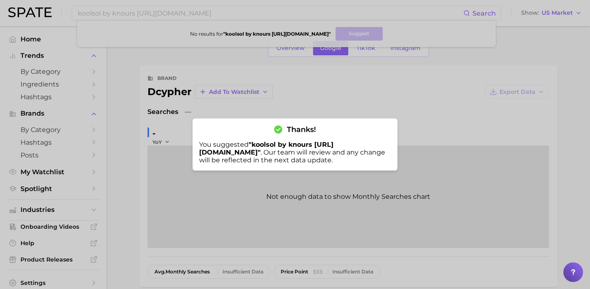
click at [243, 12] on div at bounding box center [295, 144] width 590 height 289
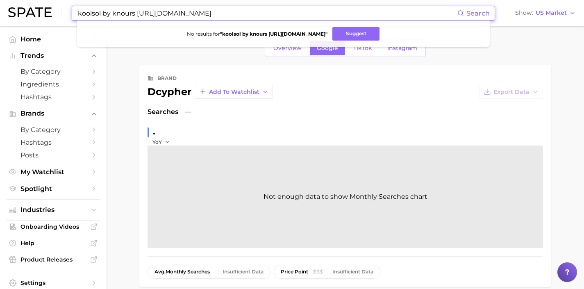
drag, startPoint x: 251, startPoint y: 12, endPoint x: 46, endPoint y: 10, distance: 204.9
click at [47, 11] on div "koolsol by knours [URL][DOMAIN_NAME] Search No results for " koolsol by knours …" at bounding box center [292, 13] width 568 height 26
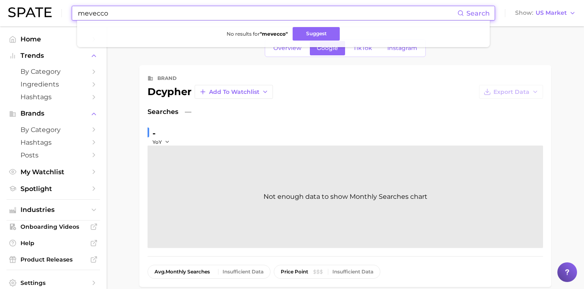
drag, startPoint x: 118, startPoint y: 13, endPoint x: 53, endPoint y: 13, distance: 65.2
click at [53, 13] on div "mevecco Search No results for " mevecco " Suggest Show US Market" at bounding box center [292, 13] width 568 height 26
paste input "[PERSON_NAME]"
drag, startPoint x: 231, startPoint y: 14, endPoint x: 23, endPoint y: 6, distance: 208.3
click at [23, 6] on div "[PERSON_NAME] Search No results for " [PERSON_NAME] " Suggest Show US Market" at bounding box center [292, 13] width 568 height 26
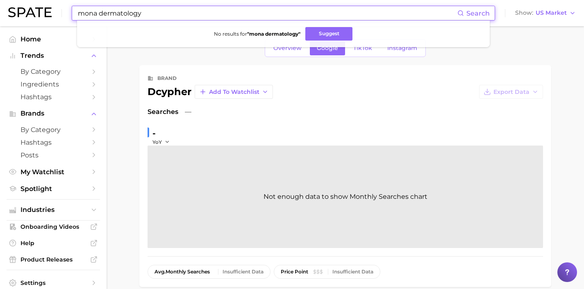
drag, startPoint x: 163, startPoint y: 12, endPoint x: 37, endPoint y: 12, distance: 125.4
click at [37, 12] on div "mona dermatology Search No results for " mona dermatology " Suggest Show US Mar…" at bounding box center [292, 13] width 568 height 26
type input "a"
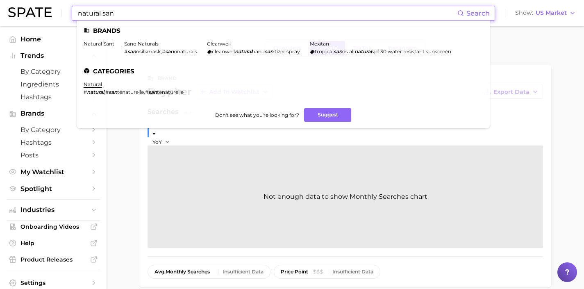
drag, startPoint x: 191, startPoint y: 12, endPoint x: 18, endPoint y: -9, distance: 174.3
click at [18, 0] on html "natural san Search Brands natural sant sano naturals # [GEOGRAPHIC_DATA] , # sa…" at bounding box center [292, 144] width 584 height 289
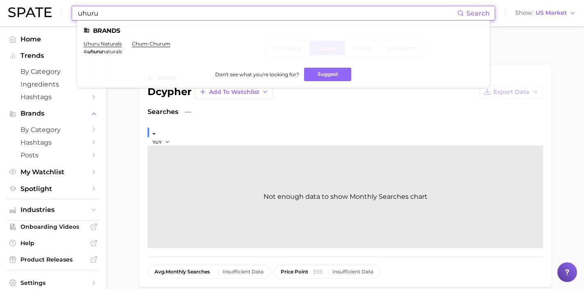
drag, startPoint x: 217, startPoint y: 12, endPoint x: 55, endPoint y: 5, distance: 162.8
click at [55, 5] on div "uhuru Search Brands uhuru naturals # uhuru naturals chum-churum Don't see what …" at bounding box center [292, 13] width 568 height 26
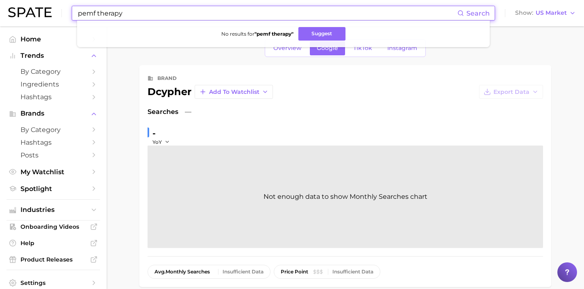
drag, startPoint x: 159, startPoint y: 11, endPoint x: 70, endPoint y: 7, distance: 88.6
click at [70, 7] on div "pemf therapy Search No results for " pemf therapy " Suggest Show US Market" at bounding box center [292, 13] width 568 height 26
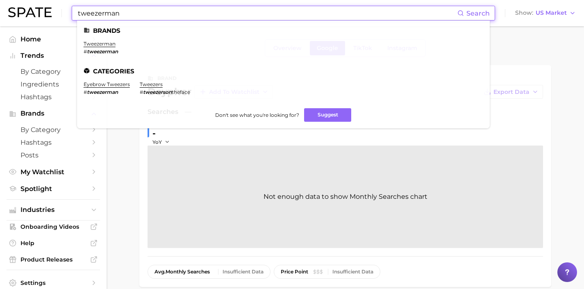
drag, startPoint x: 189, startPoint y: 15, endPoint x: 31, endPoint y: 12, distance: 158.6
click at [31, 12] on div "tweezerman Search Brands tweezerman # tweezerman Categories eyebrow tweezers # …" at bounding box center [292, 13] width 568 height 26
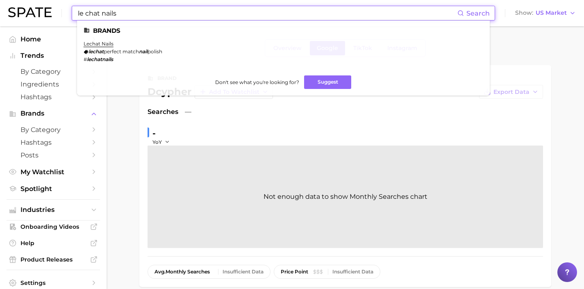
drag, startPoint x: 226, startPoint y: 14, endPoint x: 71, endPoint y: -2, distance: 155.2
click at [71, 0] on html "le chat nails Search Brands lechat nails lechat perfect match nail polish # lec…" at bounding box center [292, 144] width 584 height 289
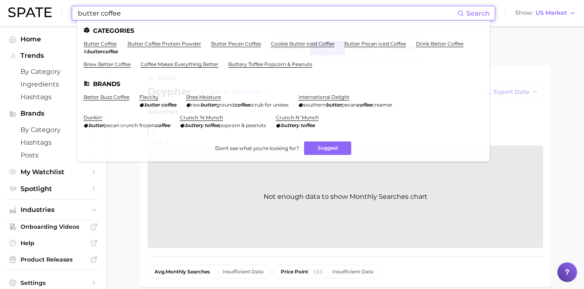
type input "butter coffee"
click at [95, 44] on link "butter coffee" at bounding box center [100, 44] width 33 height 6
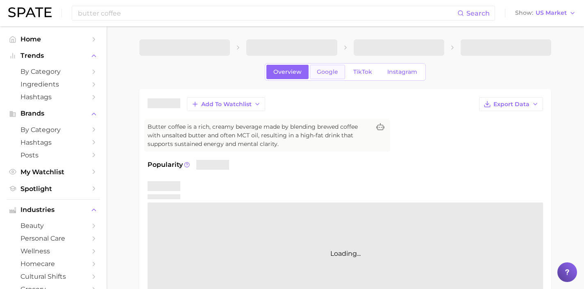
click at [311, 68] on link "Google" at bounding box center [327, 72] width 35 height 14
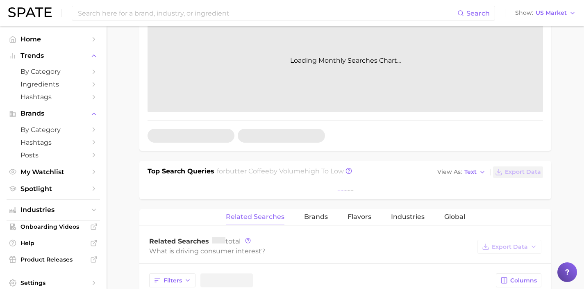
scroll to position [209, 0]
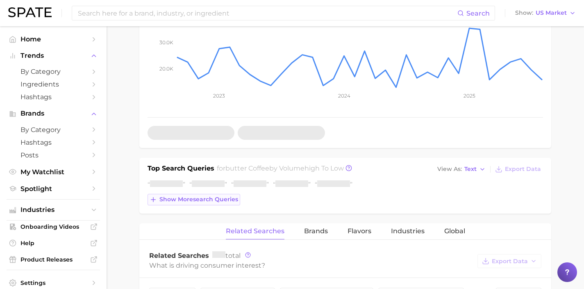
click at [223, 198] on span "Show more search queries" at bounding box center [198, 199] width 79 height 7
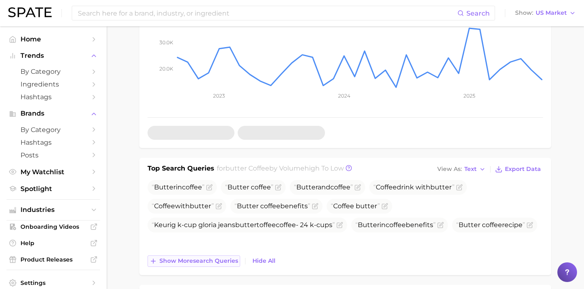
click at [217, 260] on span "Show more search queries" at bounding box center [198, 260] width 79 height 7
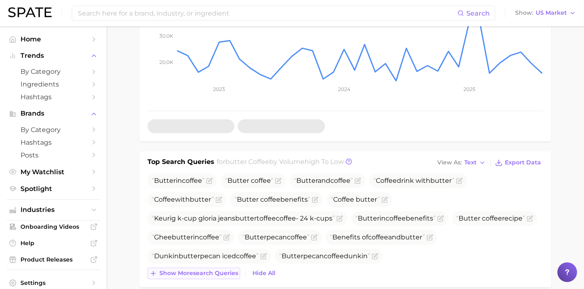
scroll to position [232, 0]
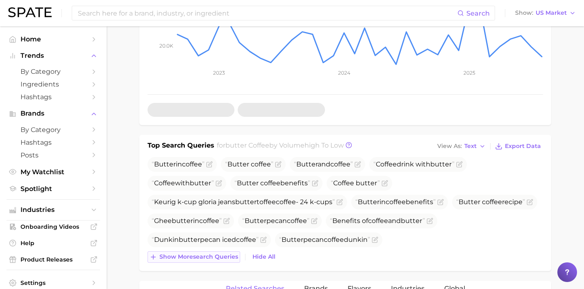
click at [217, 260] on span "Show more search queries" at bounding box center [198, 256] width 79 height 7
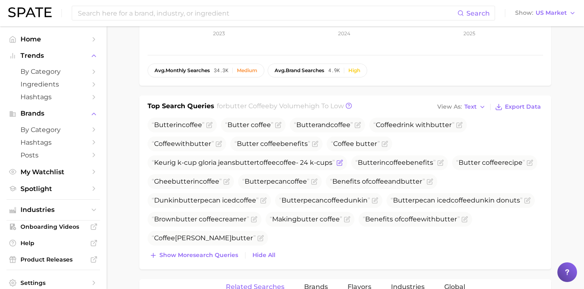
scroll to position [272, 0]
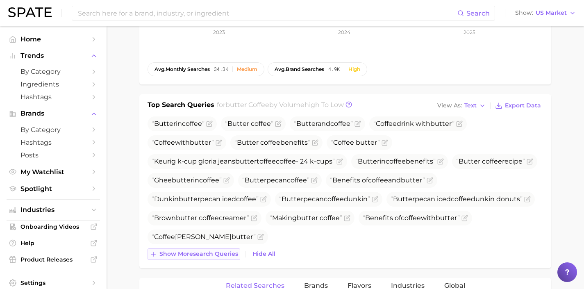
click at [223, 251] on span "Show more search queries" at bounding box center [198, 253] width 79 height 7
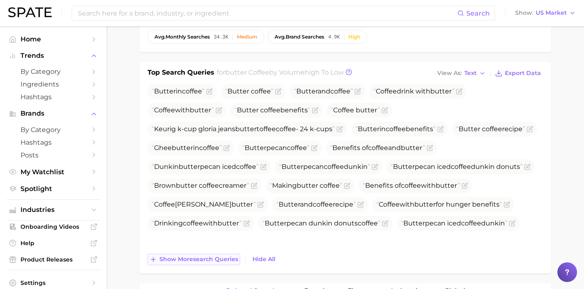
scroll to position [308, 0]
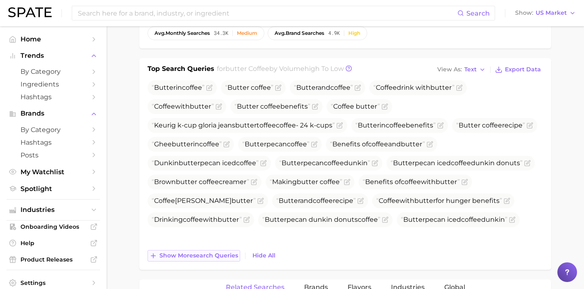
click at [221, 256] on span "Show more search queries" at bounding box center [198, 255] width 79 height 7
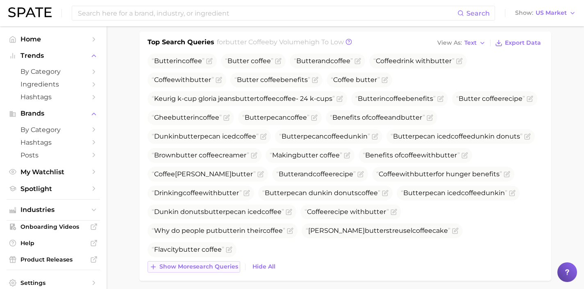
scroll to position [340, 0]
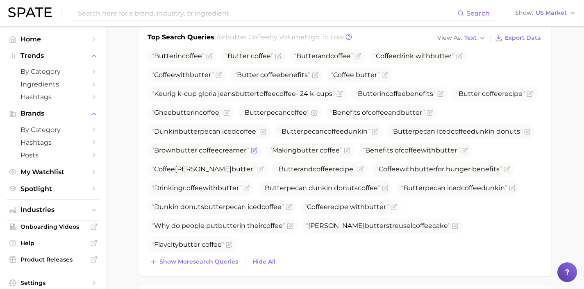
click at [257, 149] on icon "Flag as miscategorized or irrelevant" at bounding box center [254, 150] width 7 height 7
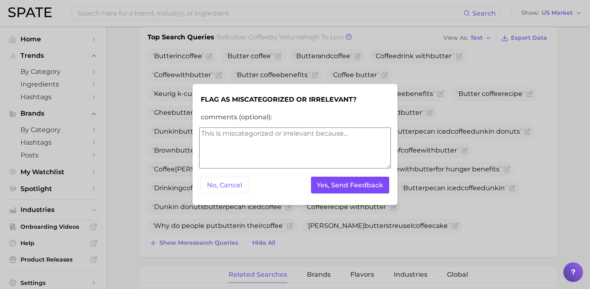
click at [371, 178] on button "Yes, Send Feedback" at bounding box center [350, 185] width 79 height 17
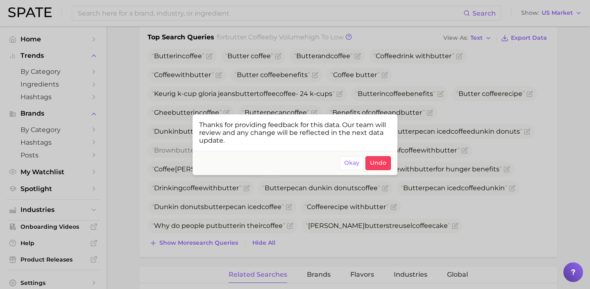
click at [337, 241] on div at bounding box center [295, 144] width 590 height 289
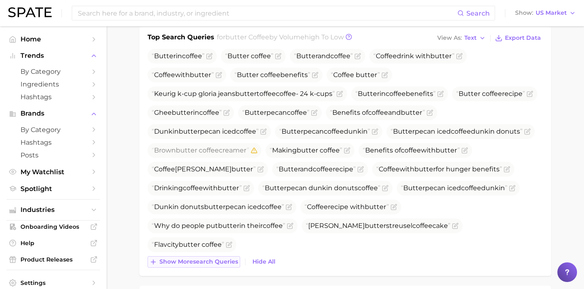
click at [222, 259] on span "Show more search queries" at bounding box center [198, 261] width 79 height 7
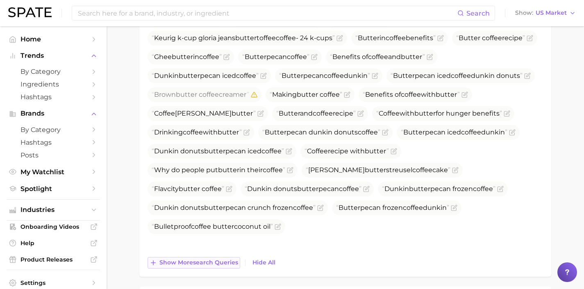
click at [222, 258] on button "Show more search queries" at bounding box center [194, 262] width 93 height 11
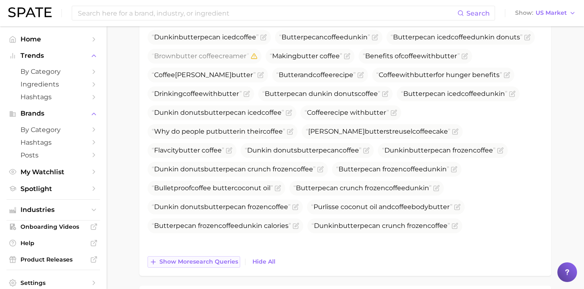
click at [222, 258] on button "Show more search queries" at bounding box center [194, 261] width 93 height 11
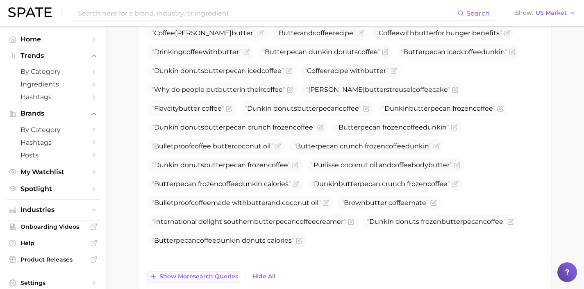
scroll to position [477, 0]
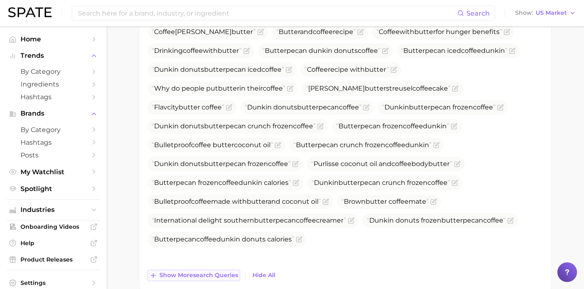
click at [219, 276] on span "Show more search queries" at bounding box center [198, 275] width 79 height 7
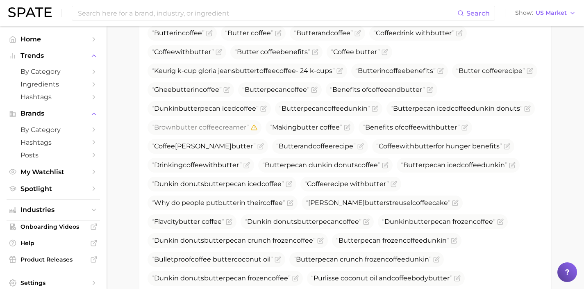
scroll to position [359, 0]
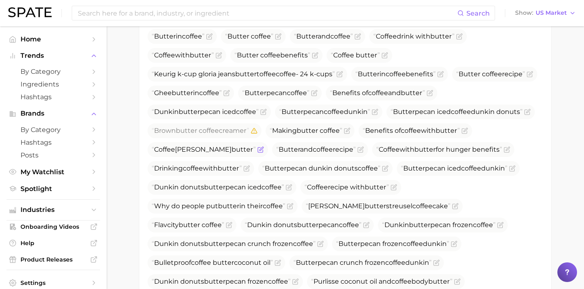
click at [264, 147] on icon "Flag as miscategorized or irrelevant" at bounding box center [260, 149] width 7 height 7
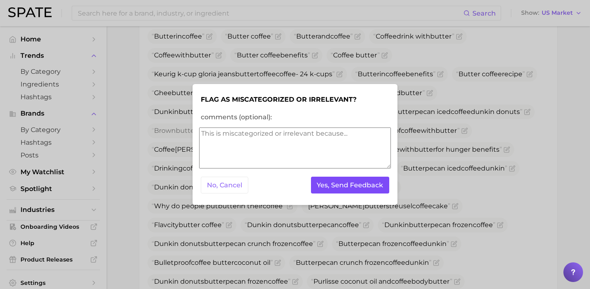
click at [345, 193] on button "Yes, Send Feedback" at bounding box center [350, 185] width 79 height 17
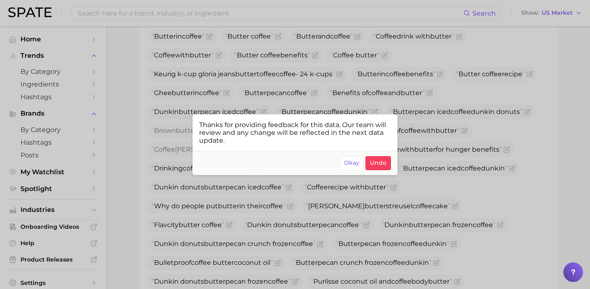
click at [438, 149] on div at bounding box center [295, 144] width 590 height 289
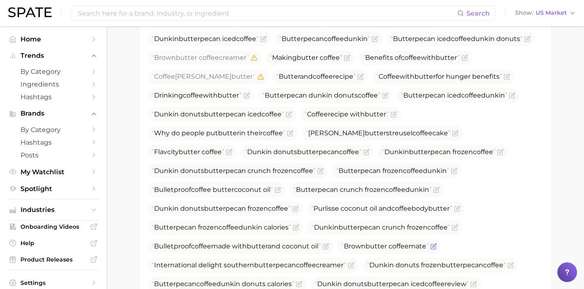
scroll to position [430, 0]
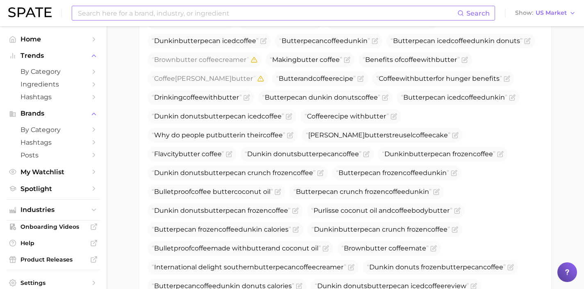
click at [216, 12] on input at bounding box center [267, 13] width 380 height 14
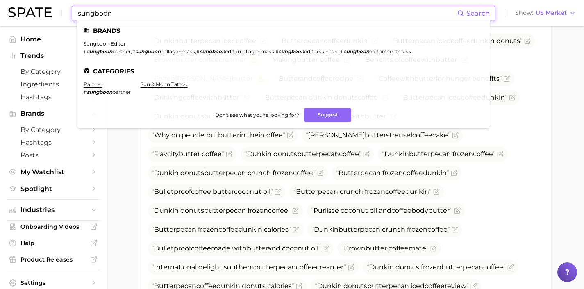
drag, startPoint x: 226, startPoint y: 11, endPoint x: 29, endPoint y: -2, distance: 198.0
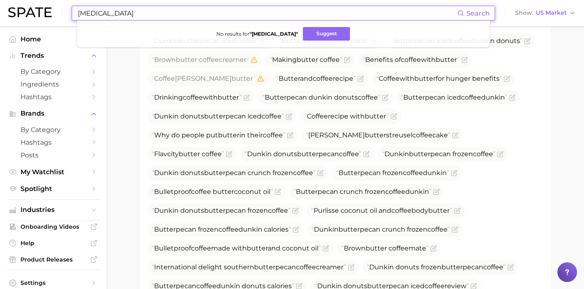
drag, startPoint x: 139, startPoint y: 13, endPoint x: 64, endPoint y: 12, distance: 75.8
click at [64, 12] on div "[MEDICAL_DATA] Search No results for " [MEDICAL_DATA] " Suggest Show US Market" at bounding box center [292, 13] width 568 height 26
type input "inferno pilates"
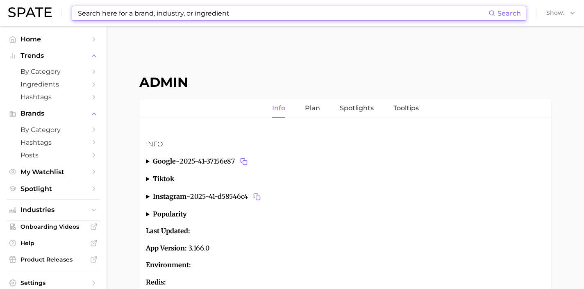
click at [123, 17] on input at bounding box center [282, 13] width 411 height 14
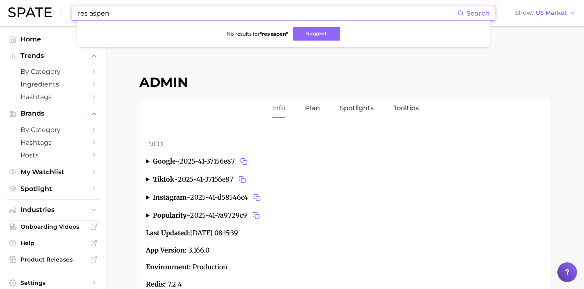
click at [87, 13] on input "res aspen" at bounding box center [267, 13] width 380 height 14
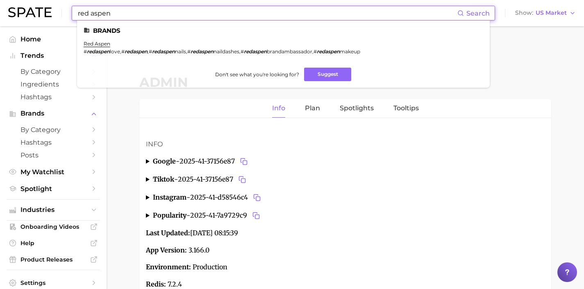
drag, startPoint x: 120, startPoint y: 14, endPoint x: 50, endPoint y: 14, distance: 69.7
click at [50, 14] on div "red aspen Search Brands red aspen # redaspen love , # redaspen , # redaspen nai…" at bounding box center [292, 13] width 568 height 26
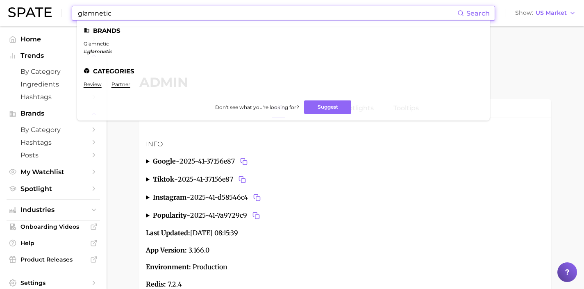
type input "glamnetic"
